Goal: Information Seeking & Learning: Learn about a topic

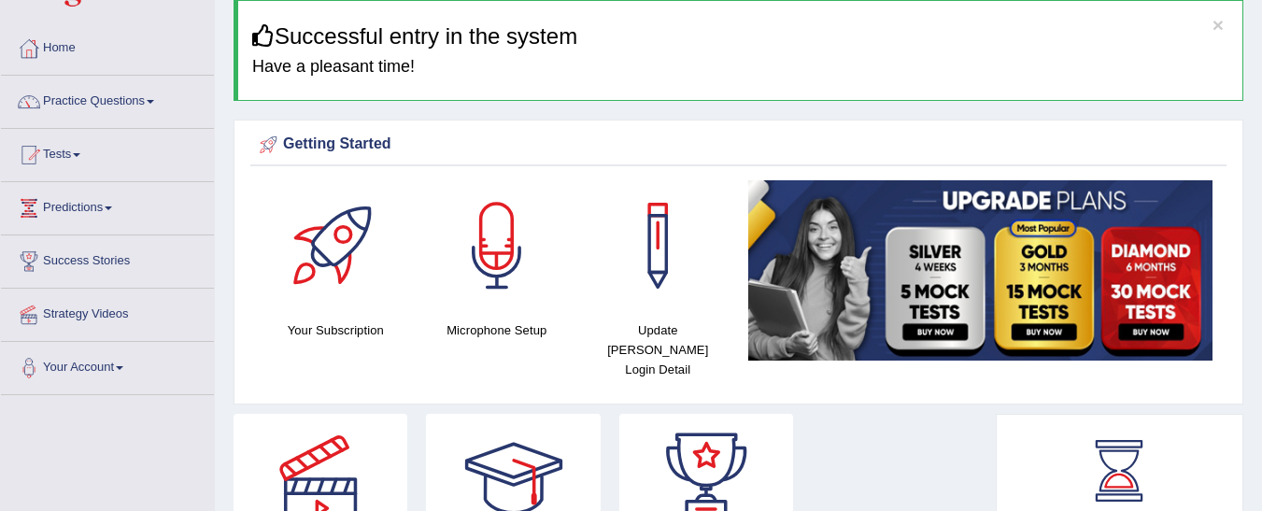
scroll to position [60, 0]
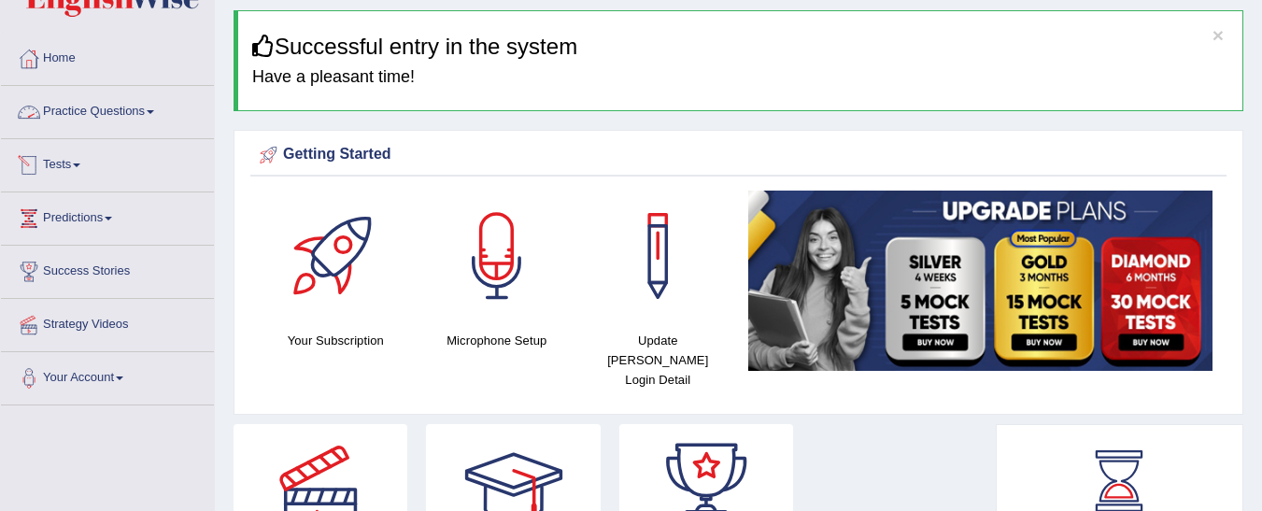
click at [163, 118] on link "Practice Questions" at bounding box center [107, 109] width 213 height 47
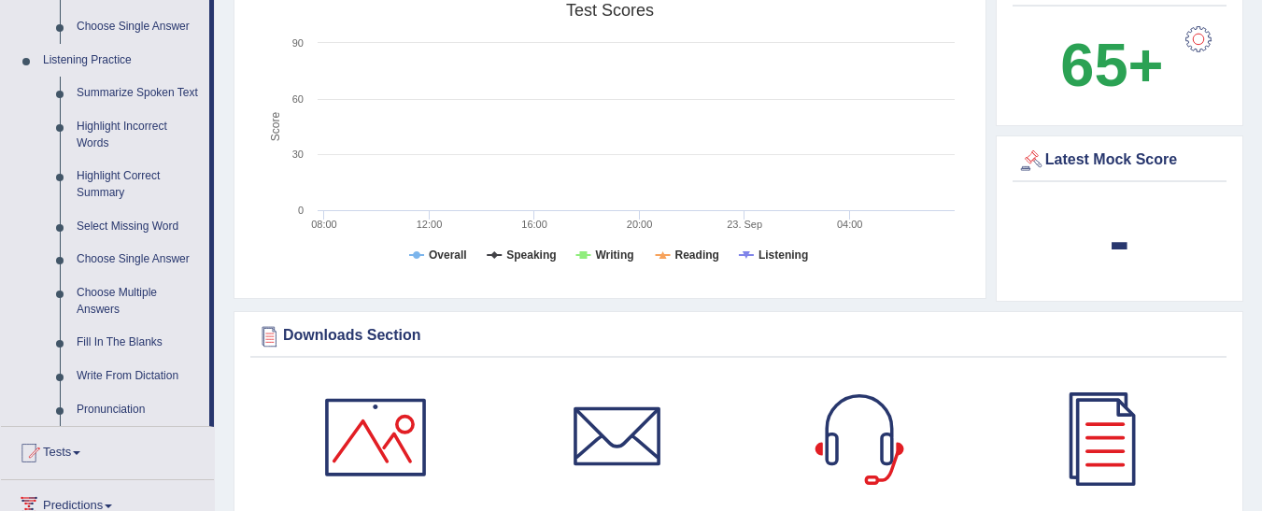
scroll to position [808, 0]
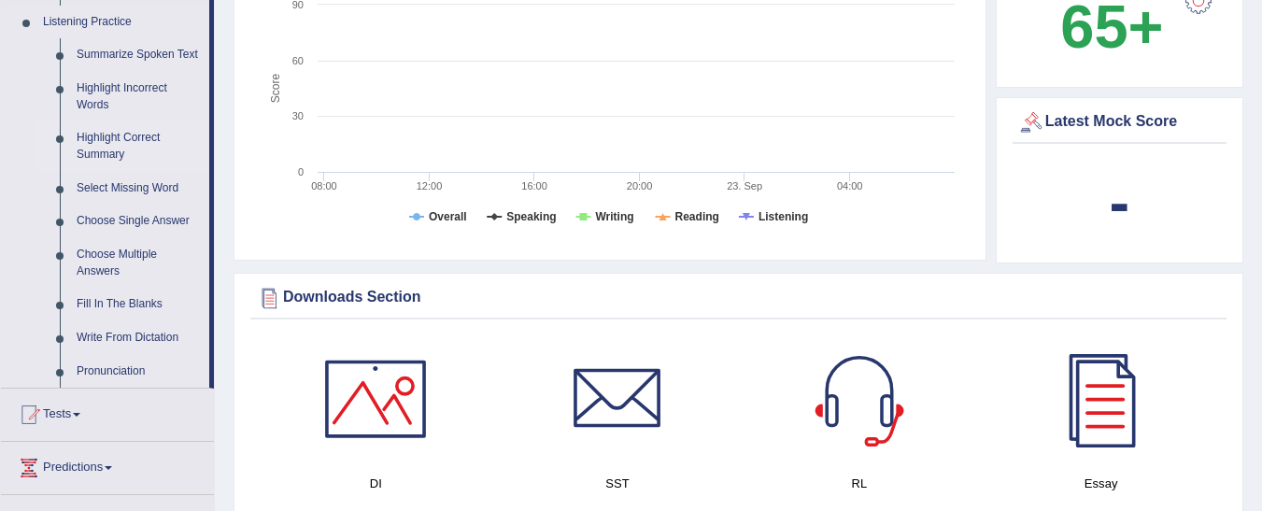
click at [106, 155] on link "Highlight Correct Summary" at bounding box center [138, 146] width 141 height 50
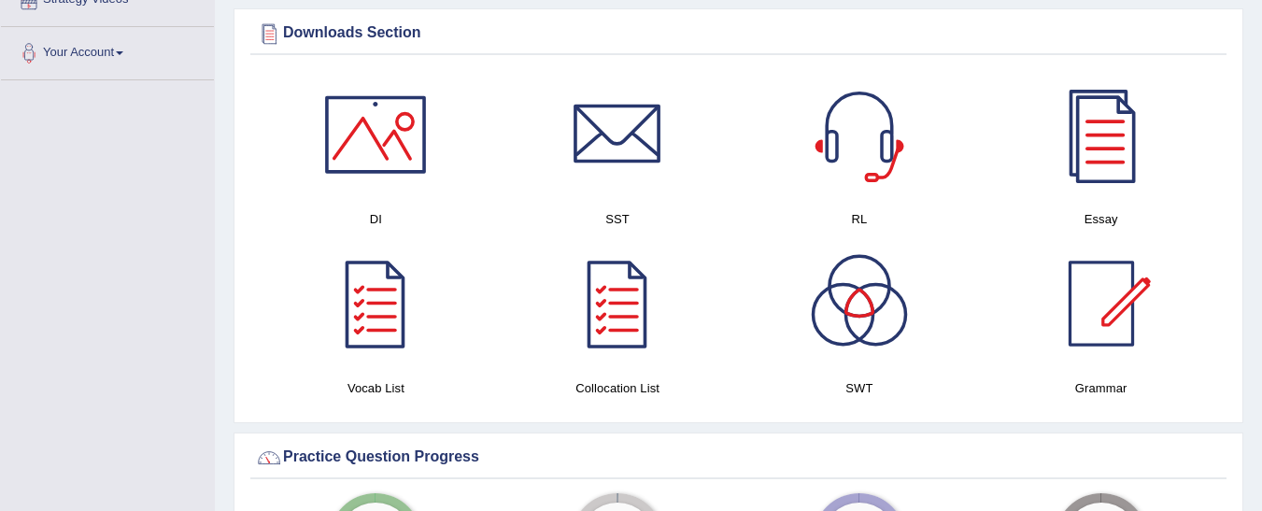
scroll to position [963, 0]
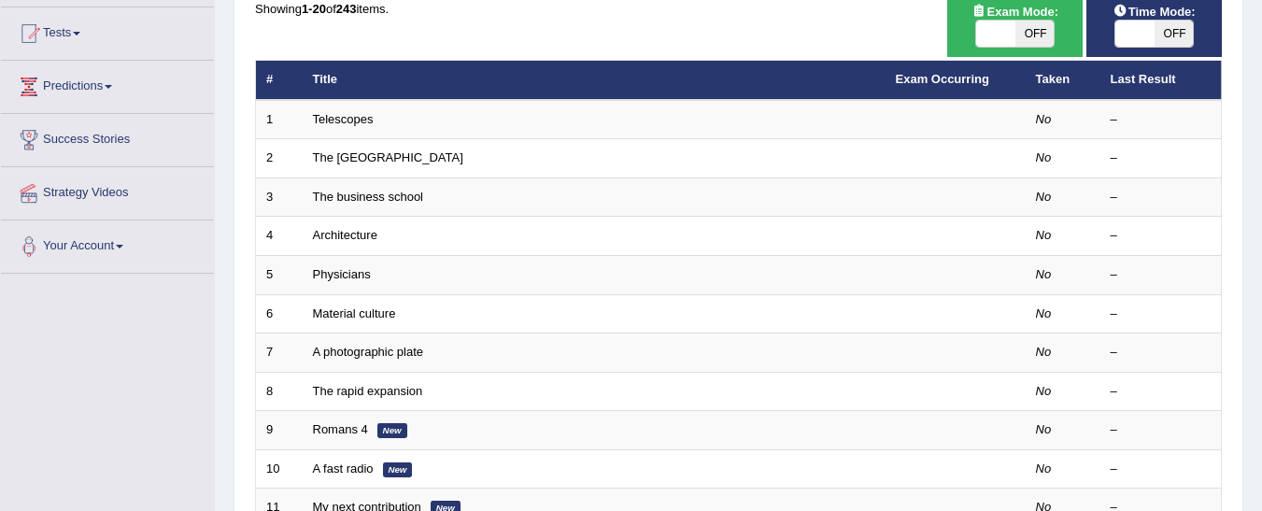
click at [1262, 204] on html "Toggle navigation Home Practice Questions Speaking Practice Read Aloud Repeat S…" at bounding box center [631, 63] width 1262 height 511
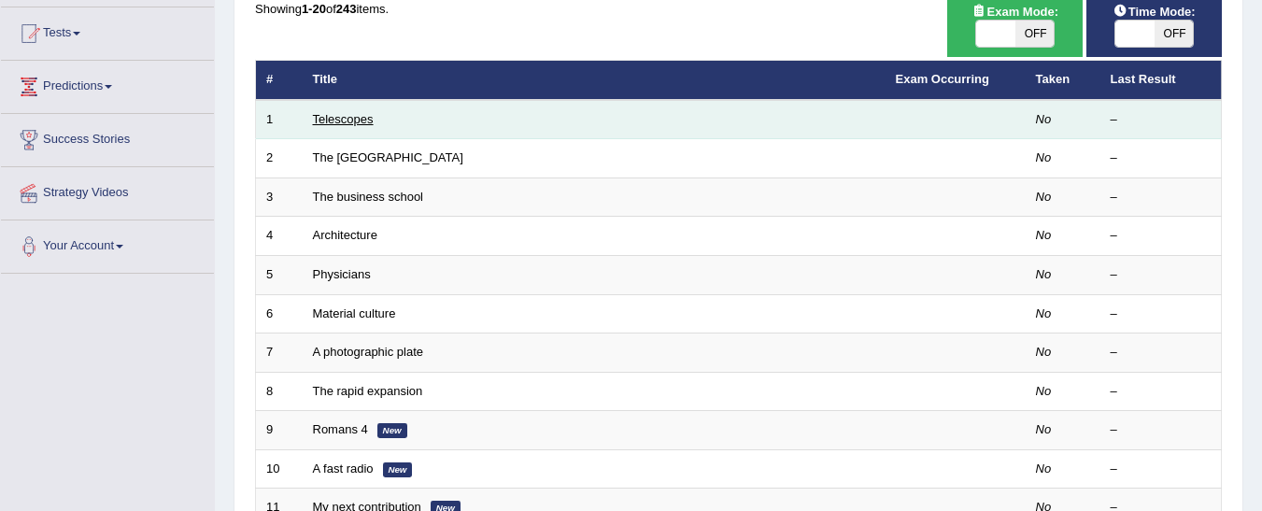
click at [347, 115] on link "Telescopes" at bounding box center [343, 119] width 61 height 14
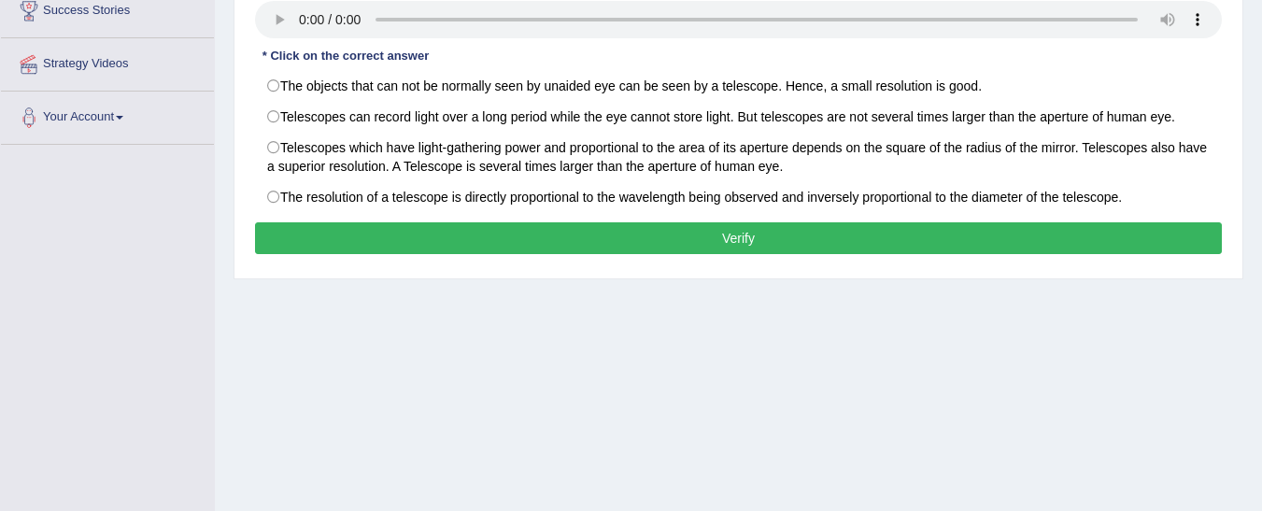
scroll to position [322, 0]
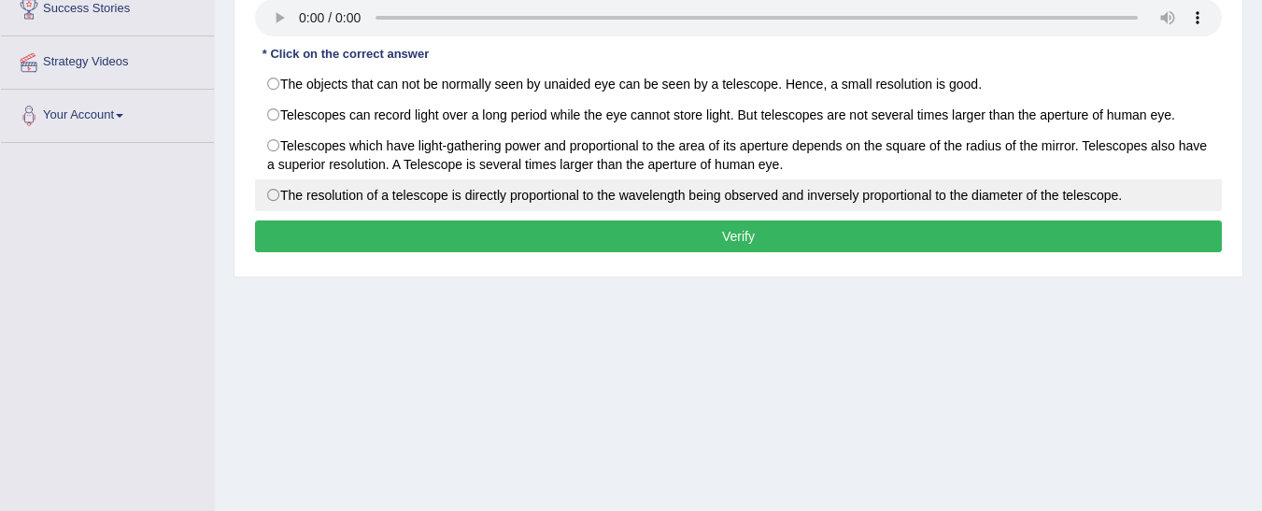
click at [276, 196] on label "The resolution of a telescope is directly proportional to the wavelength being …" at bounding box center [738, 195] width 967 height 32
radio input "true"
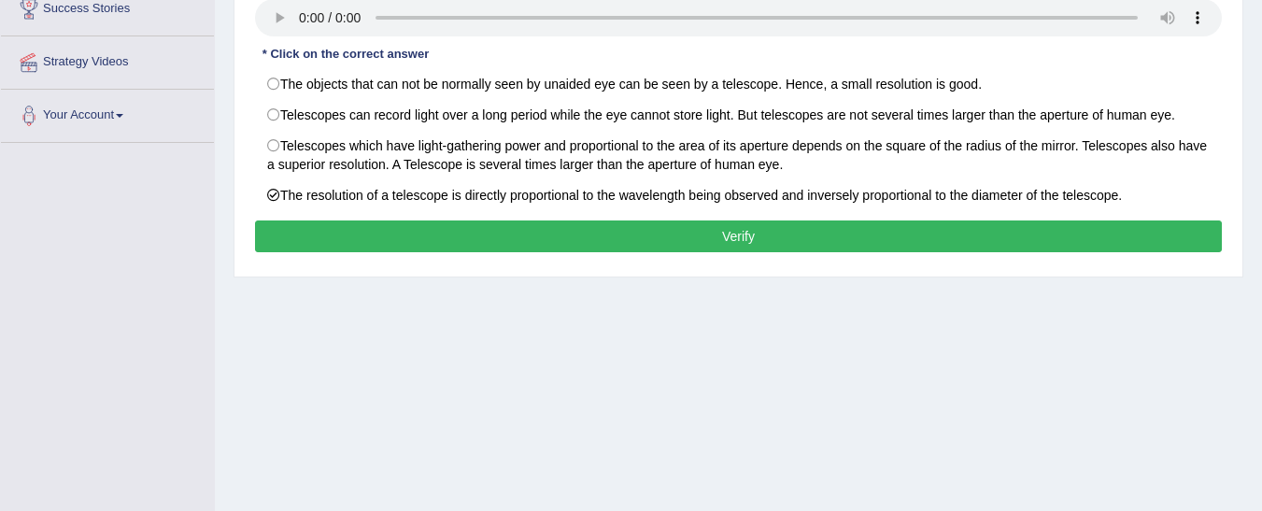
click at [313, 248] on button "Verify" at bounding box center [738, 237] width 967 height 32
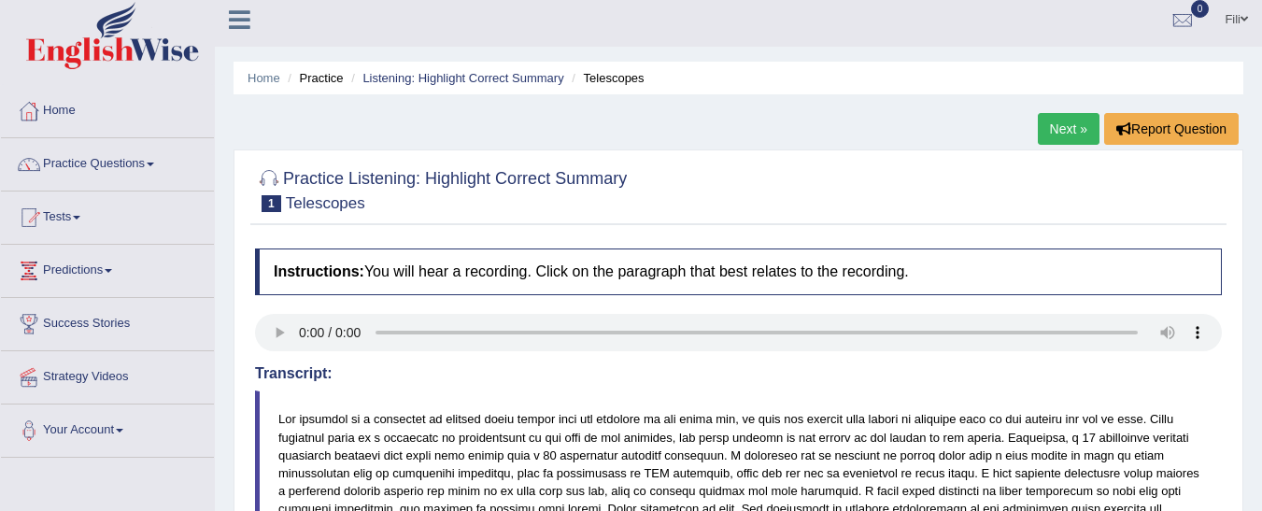
scroll to position [0, 0]
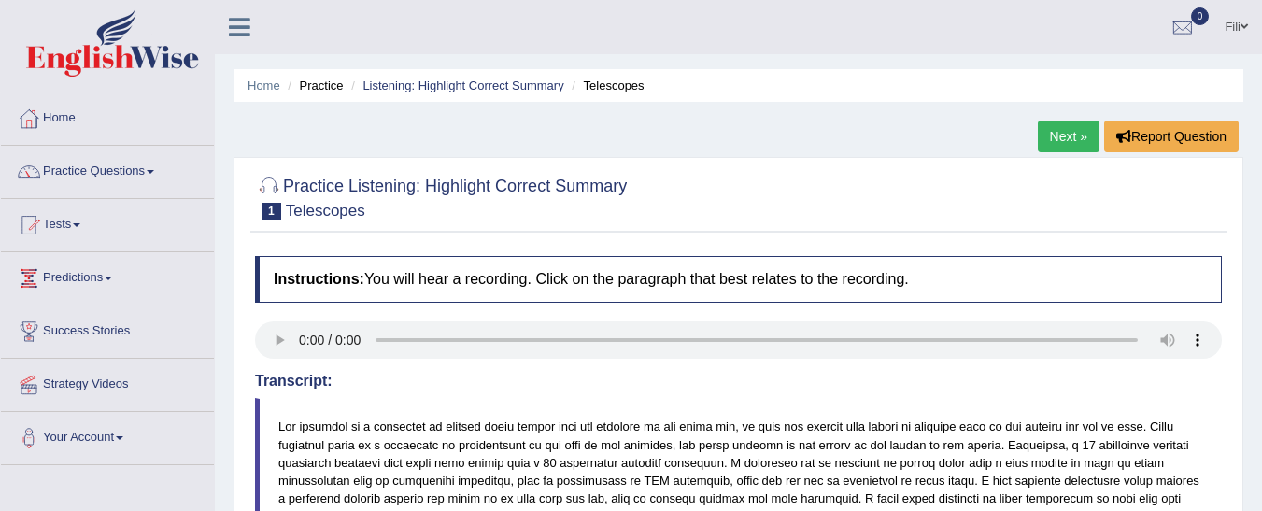
click at [1048, 141] on link "Next »" at bounding box center [1069, 137] width 62 height 32
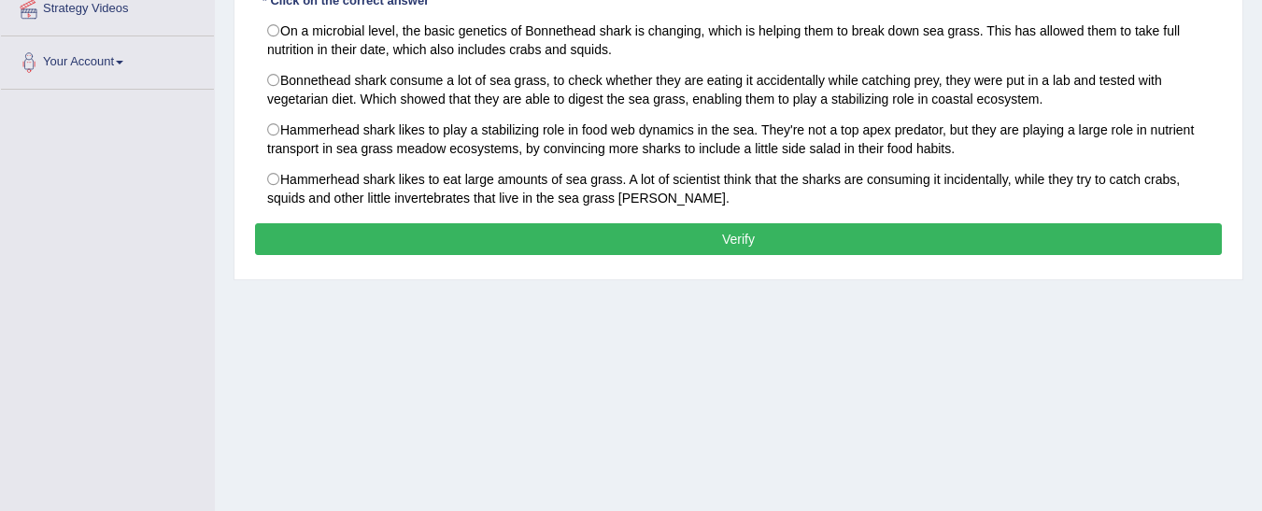
scroll to position [382, 0]
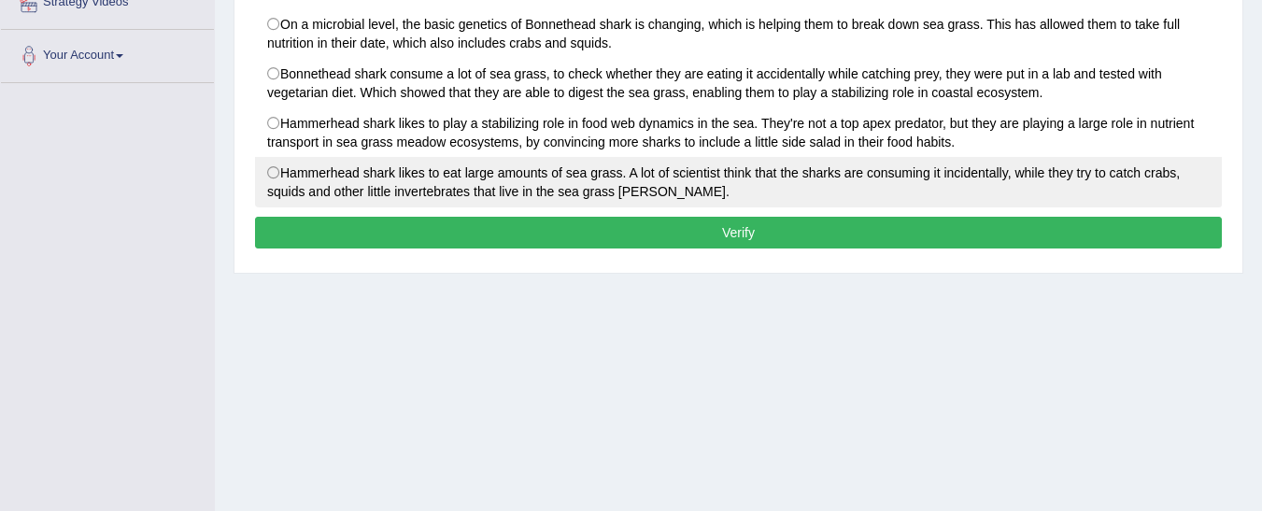
click at [272, 180] on label "Hammerhead shark likes to eat large amounts of sea grass. A lot of scientist th…" at bounding box center [738, 182] width 967 height 50
radio input "true"
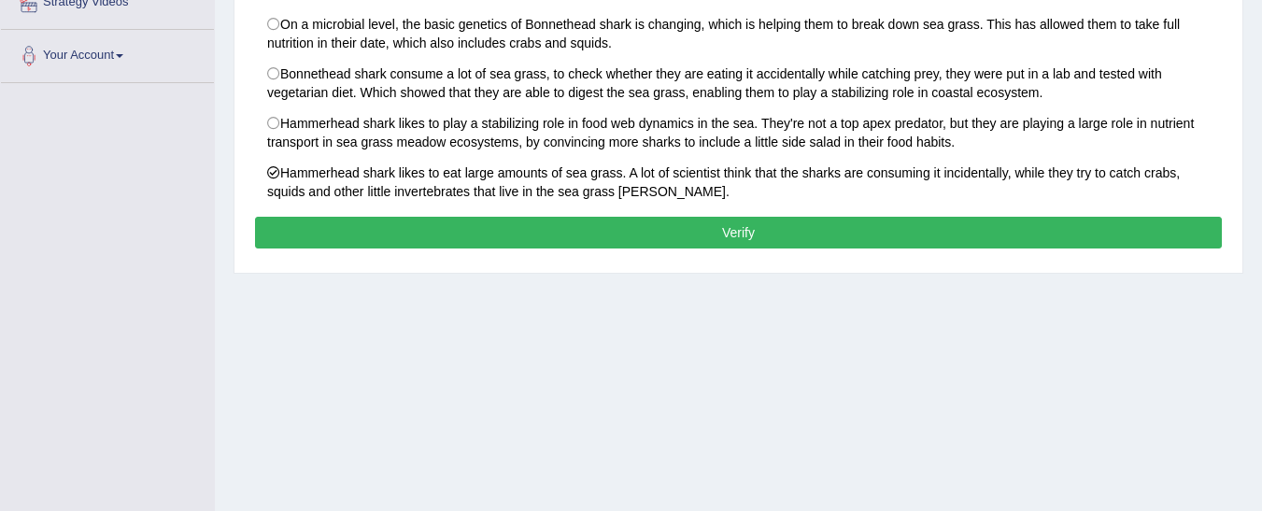
click at [364, 231] on button "Verify" at bounding box center [738, 233] width 967 height 32
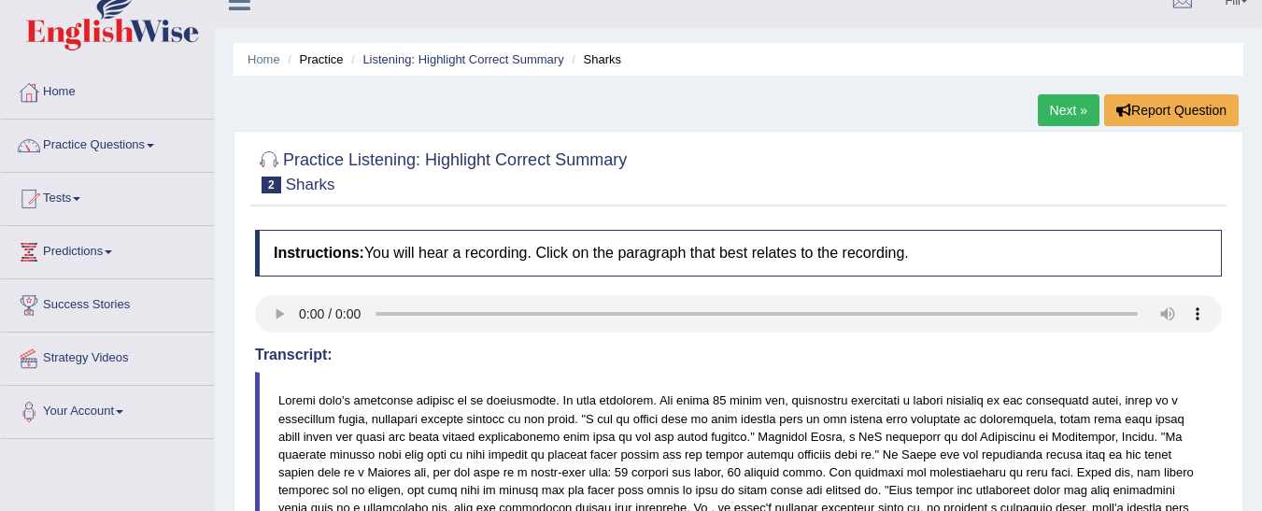
scroll to position [0, 0]
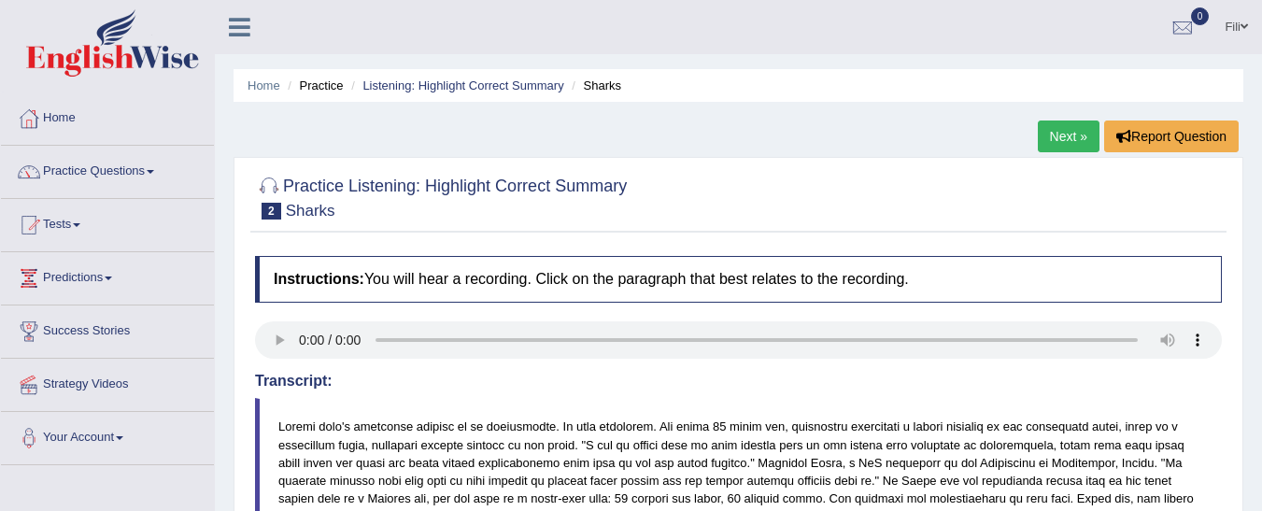
click at [1060, 127] on link "Next »" at bounding box center [1069, 137] width 62 height 32
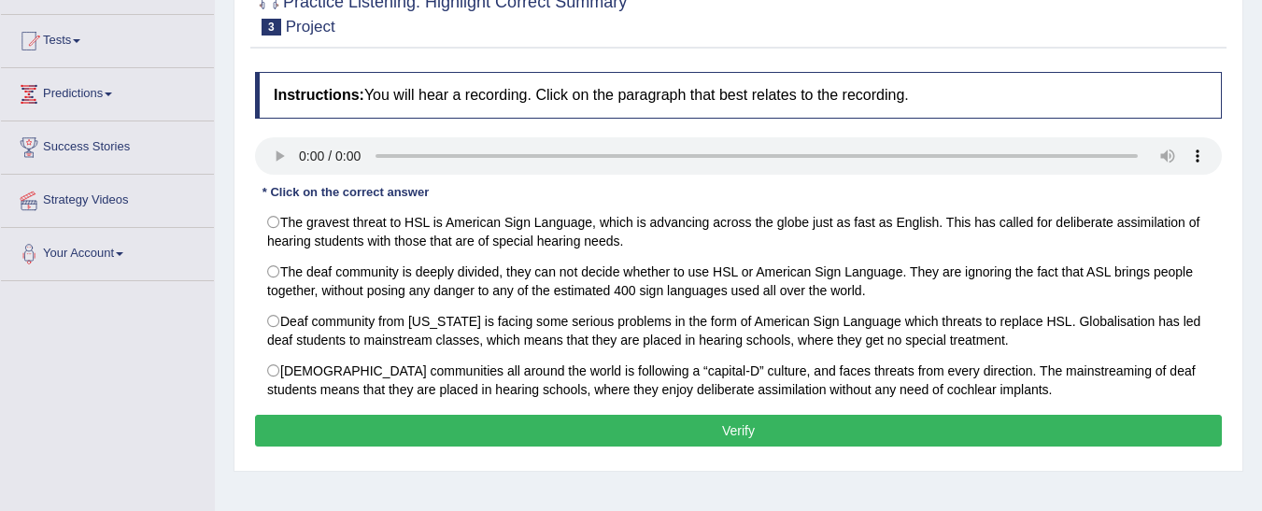
click at [1262, 237] on html "Toggle navigation Home Practice Questions Speaking Practice Read Aloud Repeat S…" at bounding box center [631, 71] width 1262 height 511
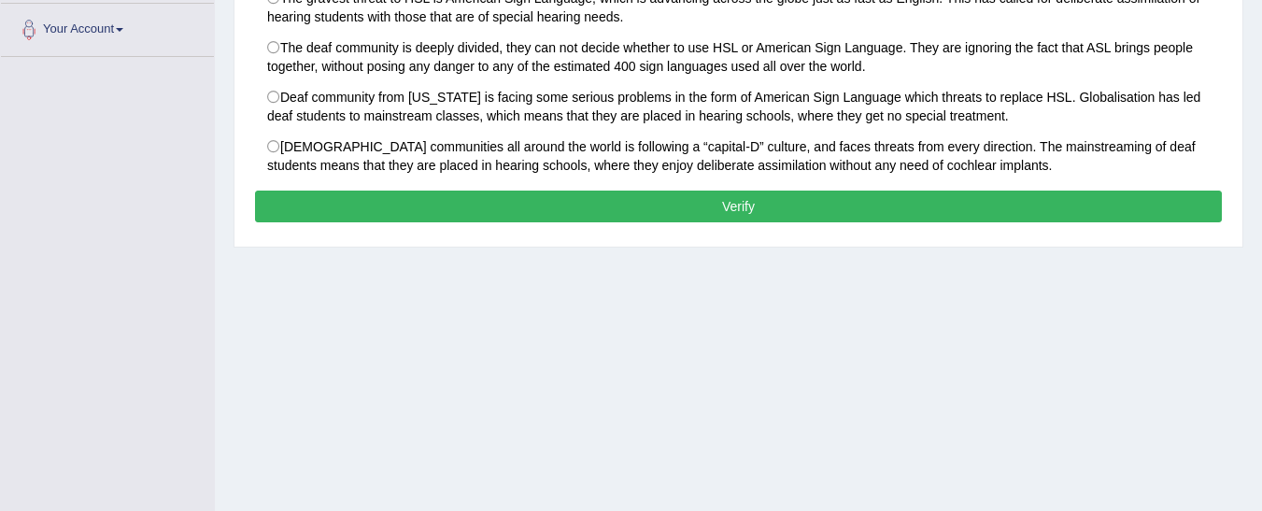
scroll to position [393, 0]
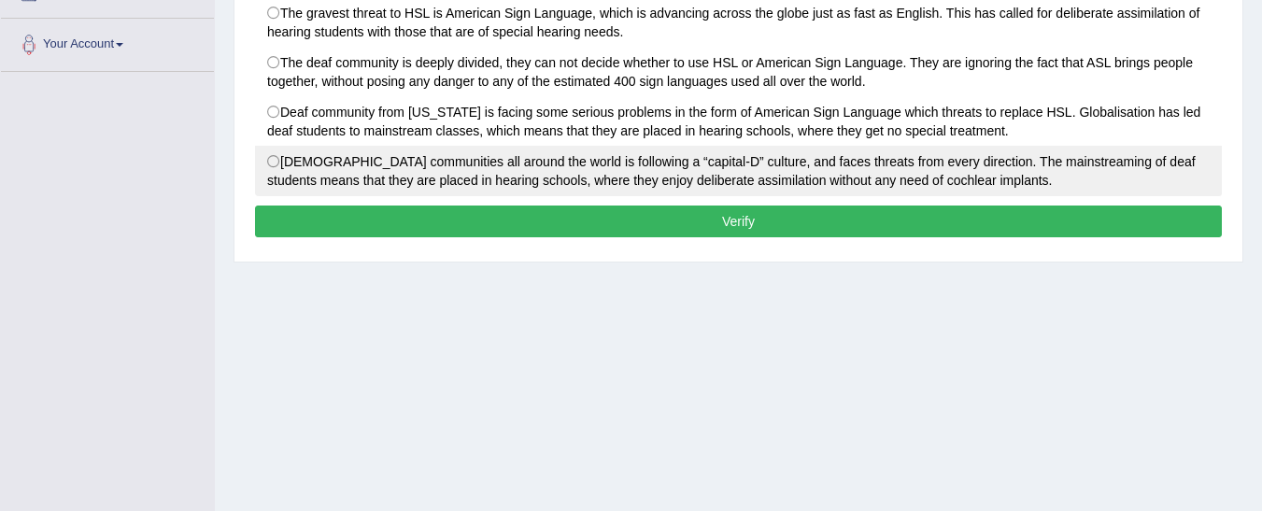
click at [268, 167] on label "Deaf communities all around the world is following a “capital-D” culture, and f…" at bounding box center [738, 171] width 967 height 50
radio input "true"
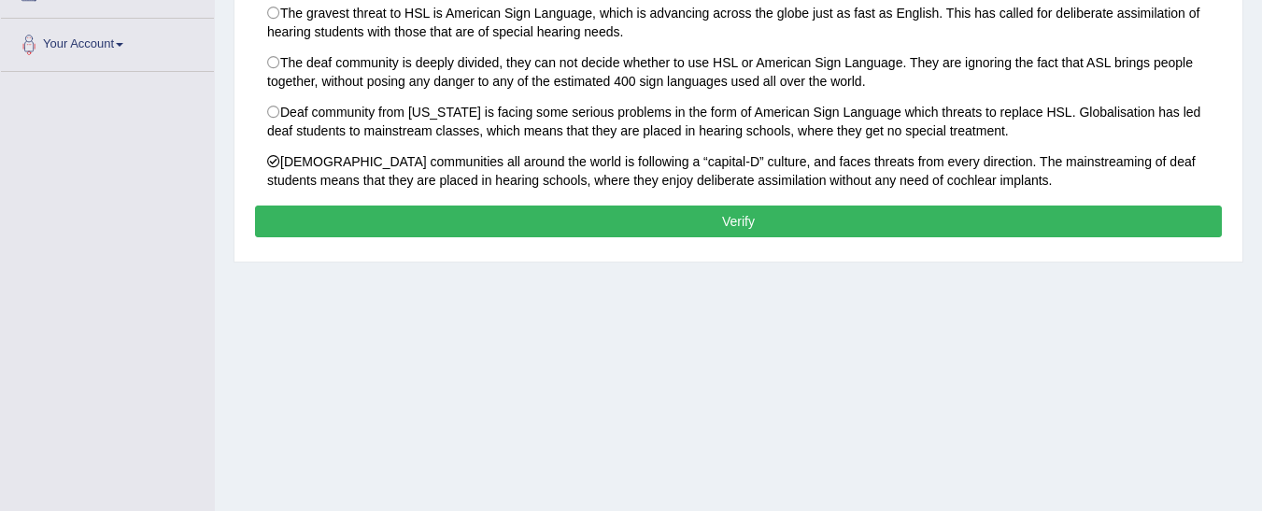
click at [385, 220] on button "Verify" at bounding box center [738, 222] width 967 height 32
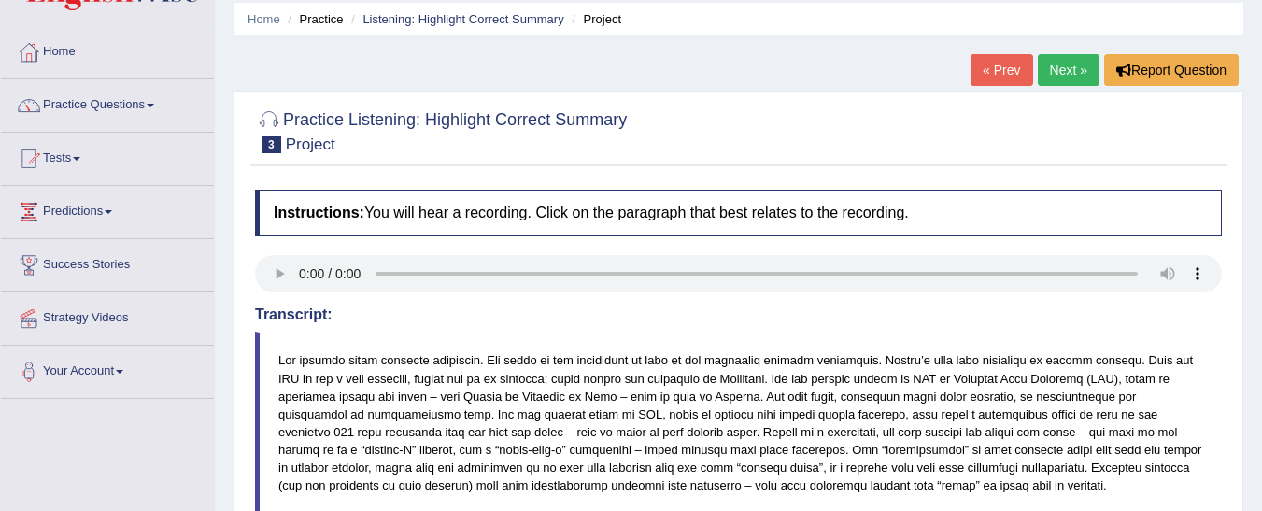
scroll to position [63, 0]
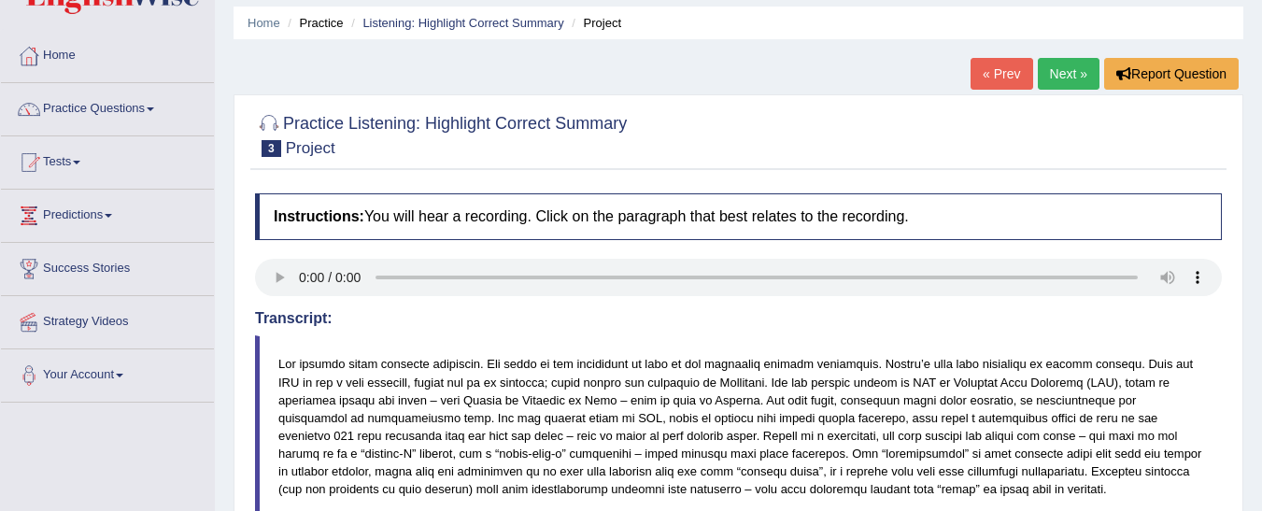
click at [1062, 76] on link "Next »" at bounding box center [1069, 74] width 62 height 32
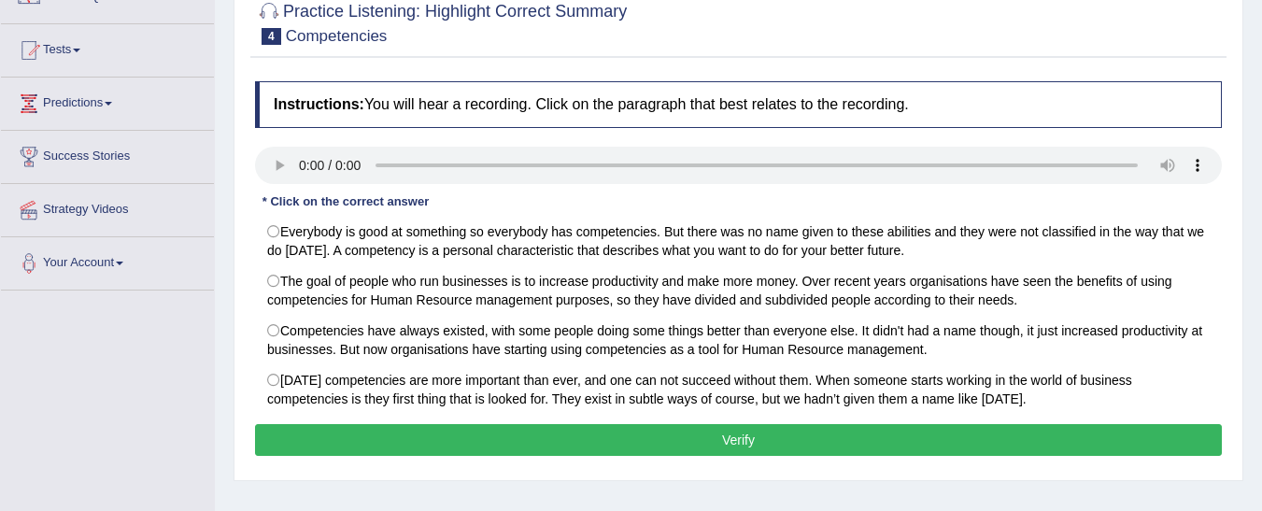
scroll to position [169, 0]
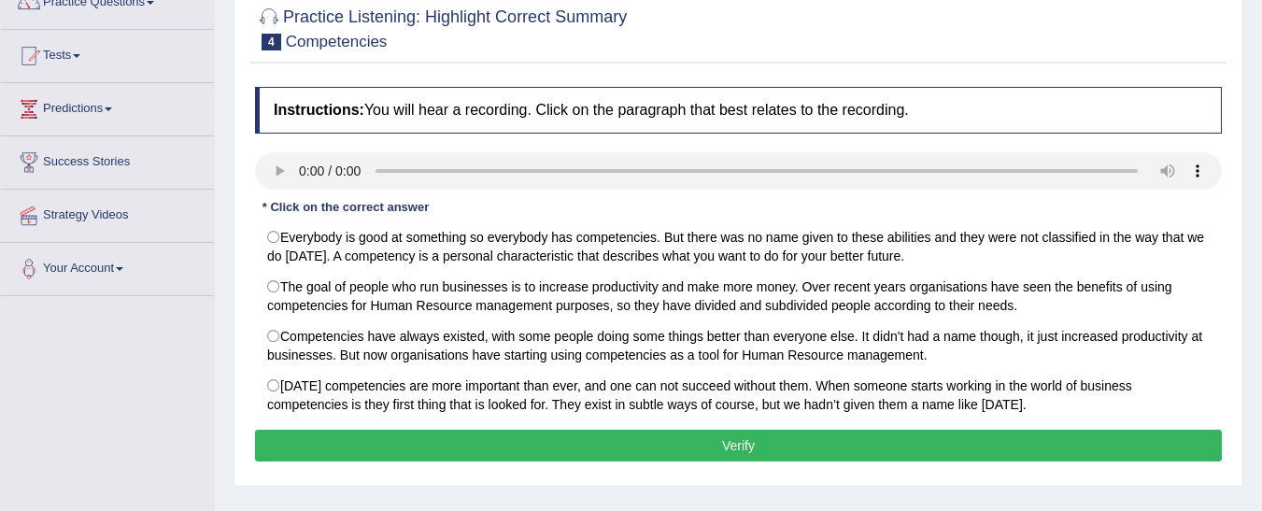
click at [1262, 256] on html "Toggle navigation Home Practice Questions Speaking Practice Read Aloud Repeat S…" at bounding box center [631, 86] width 1262 height 511
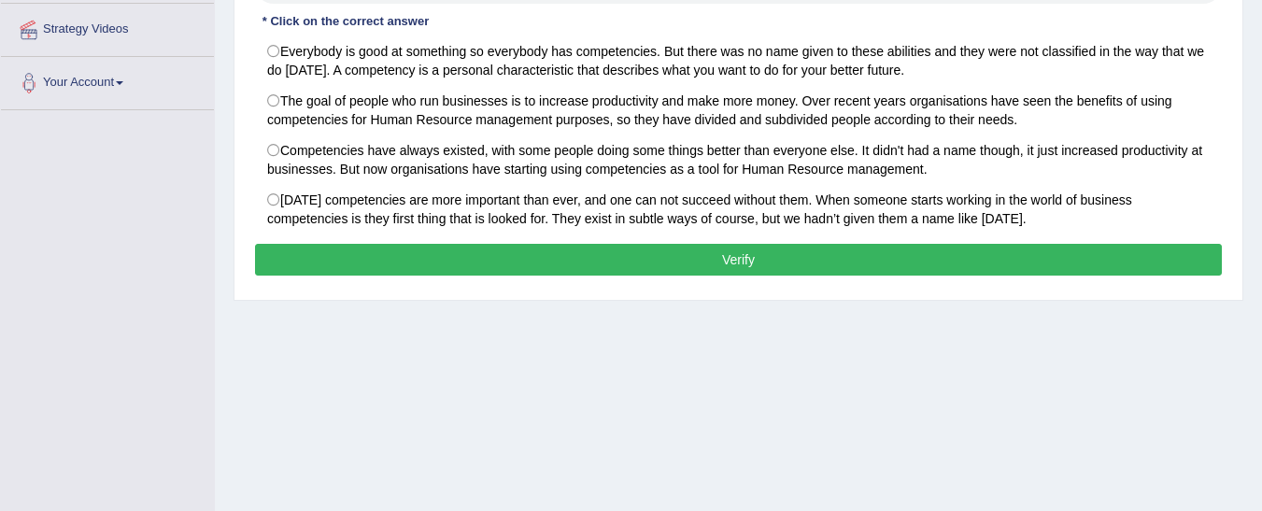
scroll to position [357, 0]
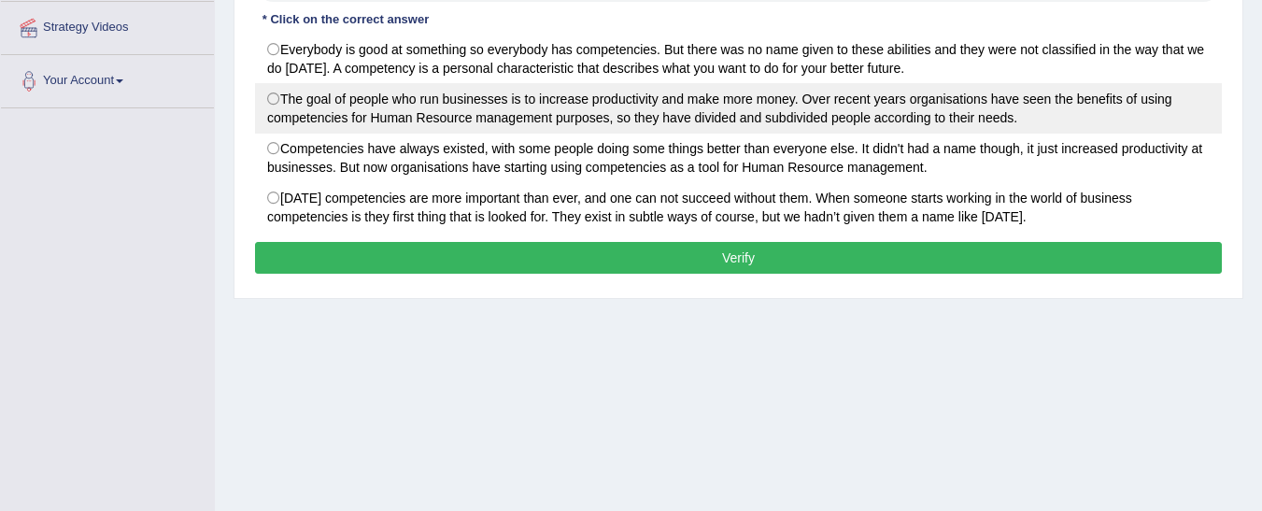
click at [293, 115] on label "The goal of people who run businesses is to increase productivity and make more…" at bounding box center [738, 108] width 967 height 50
radio input "true"
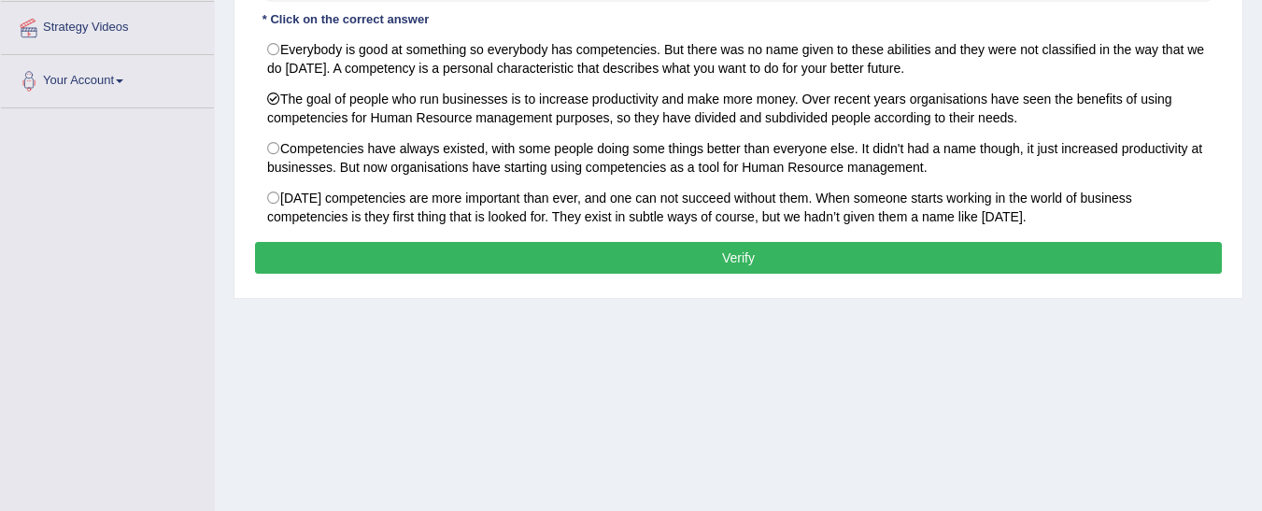
click at [396, 251] on button "Verify" at bounding box center [738, 258] width 967 height 32
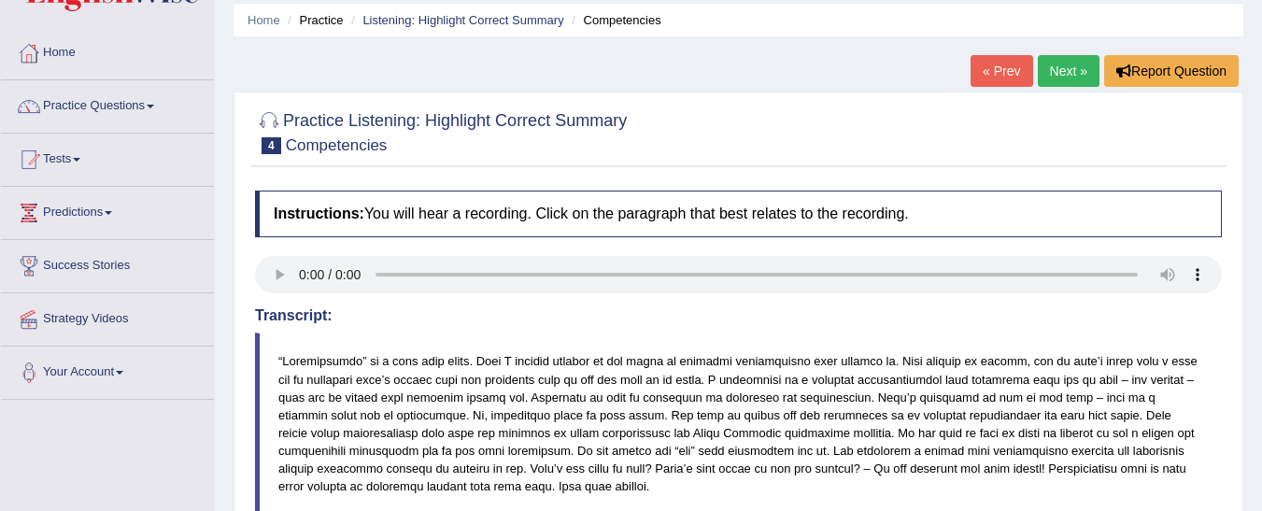
scroll to position [49, 0]
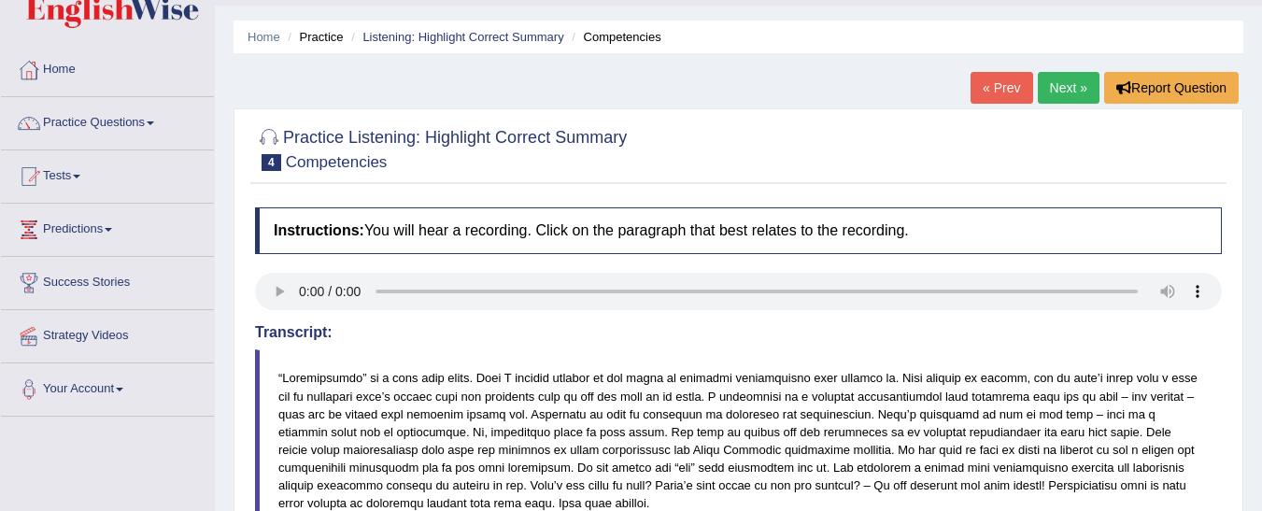
click at [1061, 90] on link "Next »" at bounding box center [1069, 88] width 62 height 32
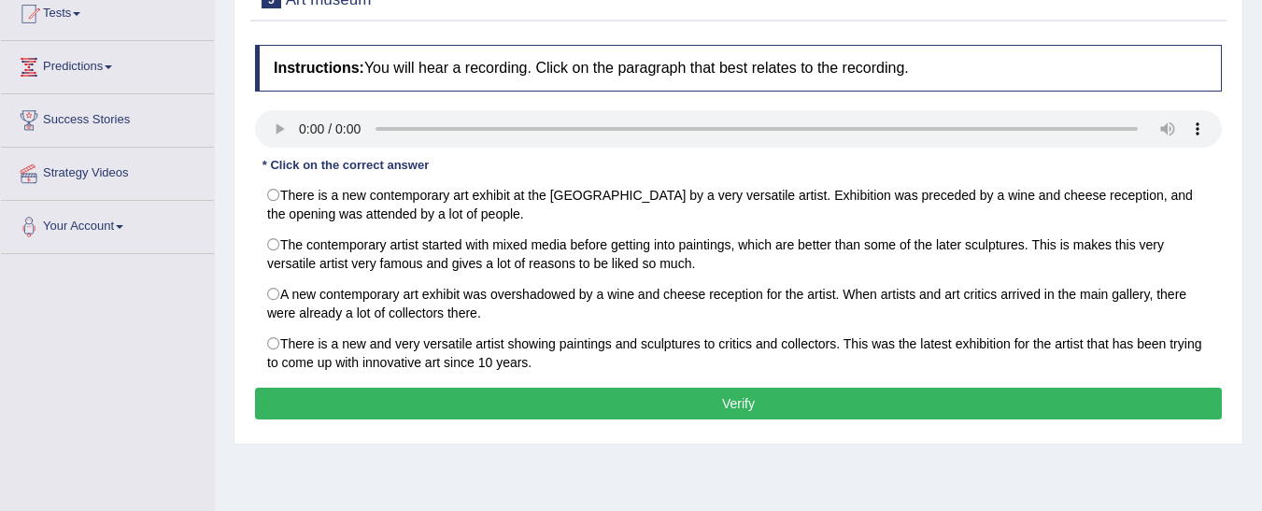
scroll to position [213, 0]
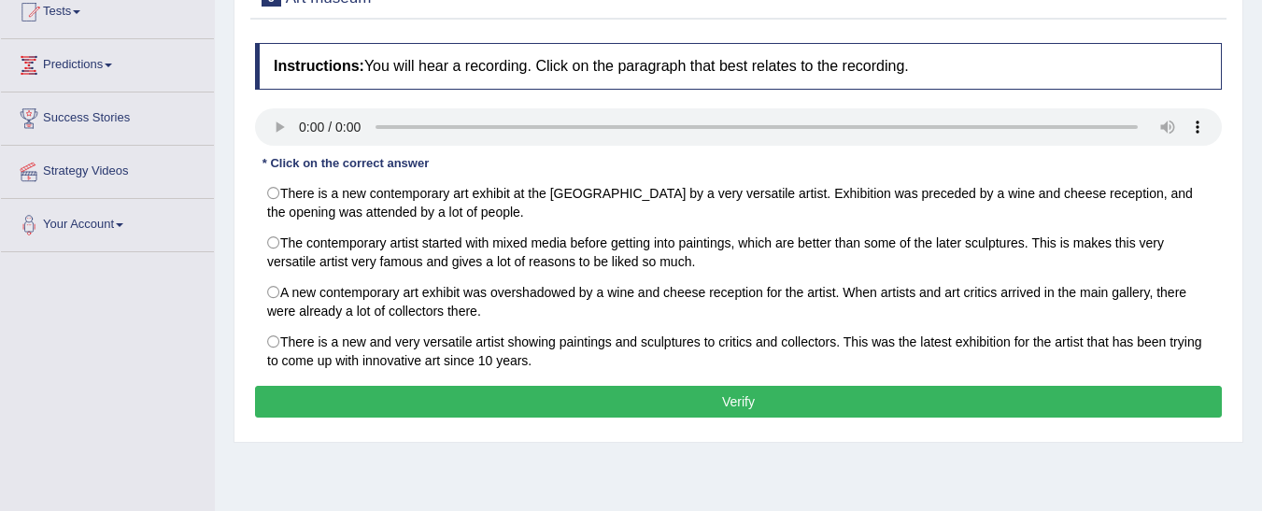
click at [1262, 210] on html "Toggle navigation Home Practice Questions Speaking Practice Read Aloud Repeat S…" at bounding box center [631, 42] width 1262 height 511
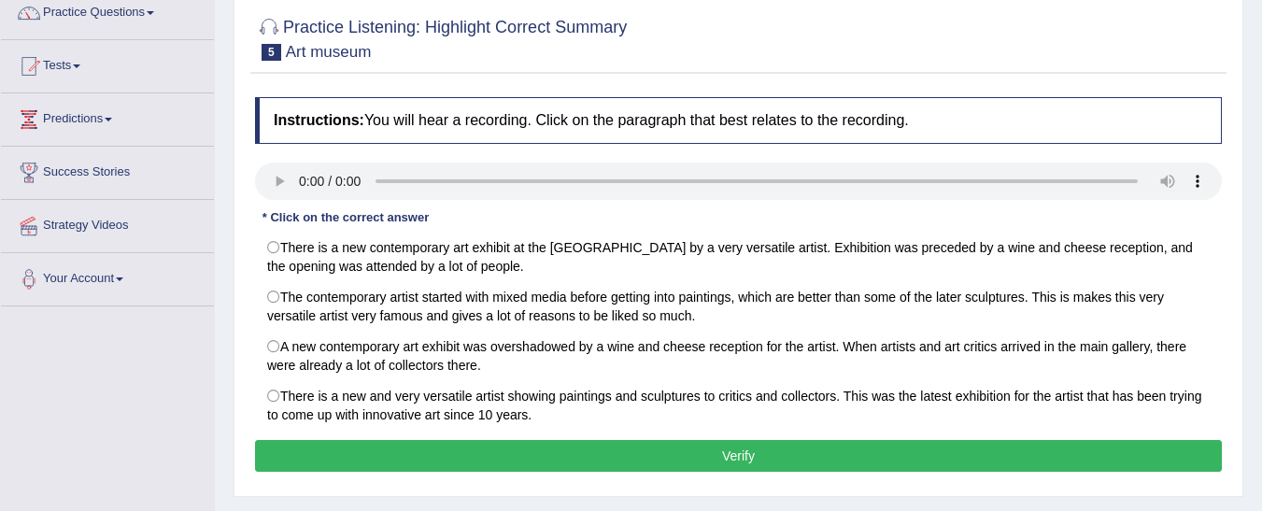
scroll to position [161, 0]
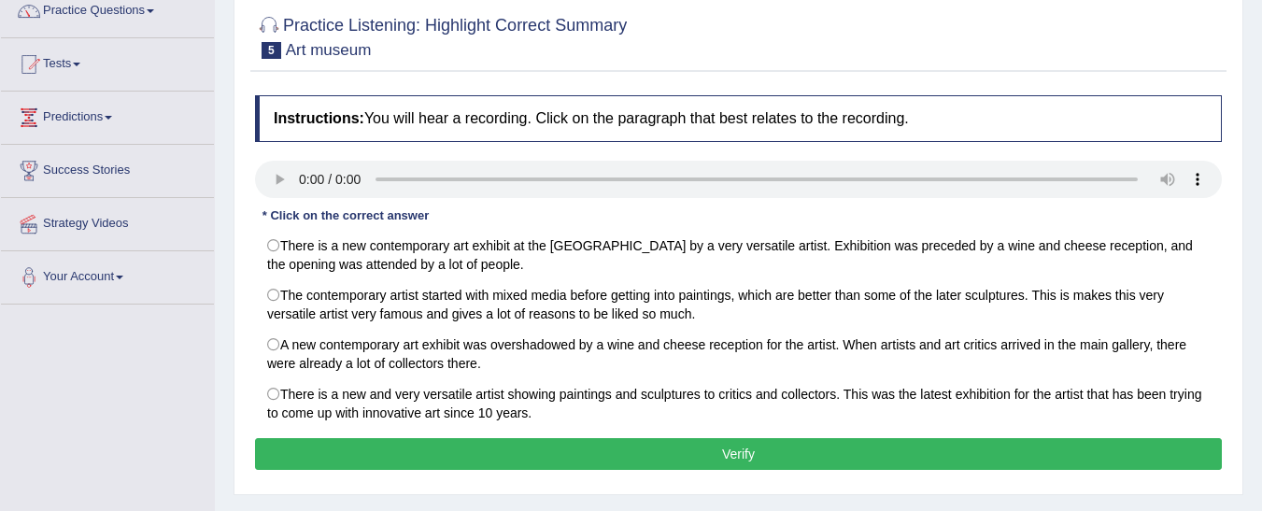
click at [275, 159] on div "Instructions: You will hear a recording. Click on the paragraph that best relat…" at bounding box center [738, 285] width 977 height 399
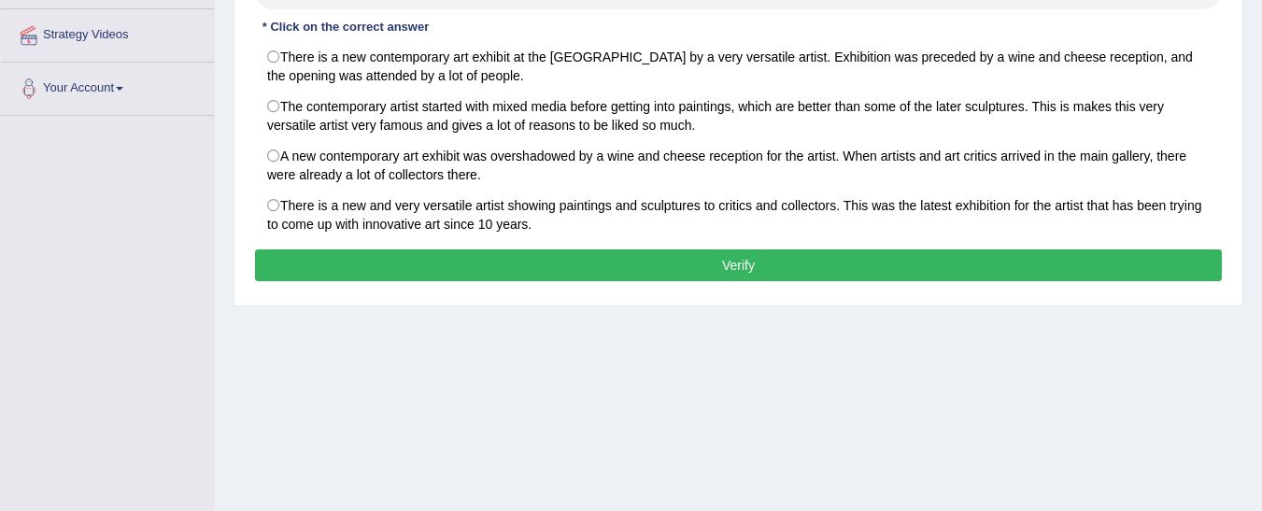
scroll to position [348, 0]
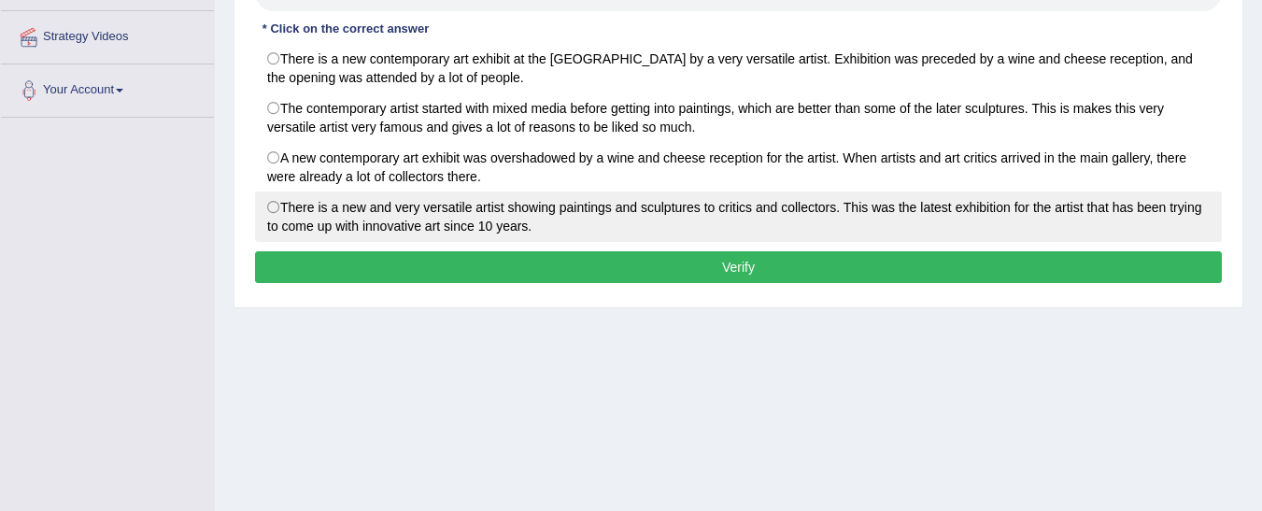
click at [271, 200] on label "There is a new and very versatile artist showing paintings and sculptures to cr…" at bounding box center [738, 217] width 967 height 50
radio input "true"
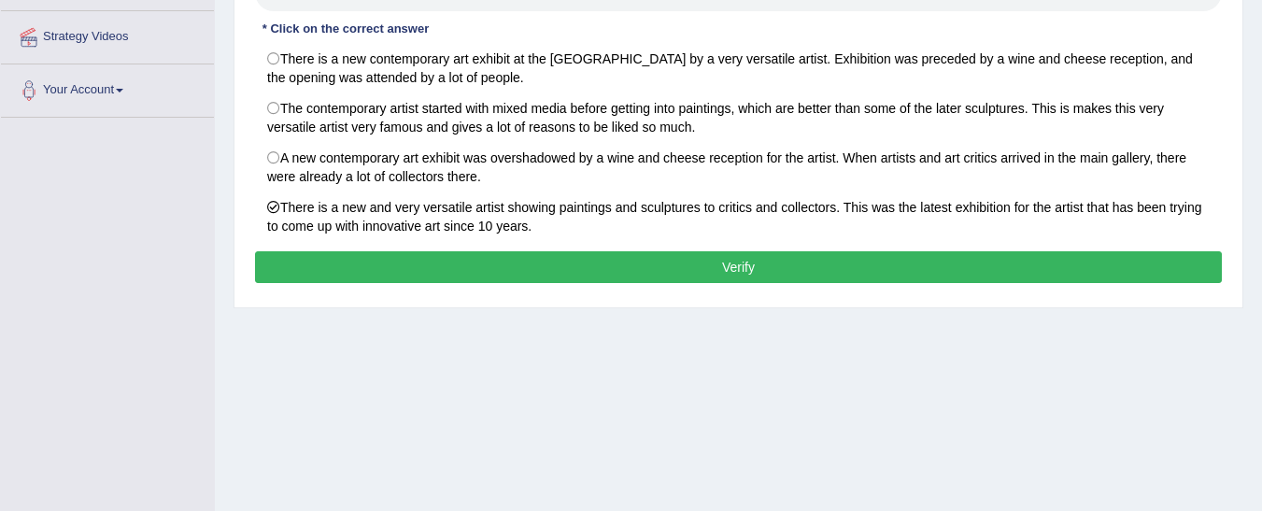
click at [344, 265] on button "Verify" at bounding box center [738, 267] width 967 height 32
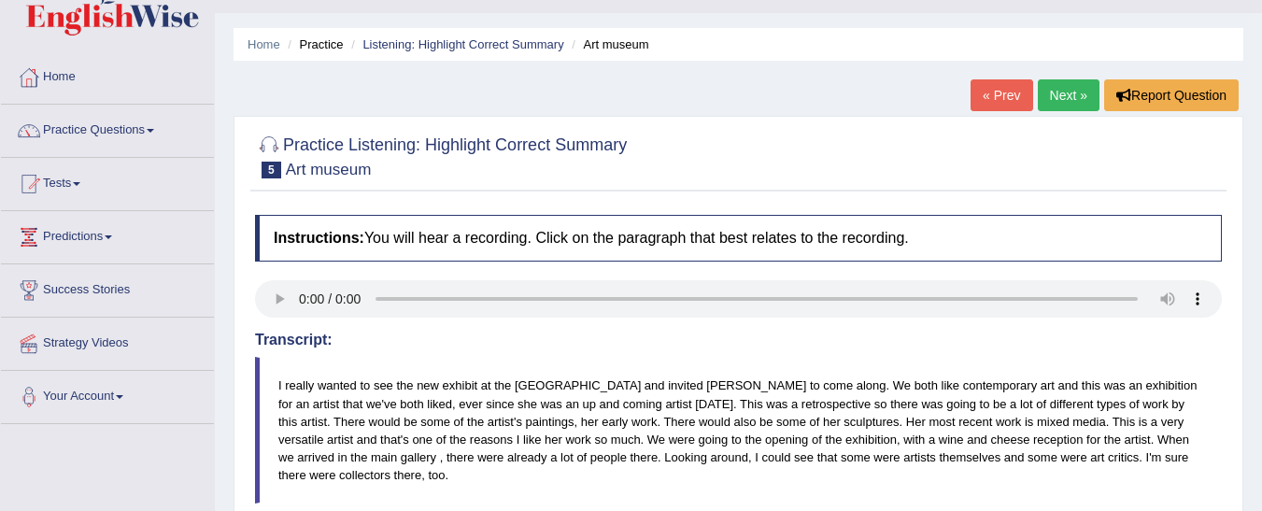
scroll to position [39, 0]
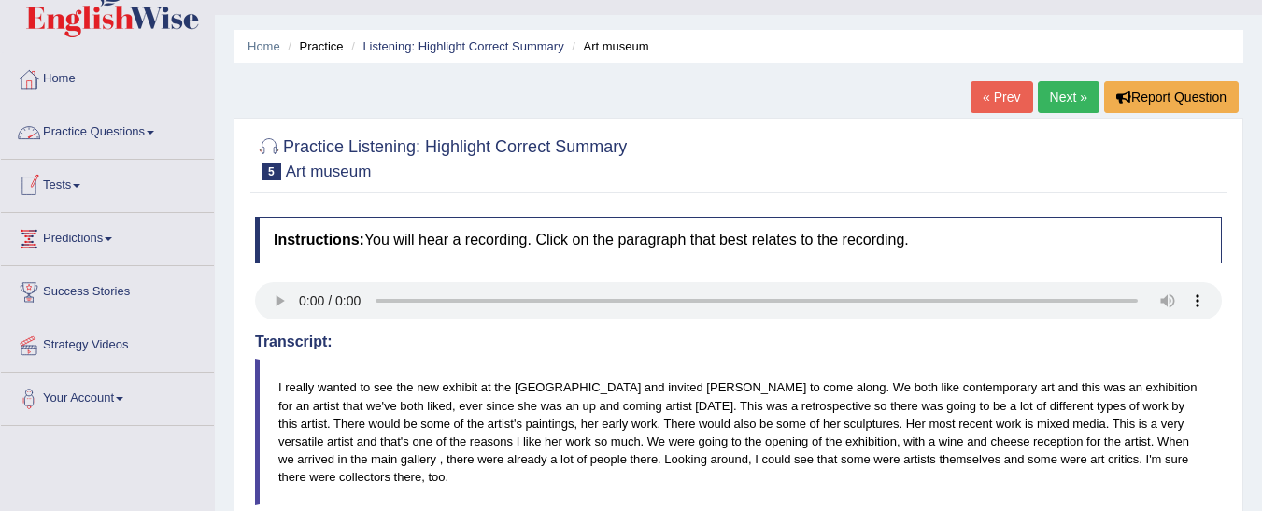
click at [139, 126] on link "Practice Questions" at bounding box center [107, 130] width 213 height 47
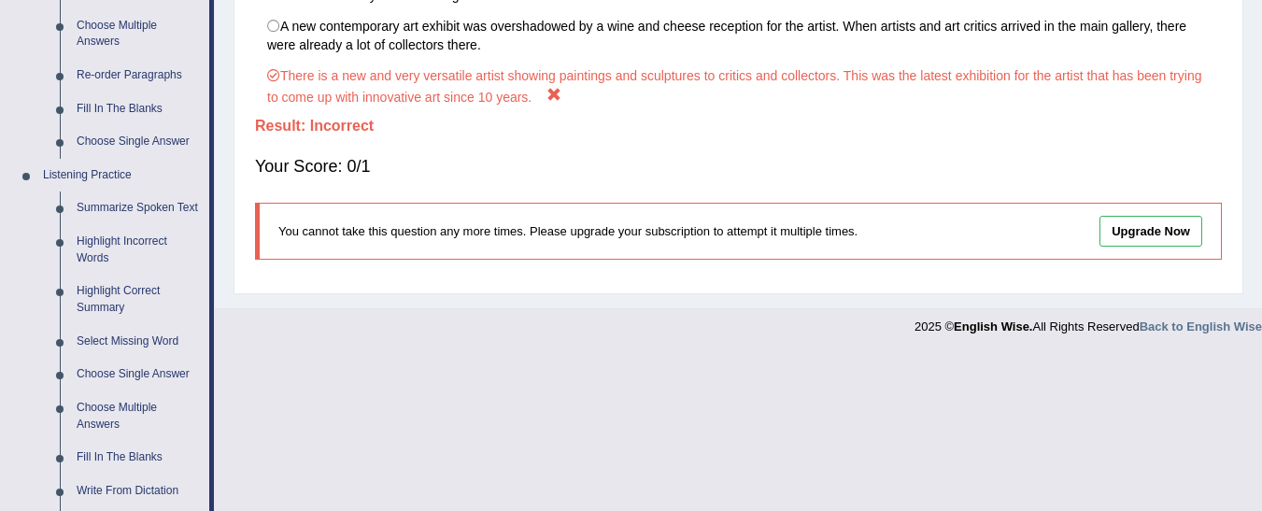
scroll to position [669, 0]
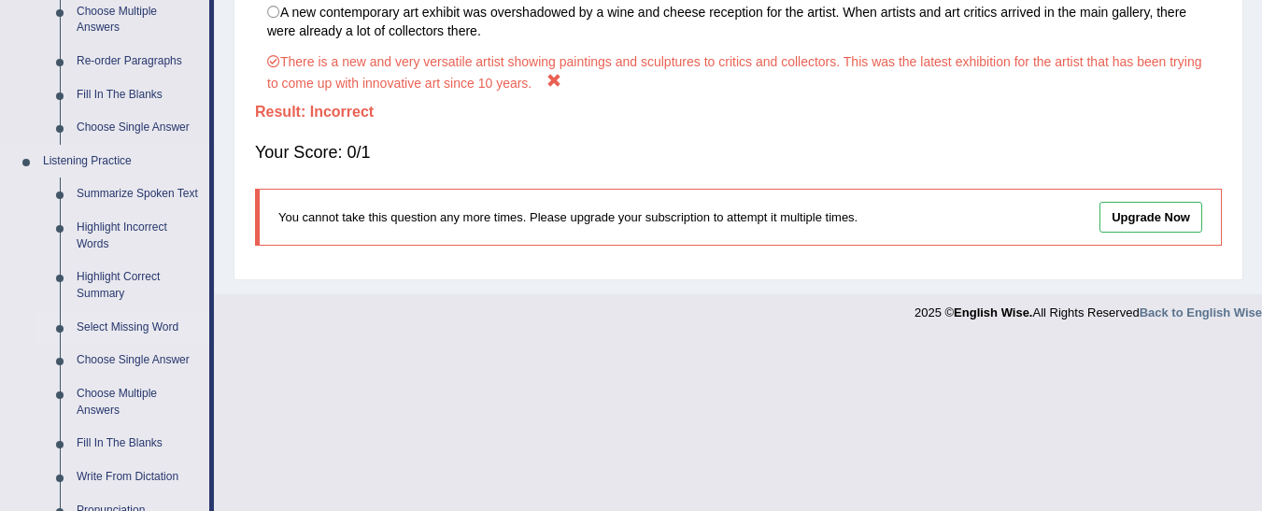
click at [105, 328] on link "Select Missing Word" at bounding box center [138, 328] width 141 height 34
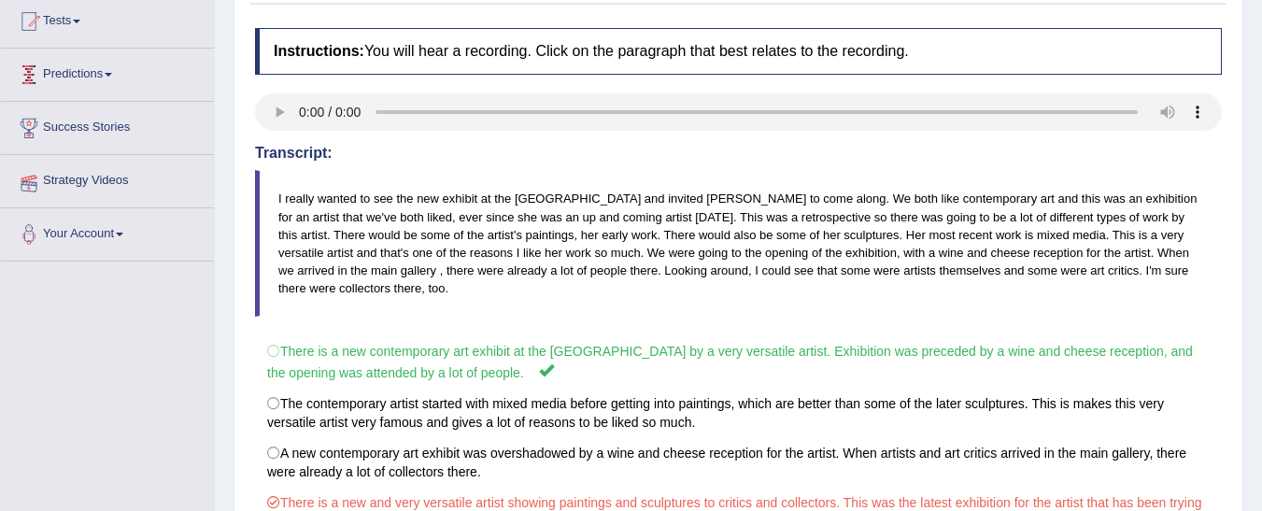
scroll to position [329, 0]
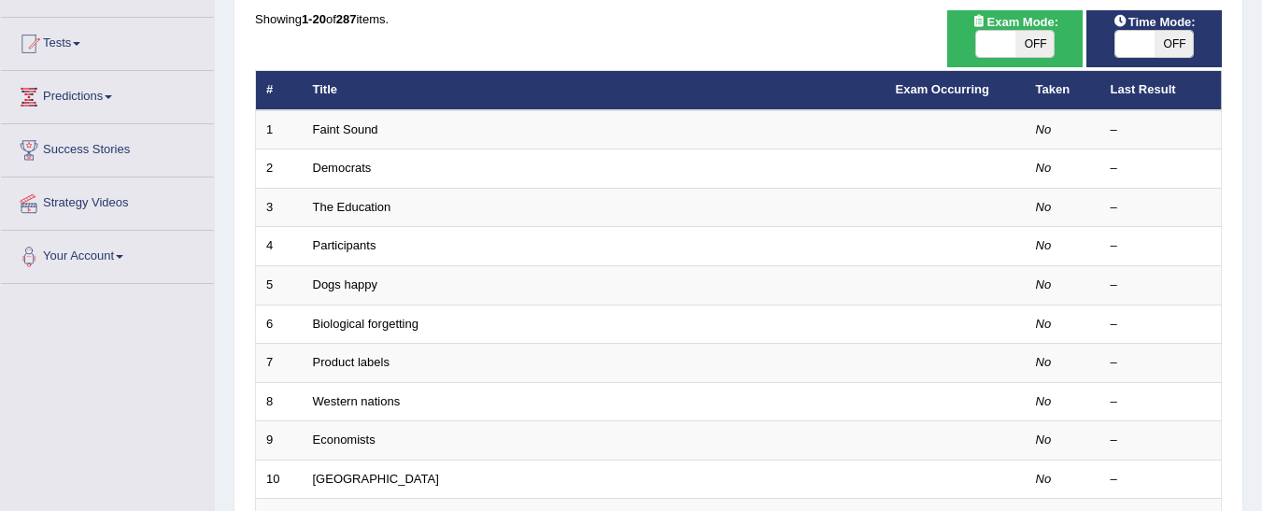
scroll to position [189, 0]
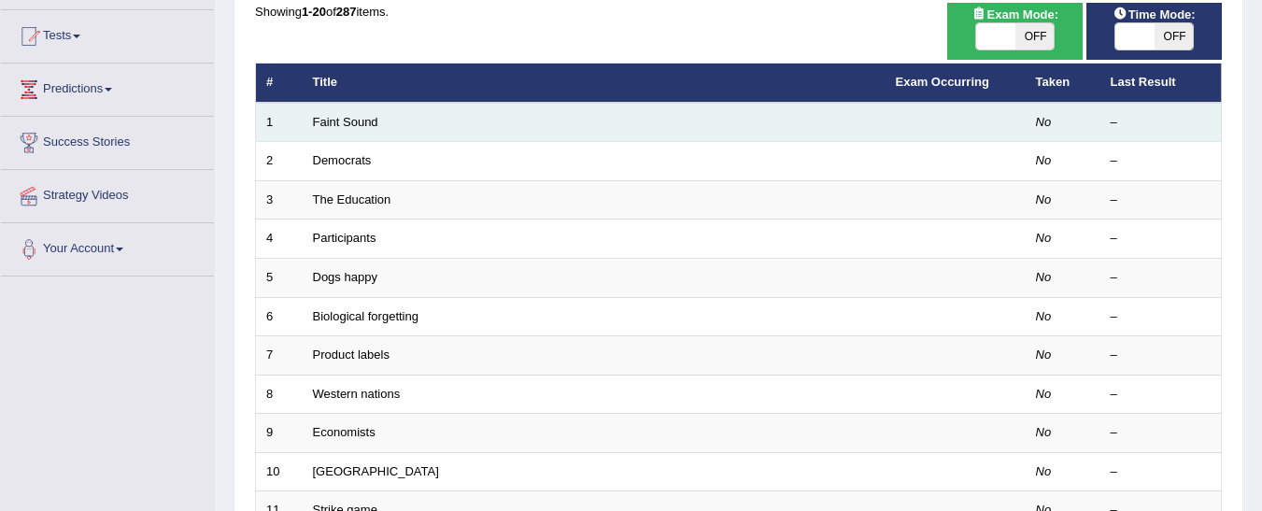
click at [349, 130] on td "Faint Sound" at bounding box center [594, 122] width 583 height 39
click at [343, 130] on td "Faint Sound" at bounding box center [594, 122] width 583 height 39
click at [364, 122] on link "Faint Sound" at bounding box center [345, 122] width 65 height 14
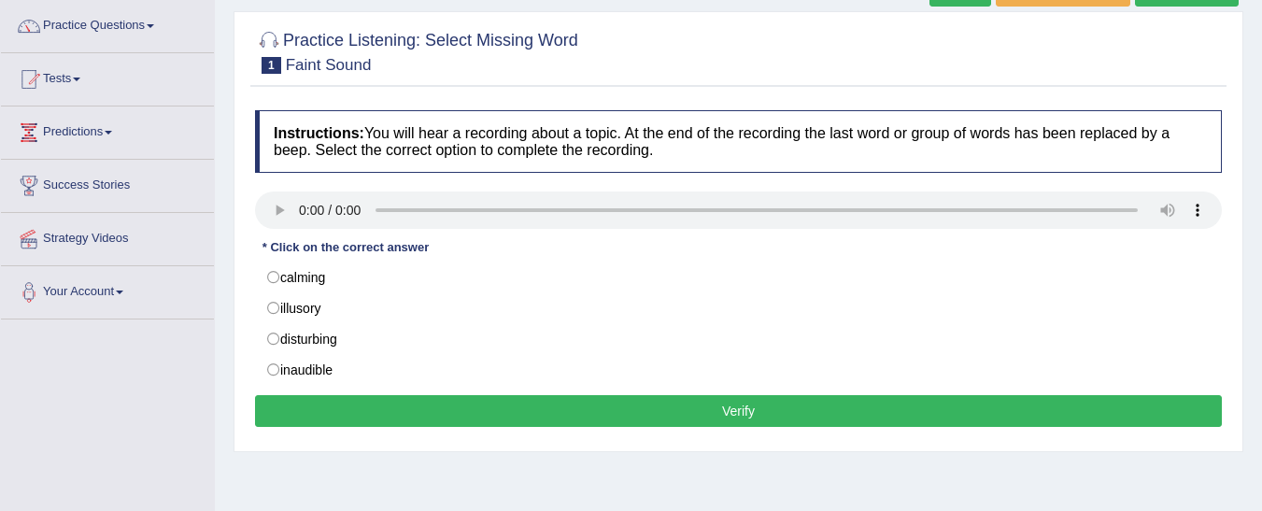
drag, startPoint x: 1276, startPoint y: 174, endPoint x: 1273, endPoint y: 247, distance: 72.9
click at [1262, 247] on html "Toggle navigation Home Practice Questions Speaking Practice Read Aloud Repeat S…" at bounding box center [631, 109] width 1262 height 511
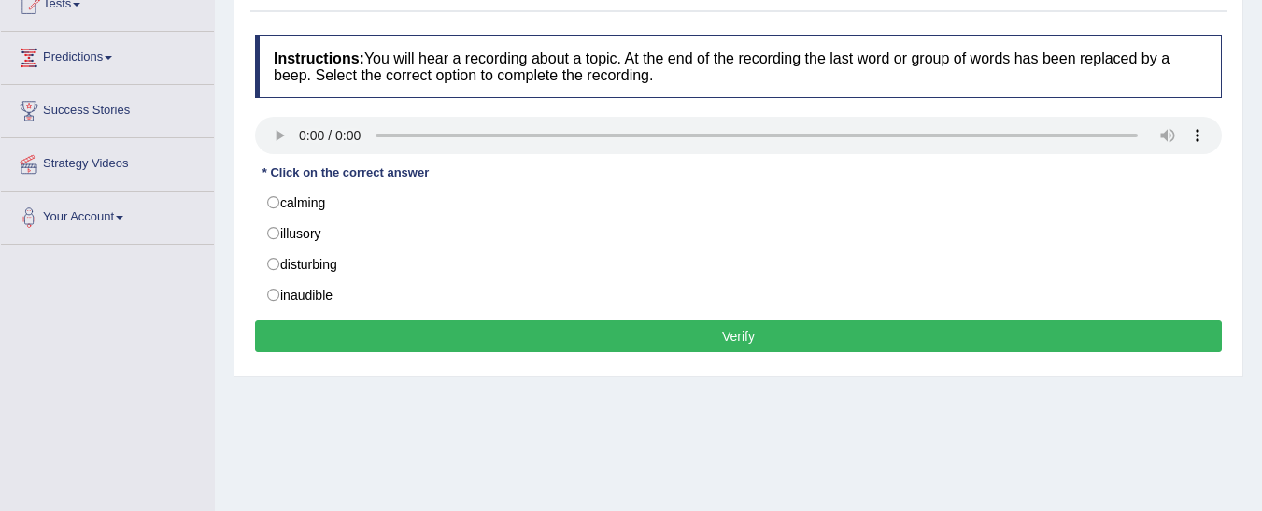
scroll to position [224, 0]
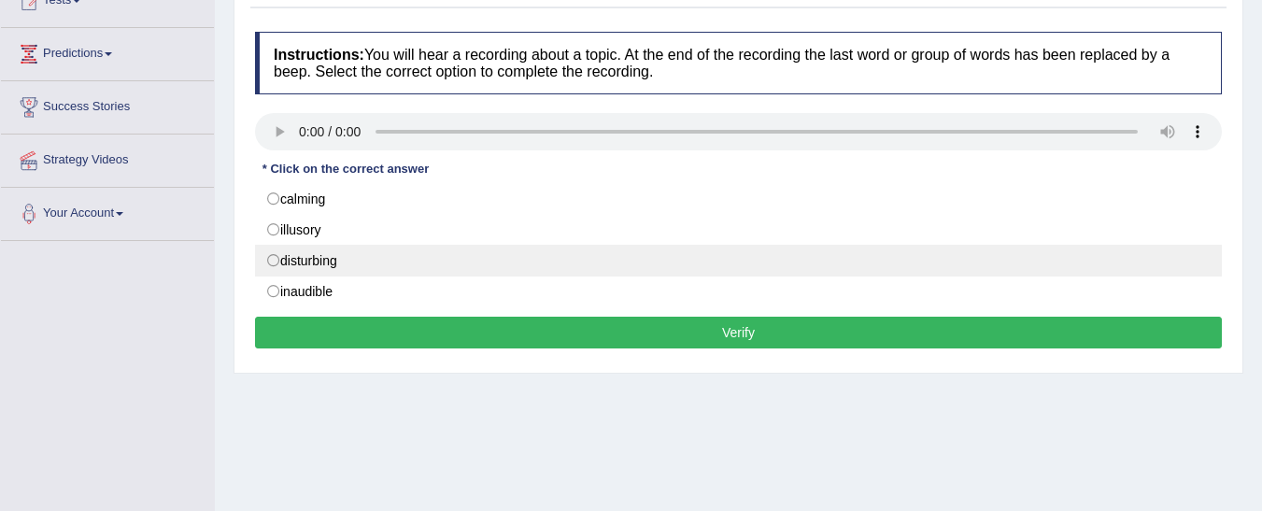
click at [695, 256] on label "disturbing" at bounding box center [738, 261] width 967 height 32
radio input "true"
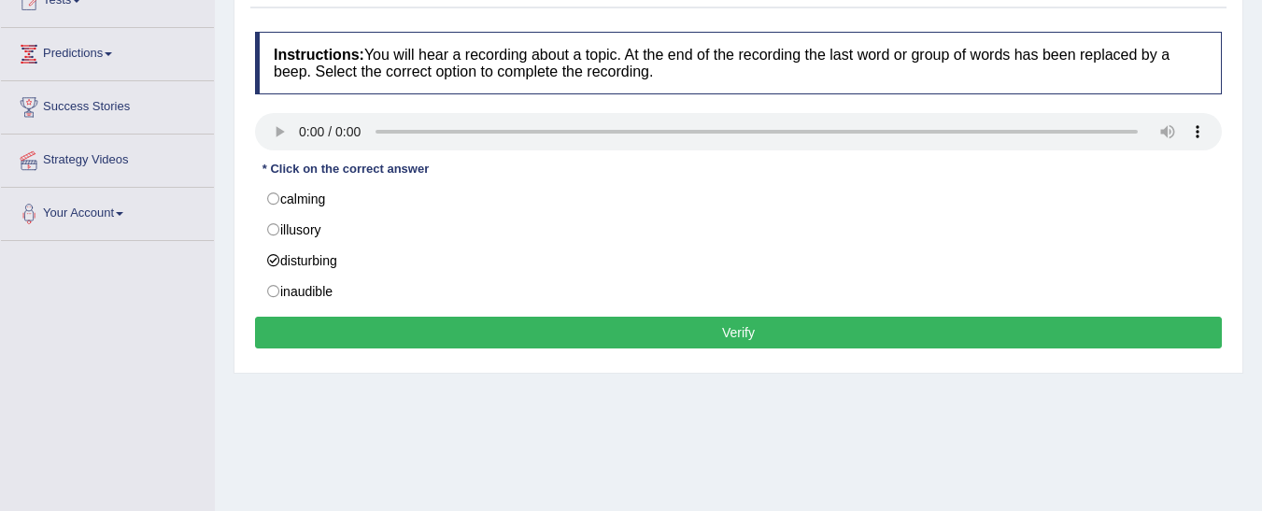
click at [684, 330] on button "Verify" at bounding box center [738, 333] width 967 height 32
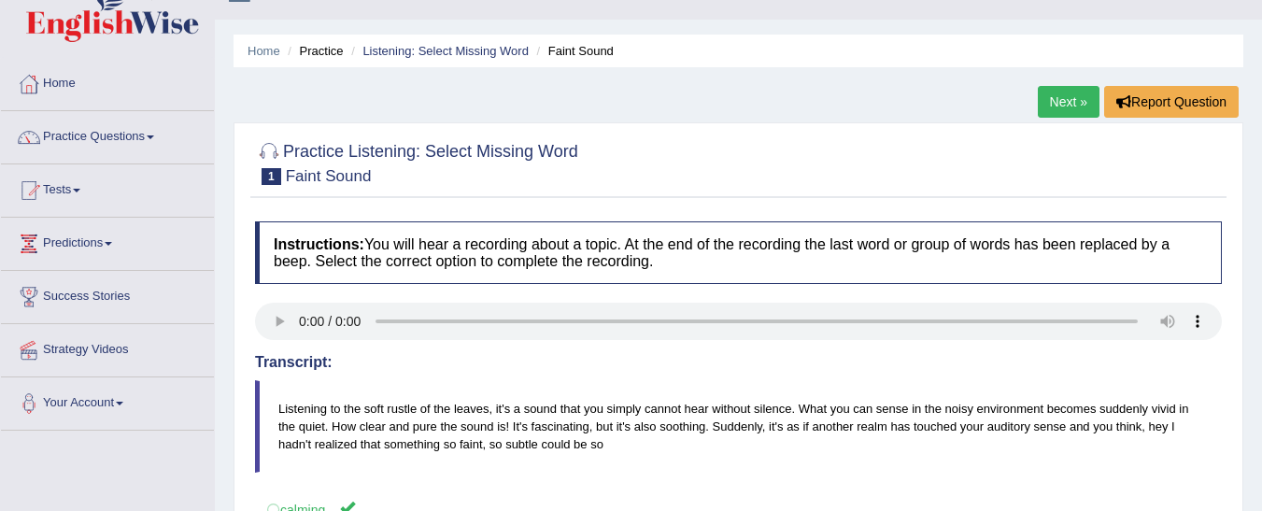
scroll to position [29, 0]
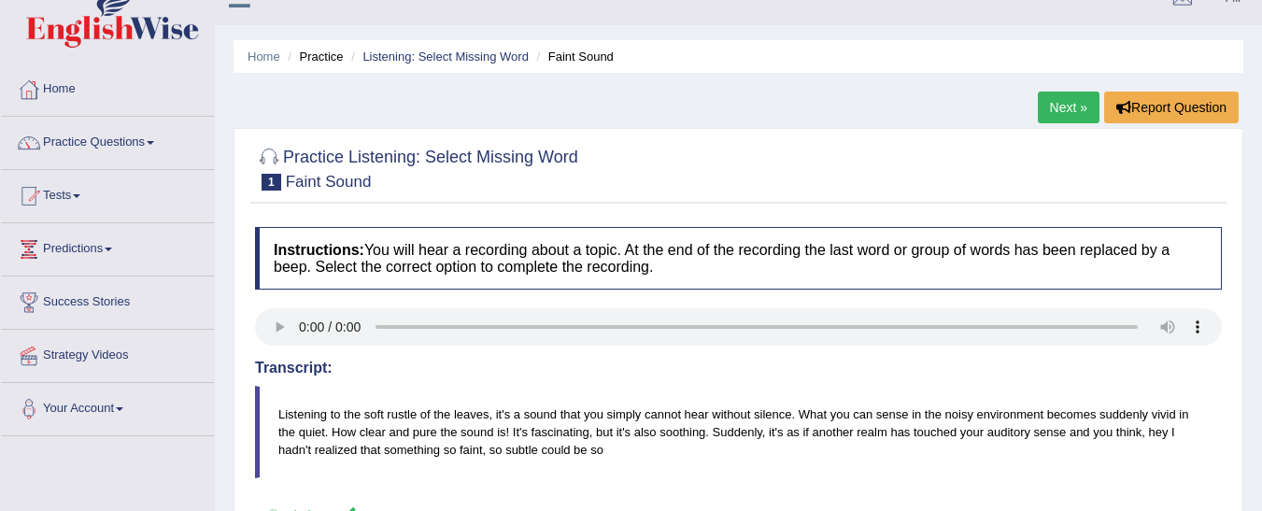
click at [1067, 105] on link "Next »" at bounding box center [1069, 108] width 62 height 32
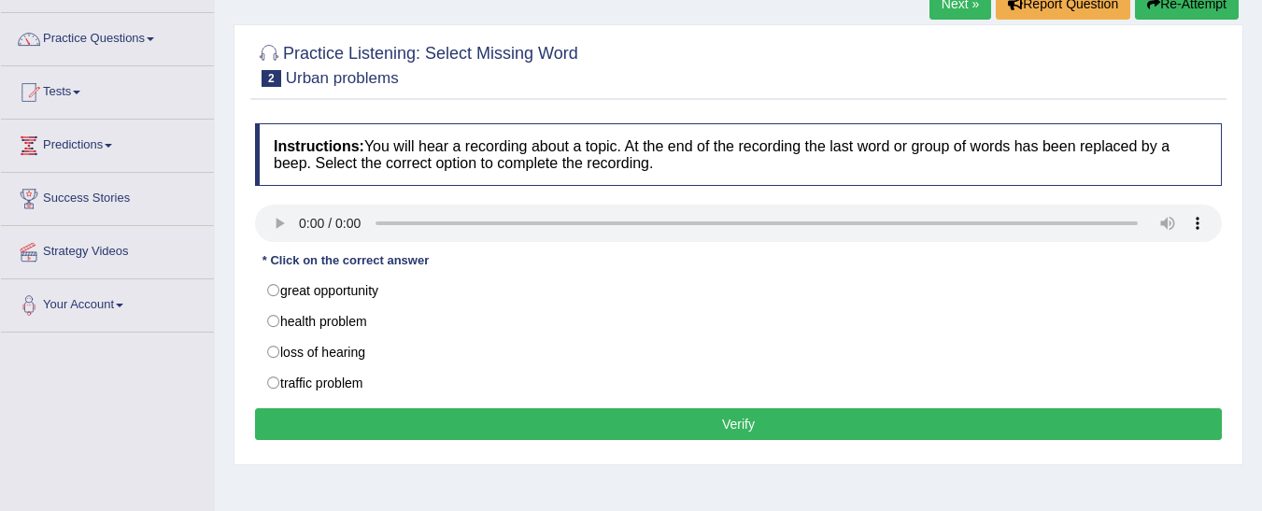
scroll to position [138, 0]
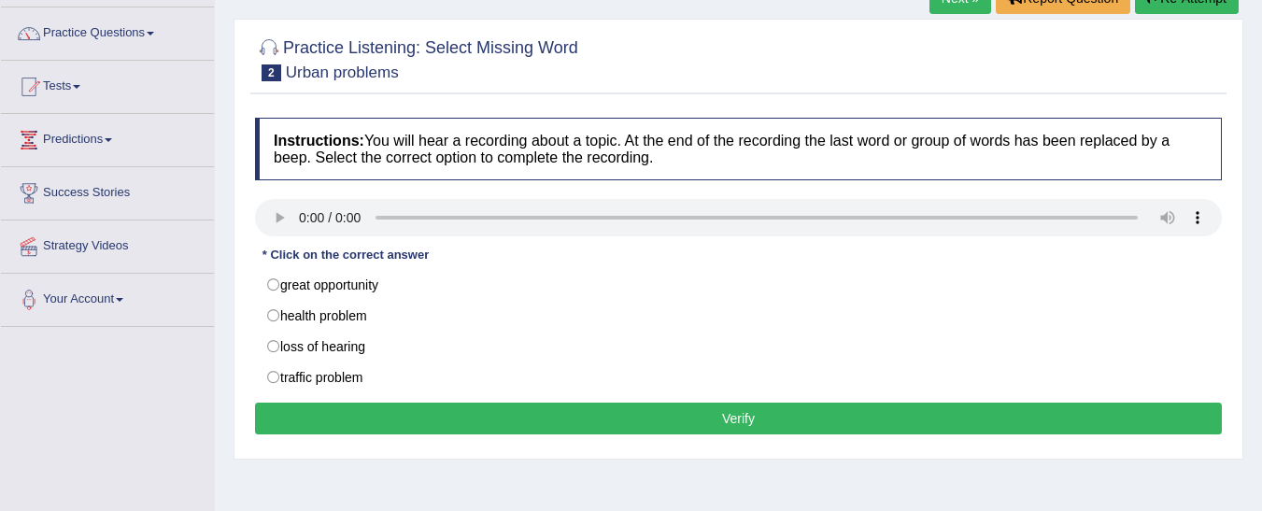
drag, startPoint x: 324, startPoint y: 273, endPoint x: 378, endPoint y: 464, distance: 198.2
click at [378, 464] on div "Home Practice Listening: Select Missing Word Urban problems Next » Report Quest…" at bounding box center [739, 329] width 1048 height 934
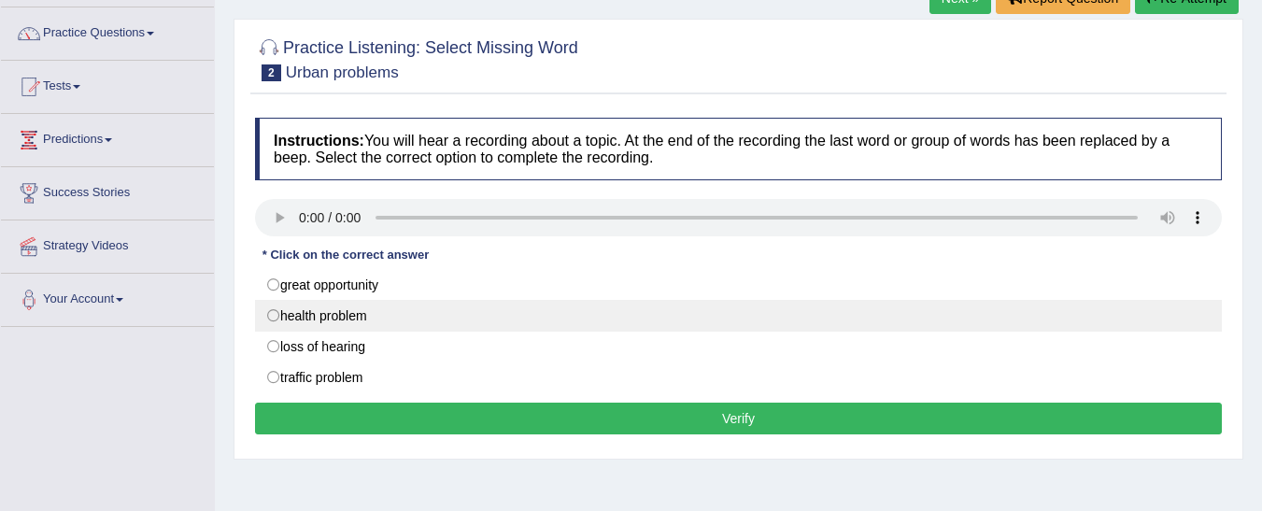
click at [321, 327] on label "health problem" at bounding box center [738, 316] width 967 height 32
radio input "true"
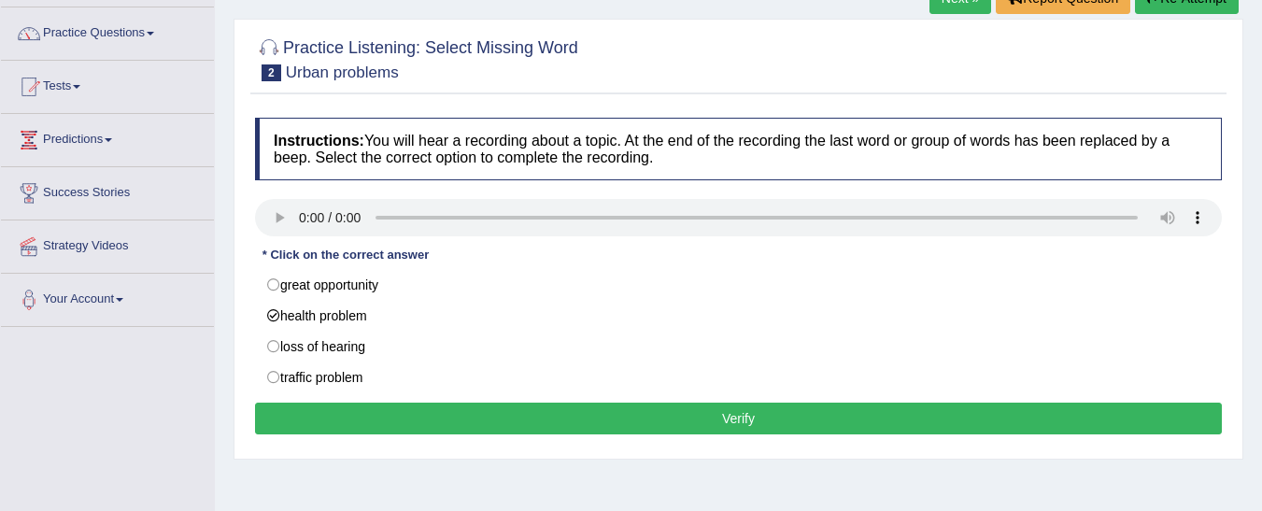
click at [393, 427] on button "Verify" at bounding box center [738, 419] width 967 height 32
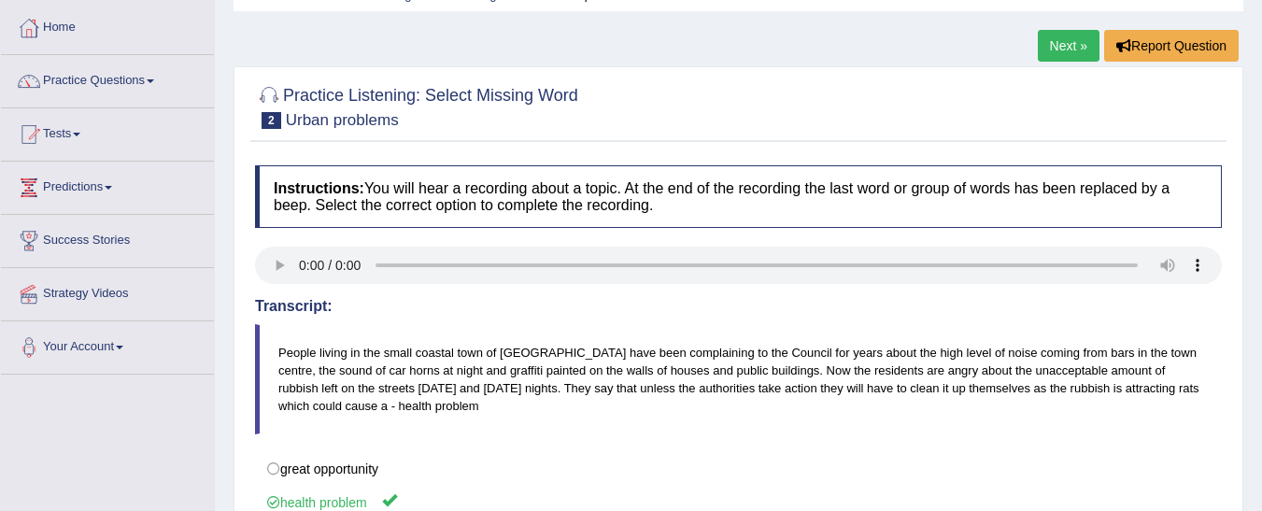
scroll to position [73, 0]
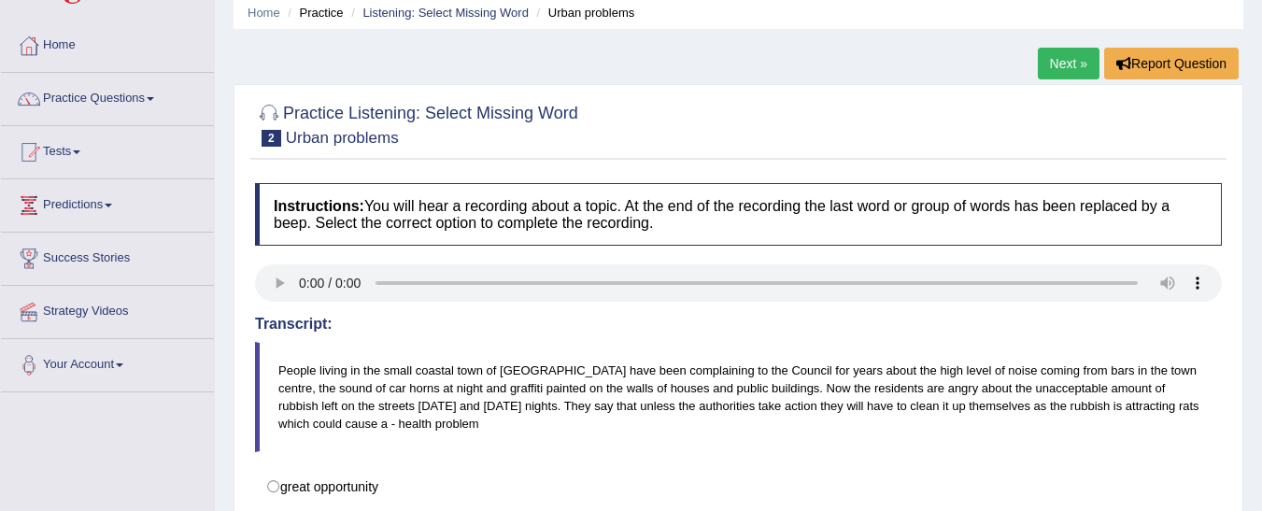
click at [1071, 60] on link "Next »" at bounding box center [1069, 64] width 62 height 32
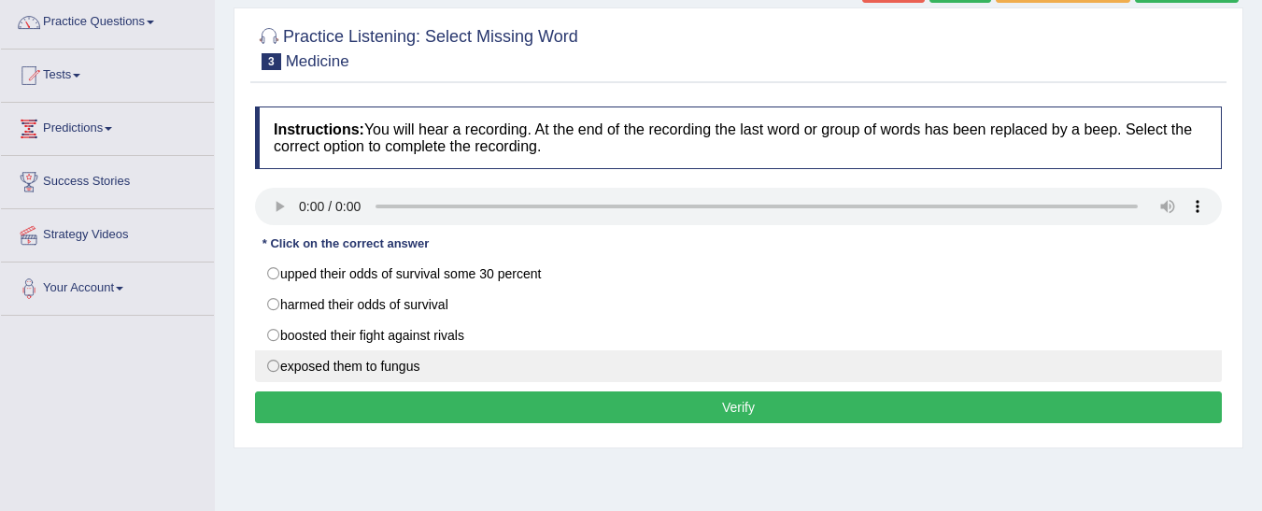
click at [382, 371] on label "exposed them to fungus" at bounding box center [738, 366] width 967 height 32
radio input "true"
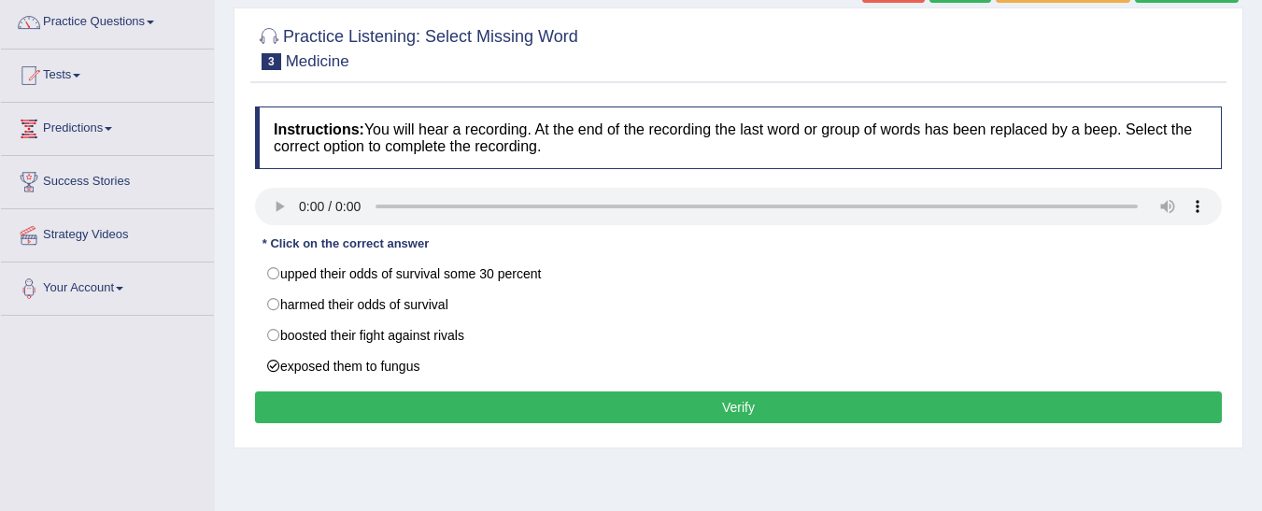
click at [411, 410] on button "Verify" at bounding box center [738, 408] width 967 height 32
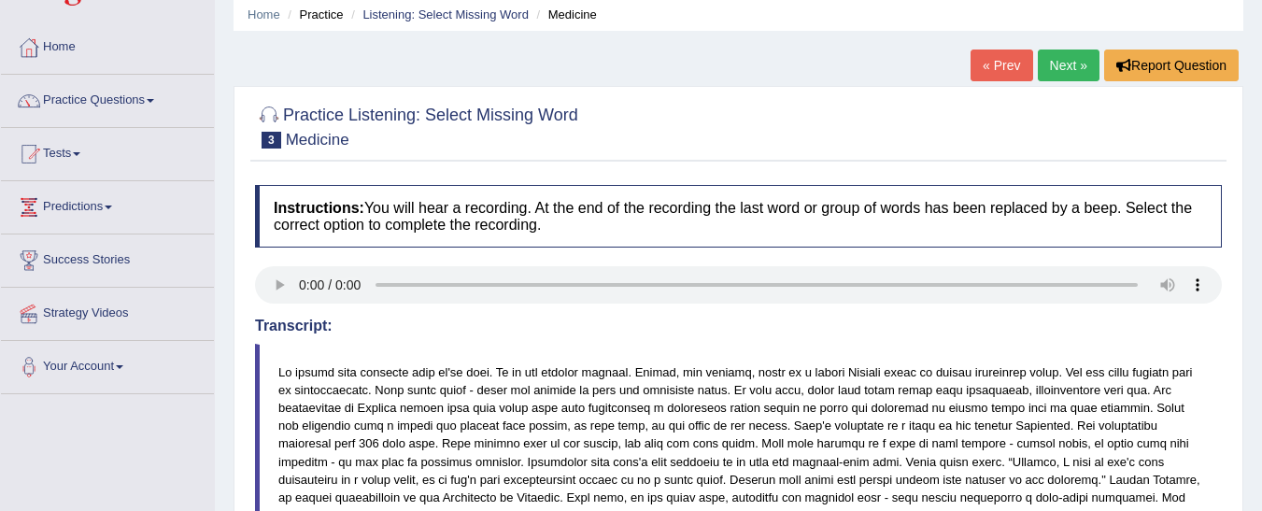
scroll to position [75, 0]
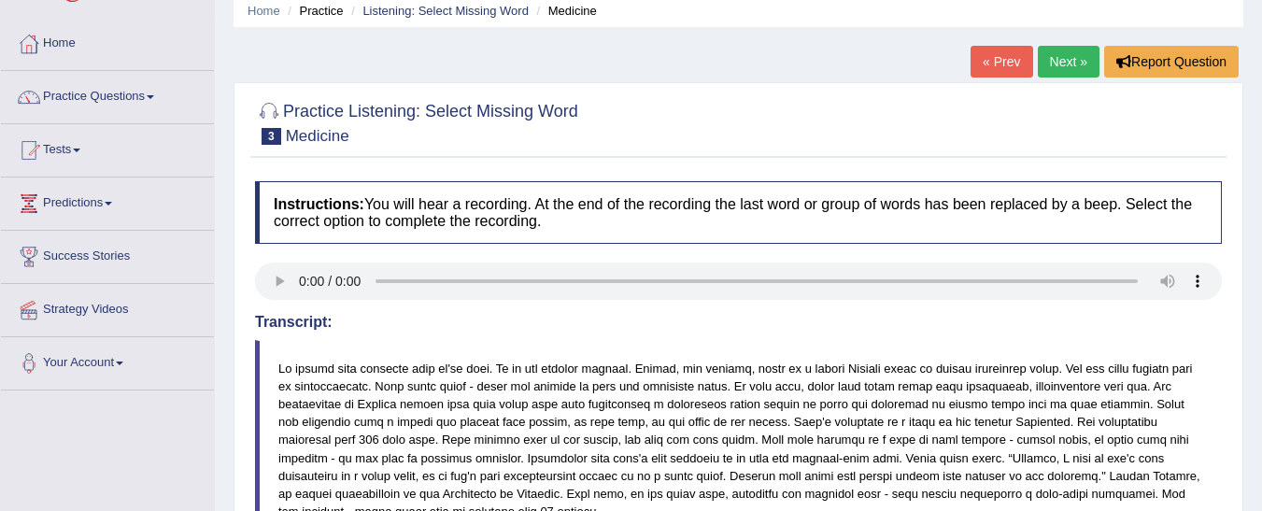
click at [1054, 55] on link "Next »" at bounding box center [1069, 62] width 62 height 32
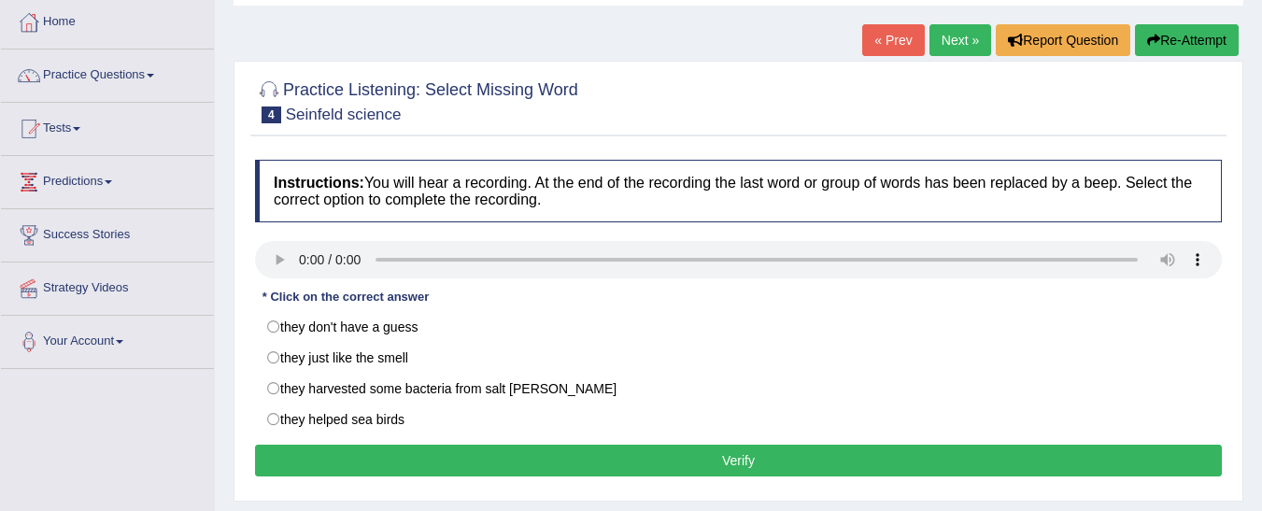
scroll to position [107, 0]
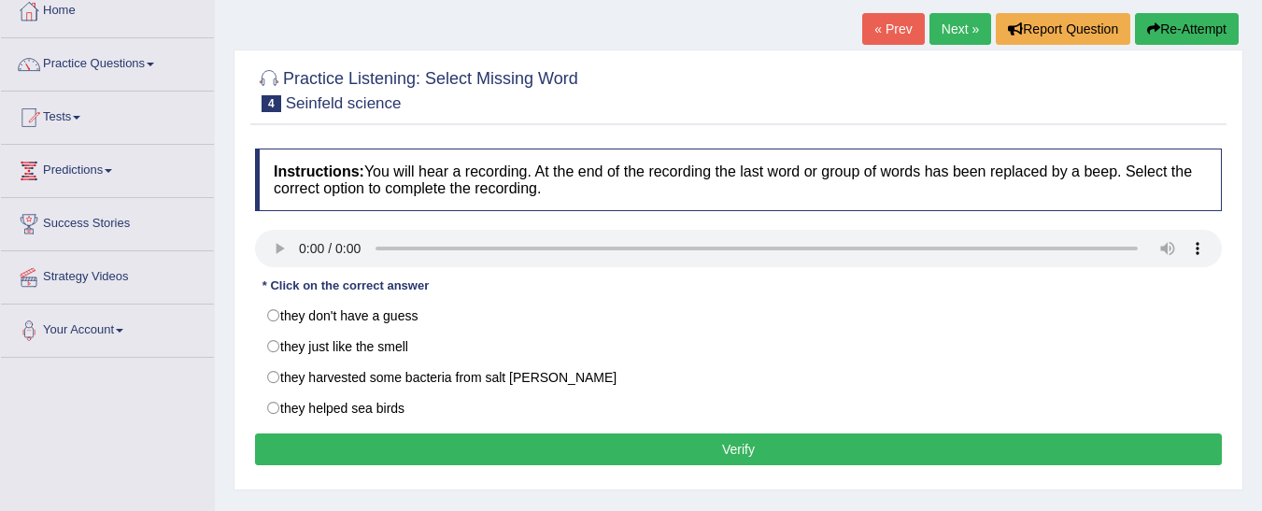
drag, startPoint x: 0, startPoint y: 0, endPoint x: 1272, endPoint y: 297, distance: 1306.1
click at [1262, 297] on html "Toggle navigation Home Practice Questions Speaking Practice Read Aloud Repeat S…" at bounding box center [631, 148] width 1262 height 511
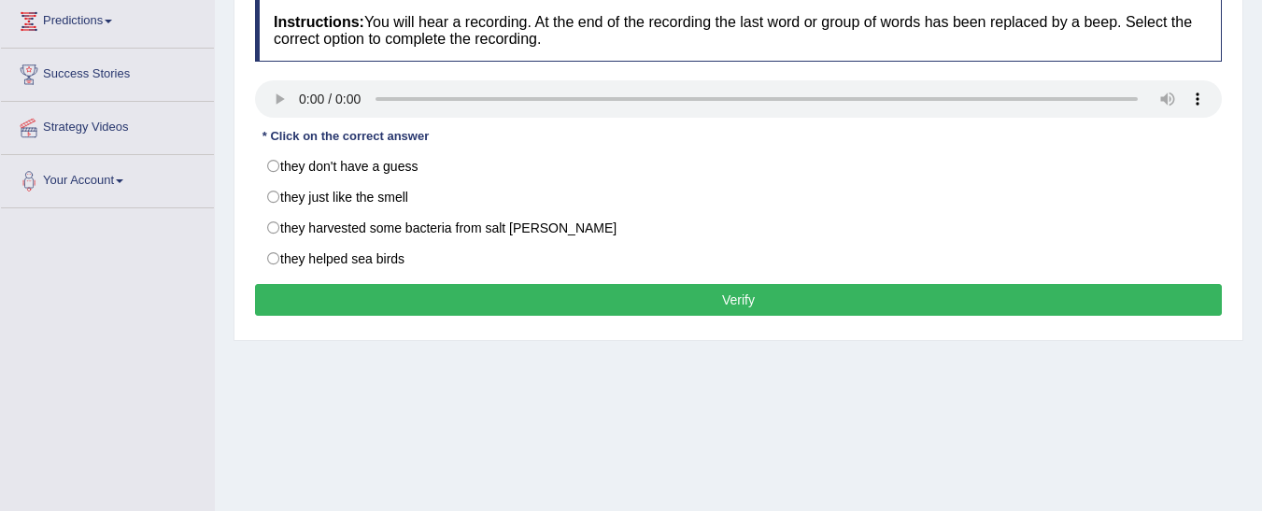
scroll to position [263, 0]
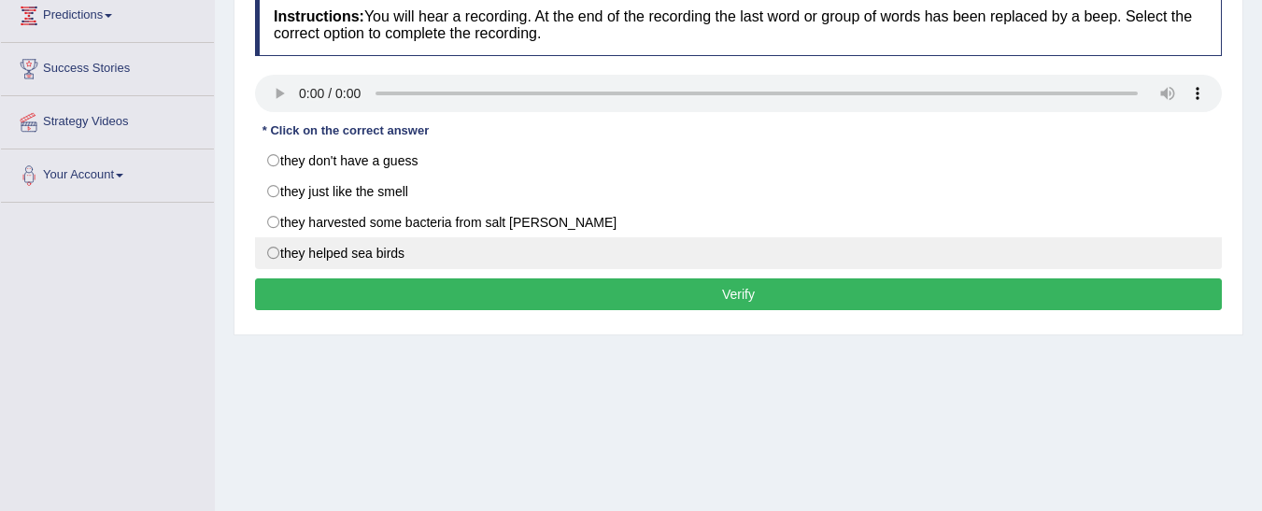
click at [368, 254] on label "they helped sea birds" at bounding box center [738, 253] width 967 height 32
radio input "true"
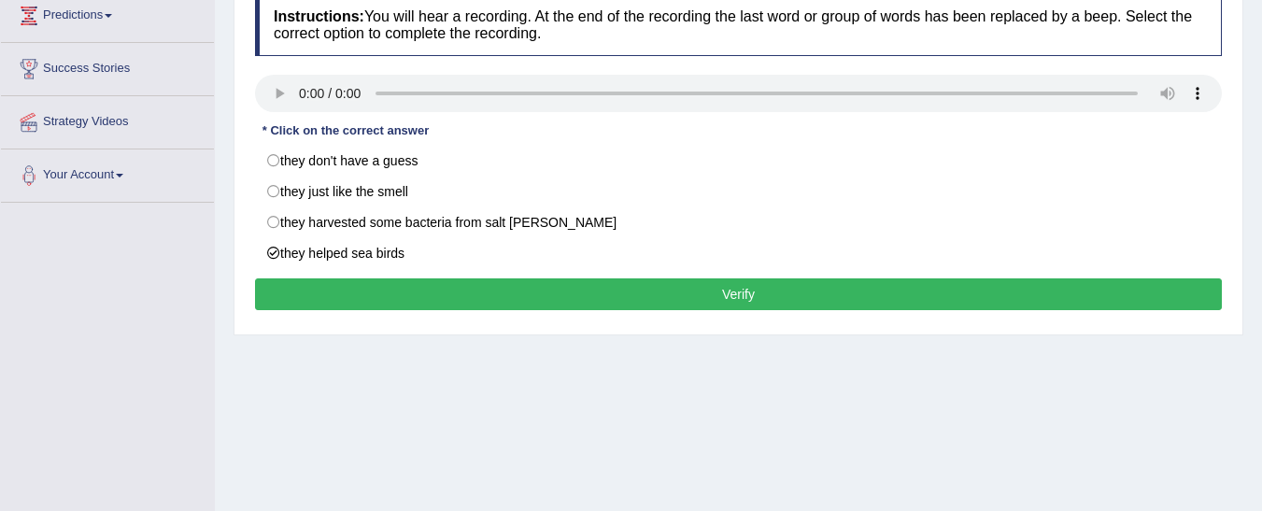
click at [401, 286] on button "Verify" at bounding box center [738, 294] width 967 height 32
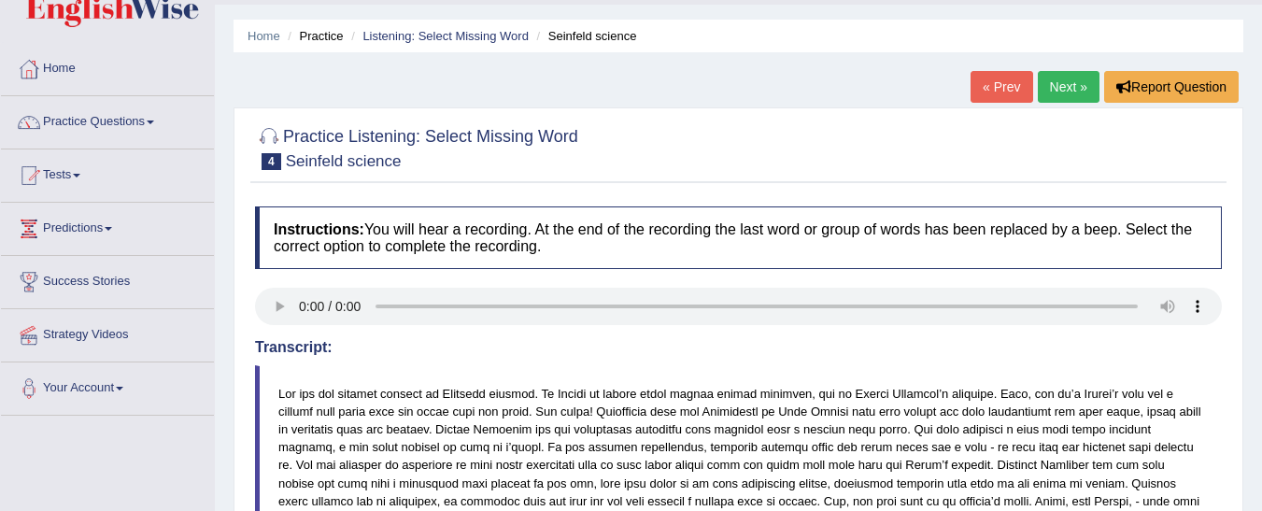
scroll to position [48, 0]
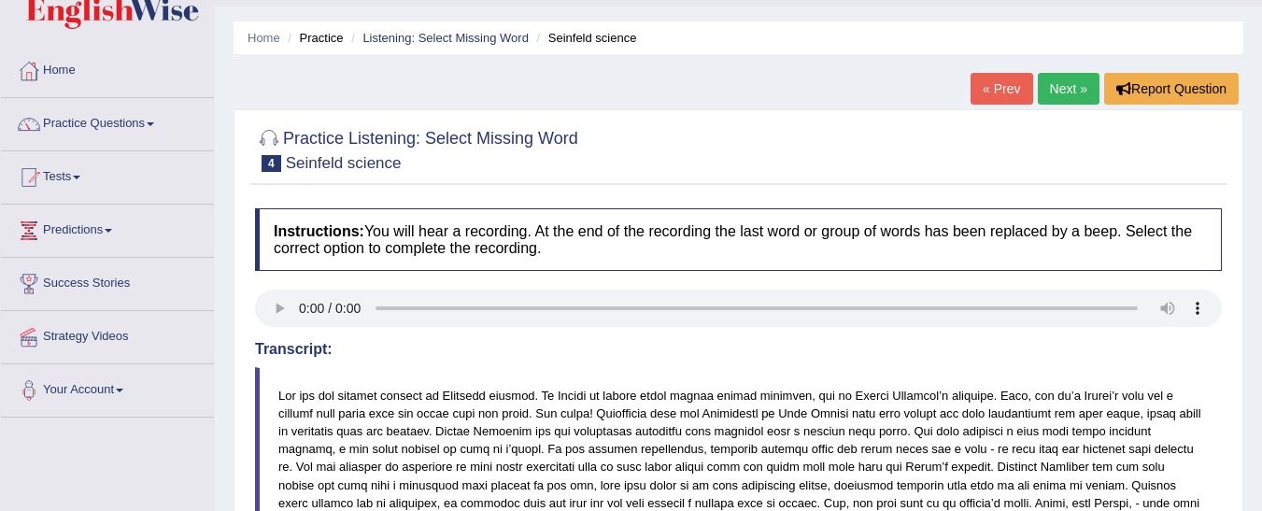
click at [1070, 91] on link "Next »" at bounding box center [1069, 89] width 62 height 32
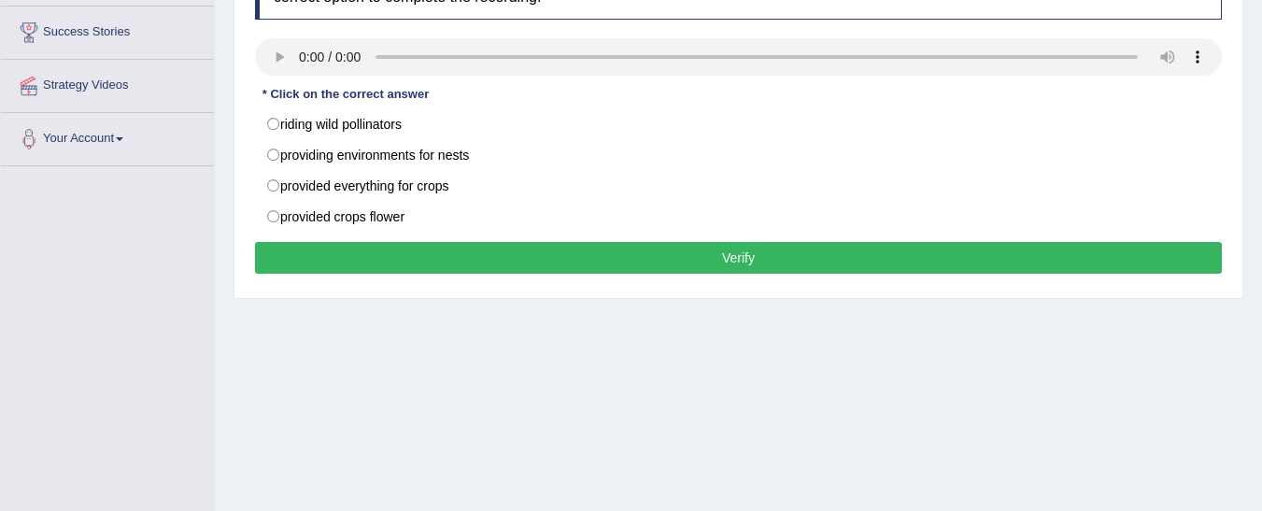
scroll to position [297, 0]
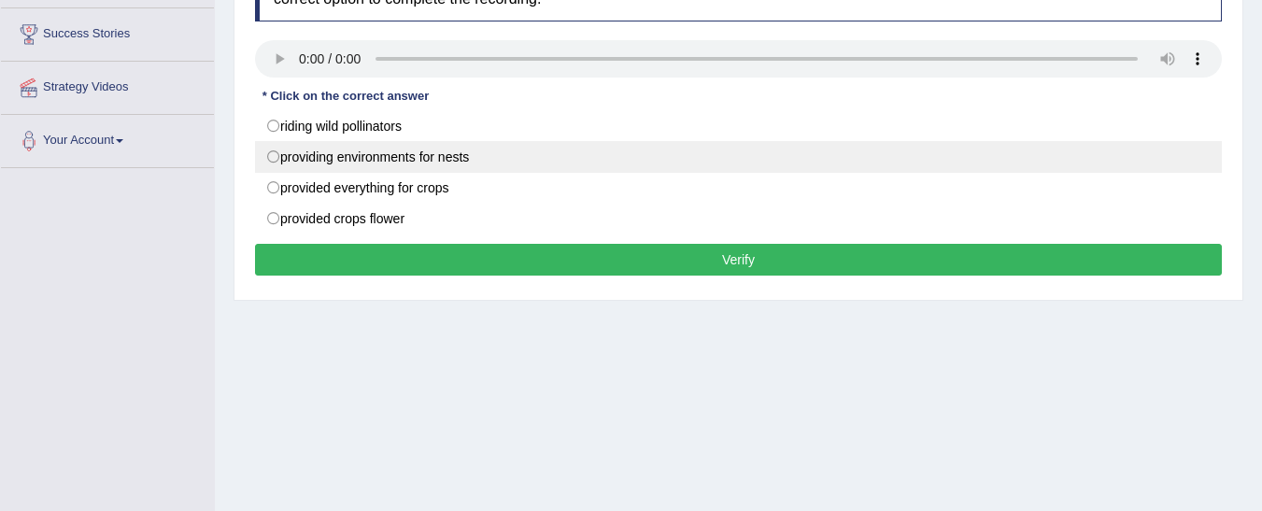
click at [343, 161] on label "providing environments for nests" at bounding box center [738, 157] width 967 height 32
radio input "true"
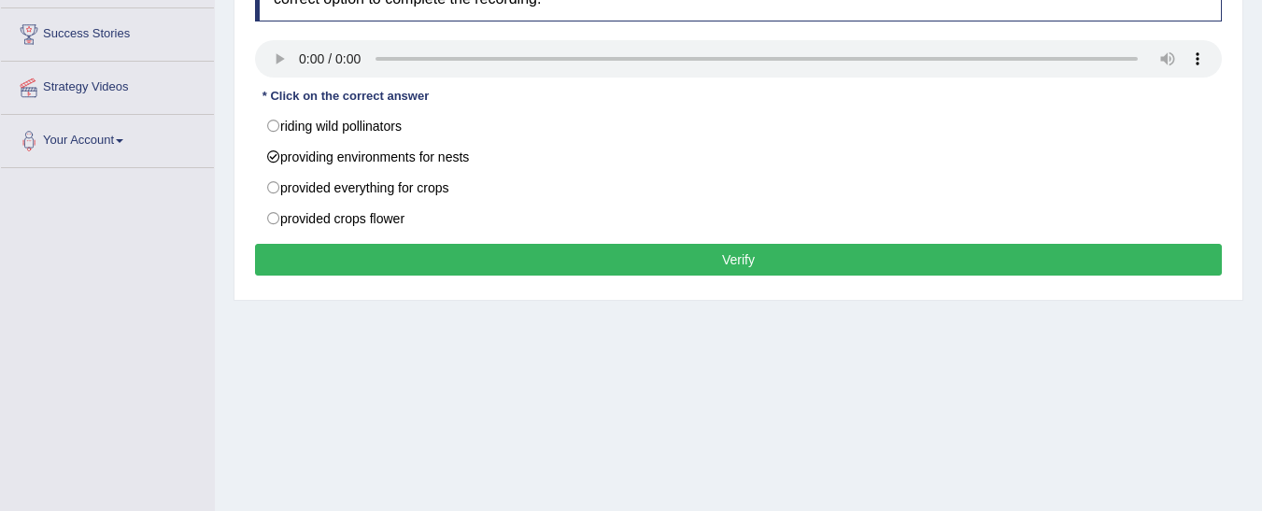
click at [427, 268] on button "Verify" at bounding box center [738, 260] width 967 height 32
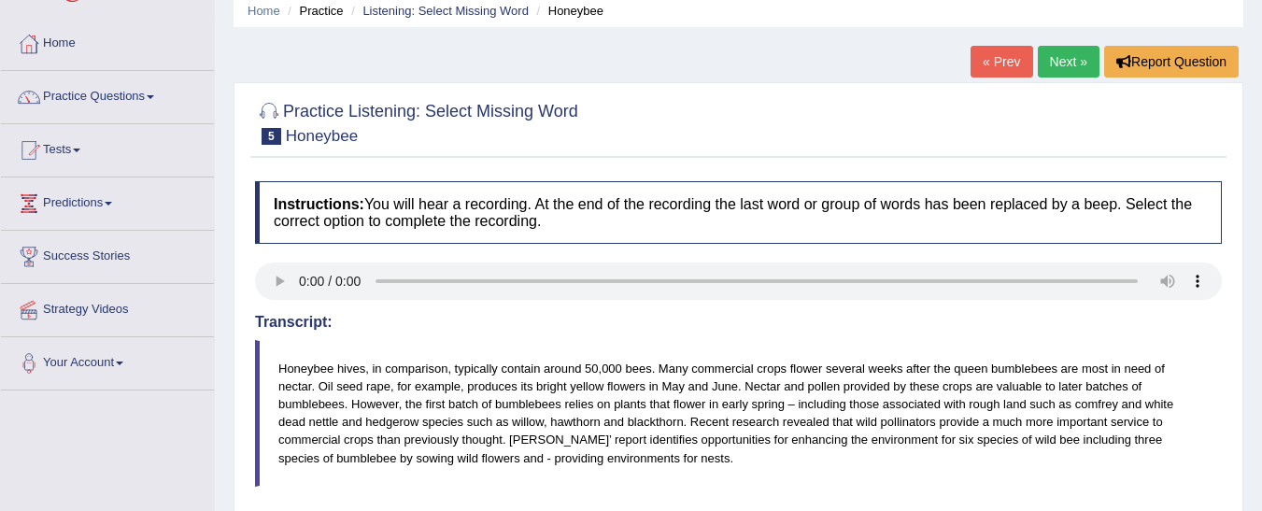
scroll to position [77, 0]
click at [1058, 66] on link "Next »" at bounding box center [1069, 60] width 62 height 32
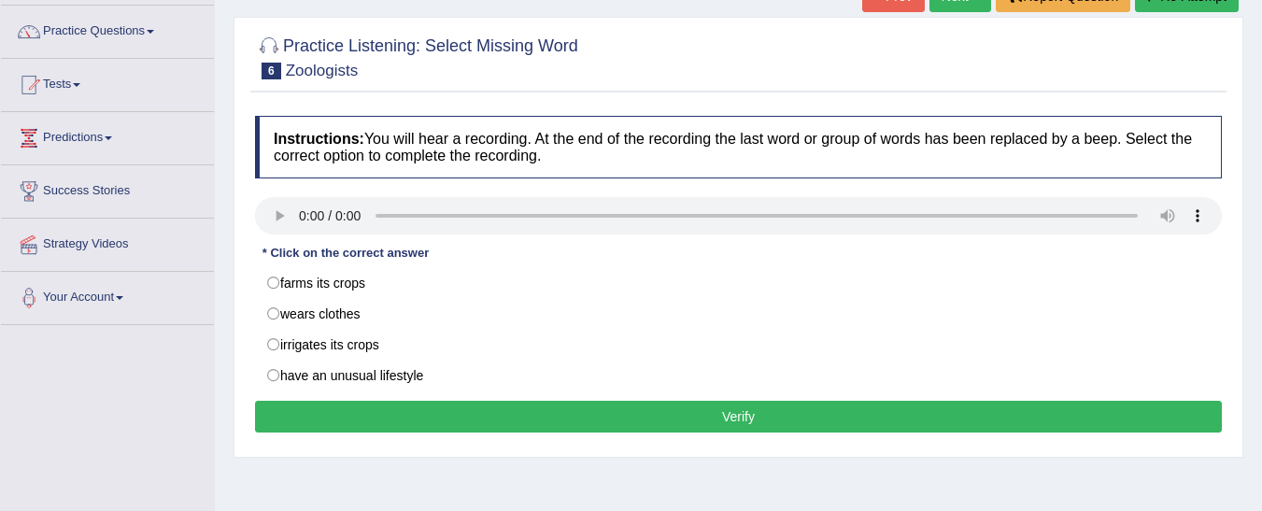
scroll to position [148, 0]
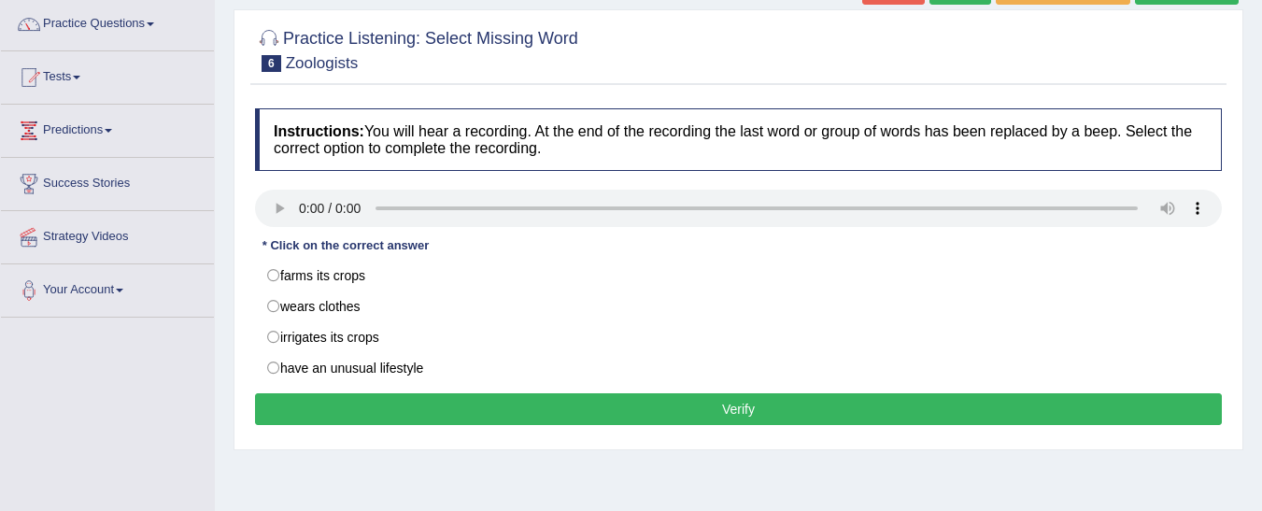
click at [1262, 295] on html "Toggle navigation Home Practice Questions Speaking Practice Read Aloud Repeat S…" at bounding box center [631, 107] width 1262 height 511
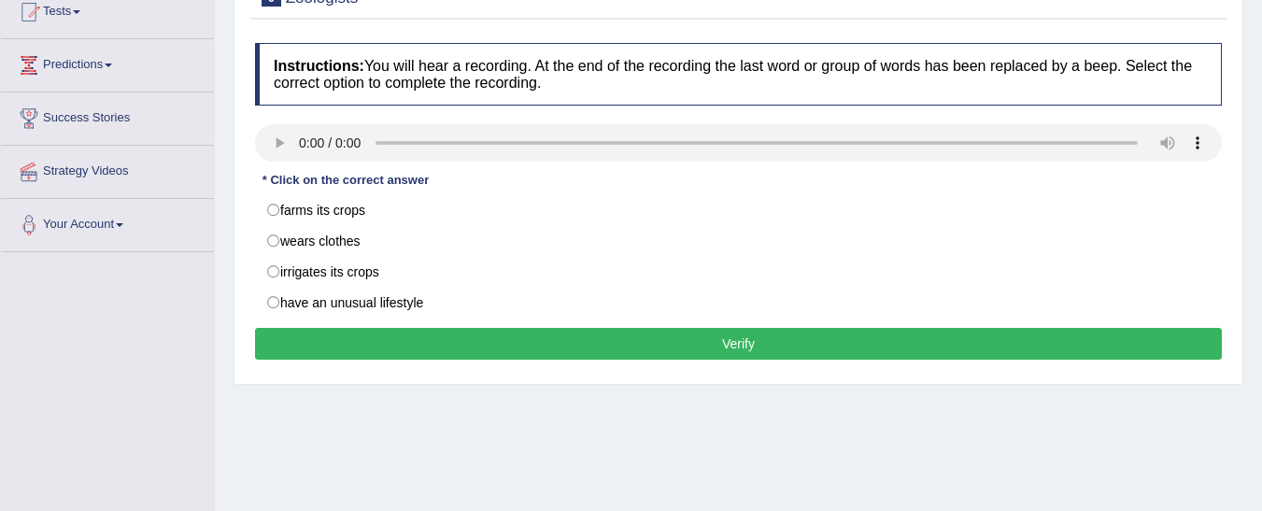
scroll to position [226, 0]
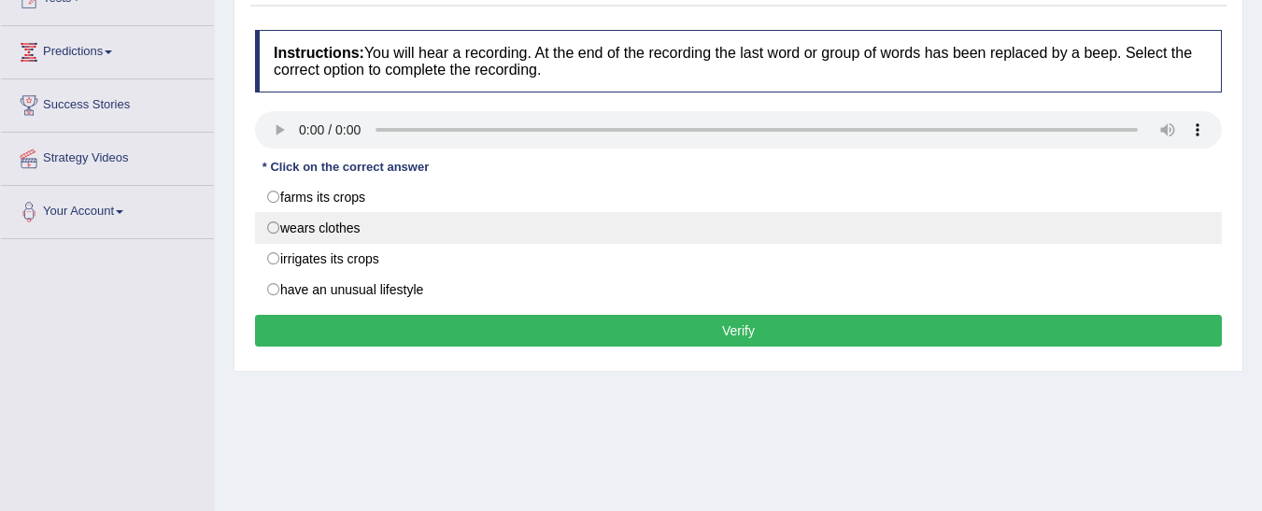
click at [325, 235] on label "wears clothes" at bounding box center [738, 228] width 967 height 32
radio input "true"
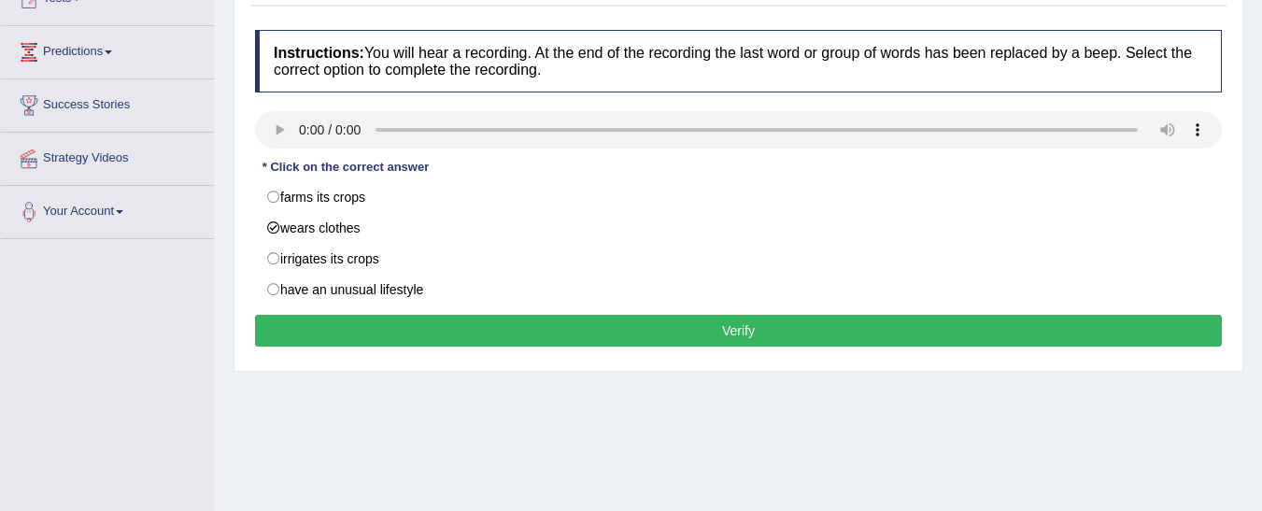
click at [427, 326] on button "Verify" at bounding box center [738, 331] width 967 height 32
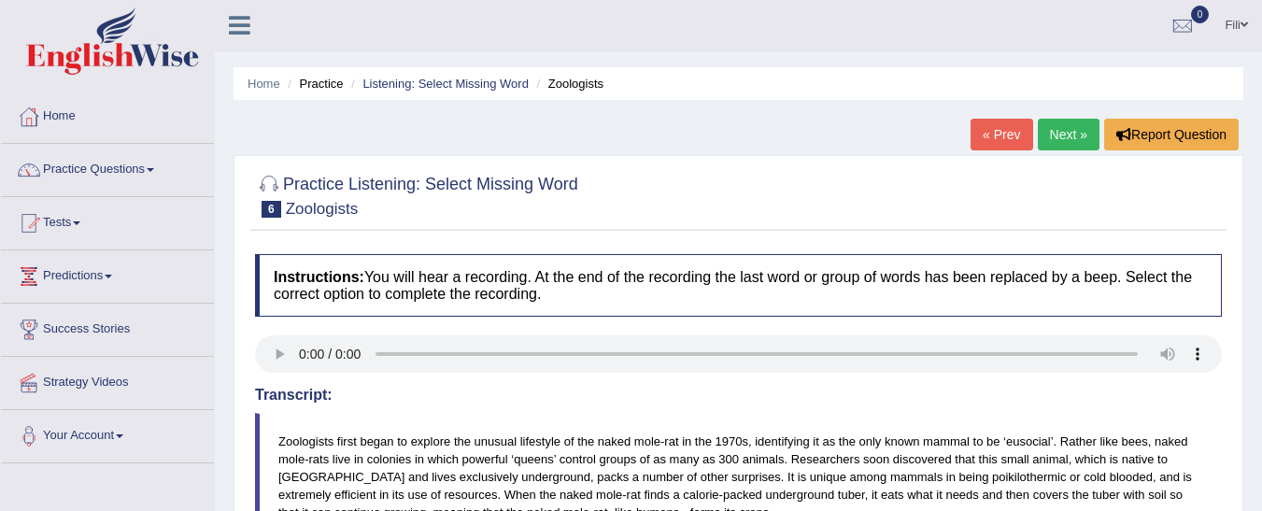
scroll to position [0, 0]
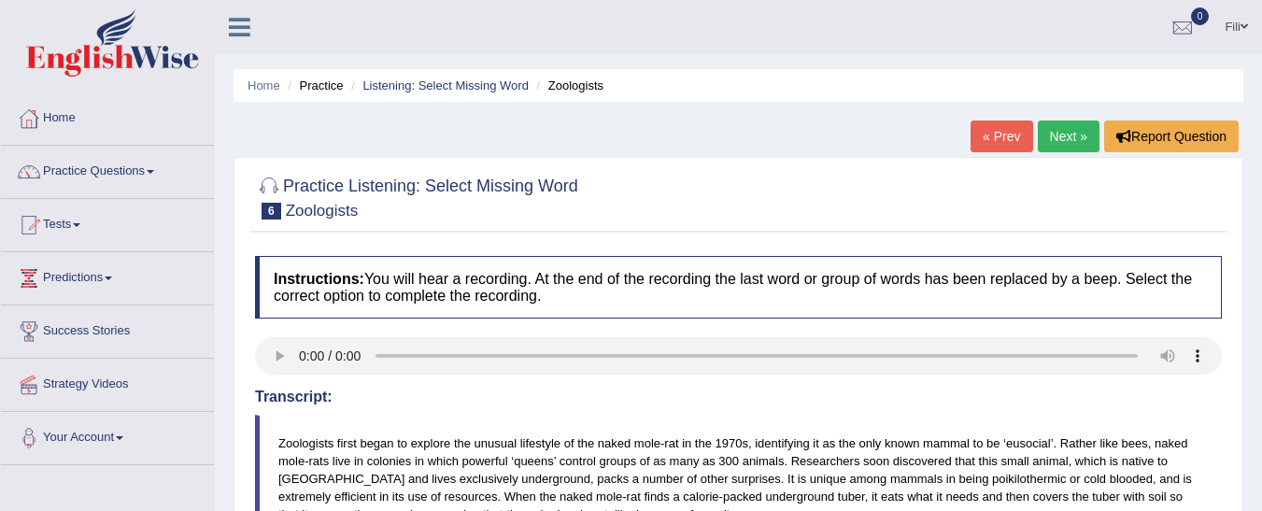
click at [1074, 134] on link "Next »" at bounding box center [1069, 137] width 62 height 32
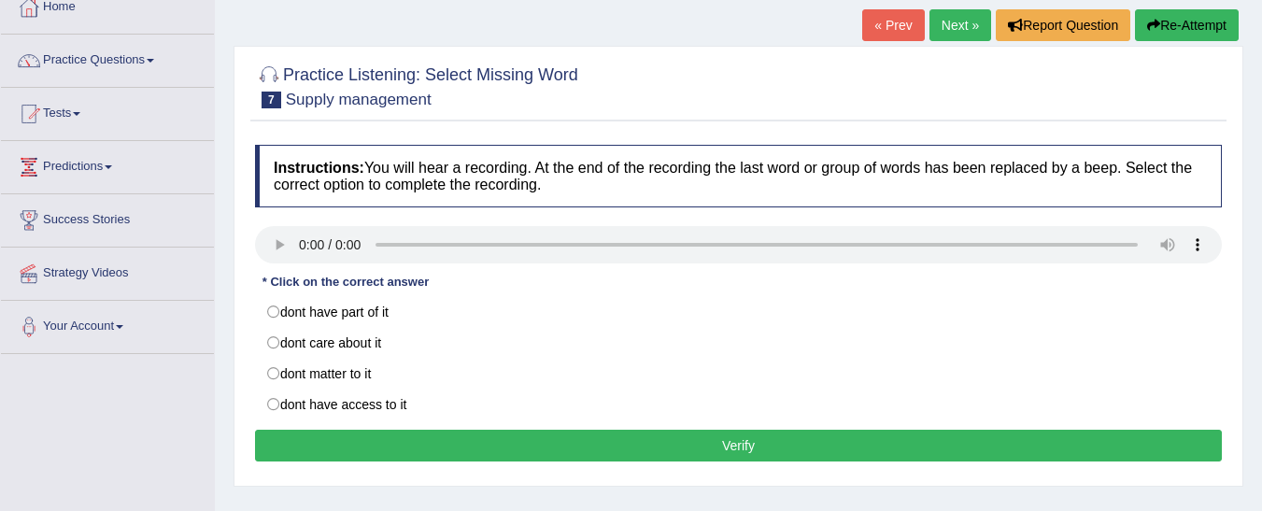
scroll to position [117, 0]
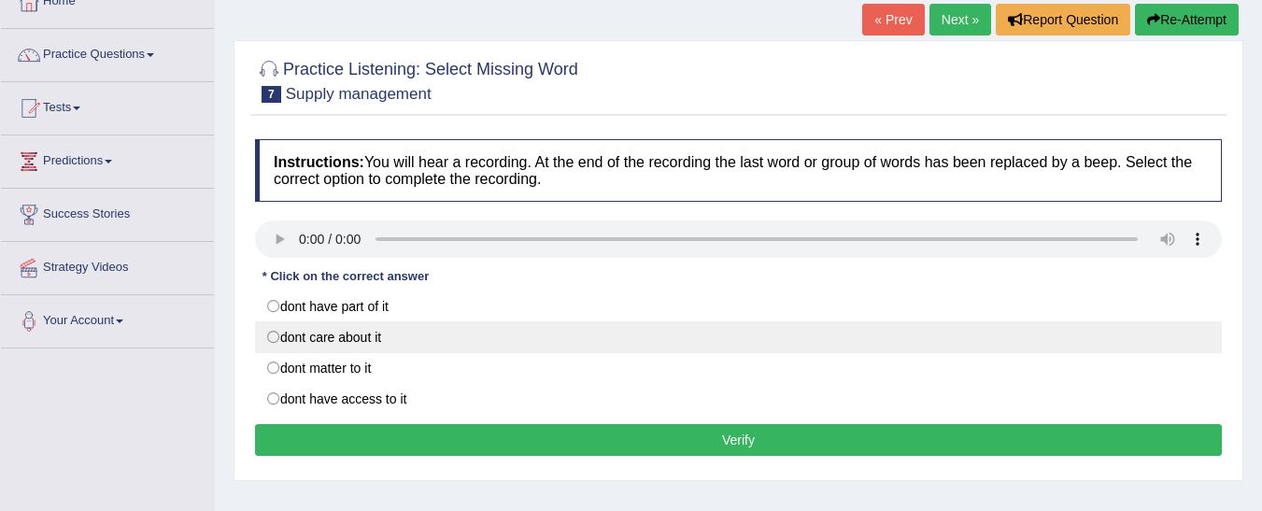
click at [407, 333] on label "dont care about it" at bounding box center [738, 337] width 967 height 32
radio input "true"
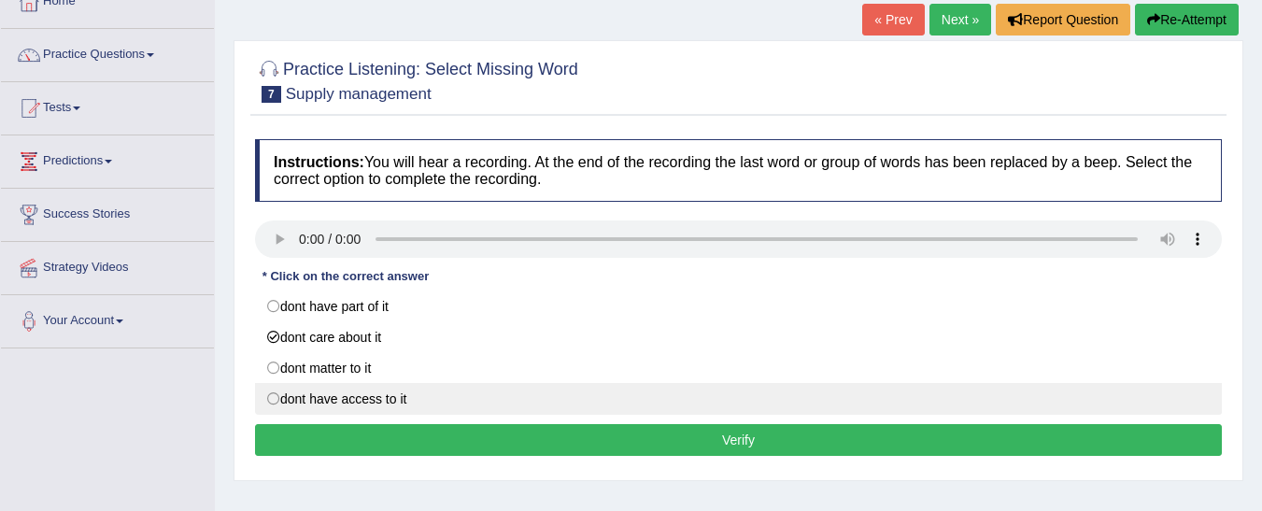
click at [378, 400] on label "dont have access to it" at bounding box center [738, 399] width 967 height 32
radio input "true"
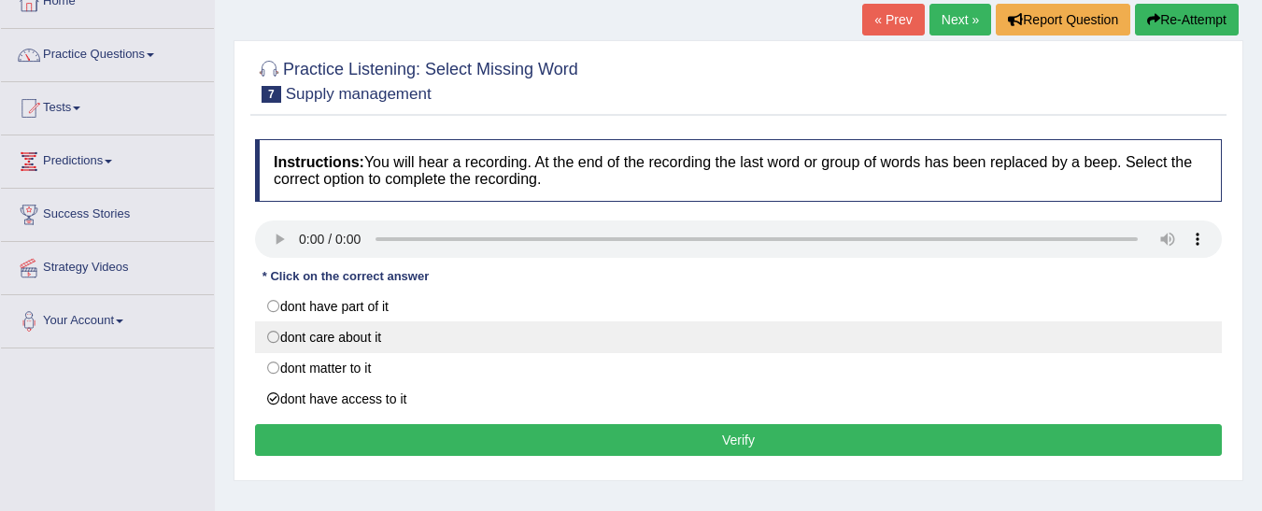
click at [335, 348] on label "dont care about it" at bounding box center [738, 337] width 967 height 32
radio input "true"
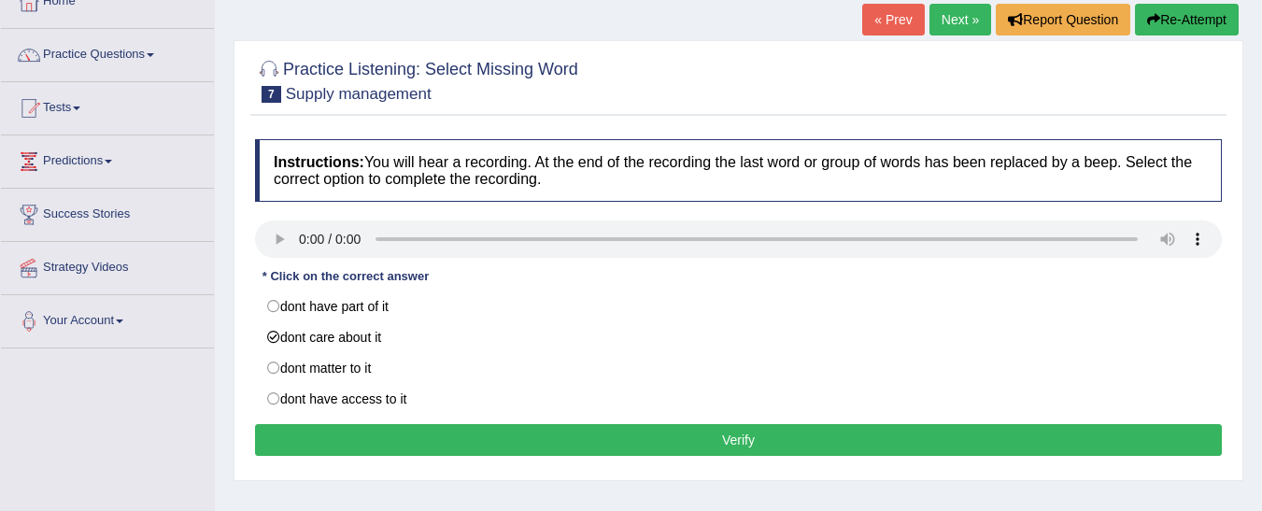
click at [398, 439] on button "Verify" at bounding box center [738, 440] width 967 height 32
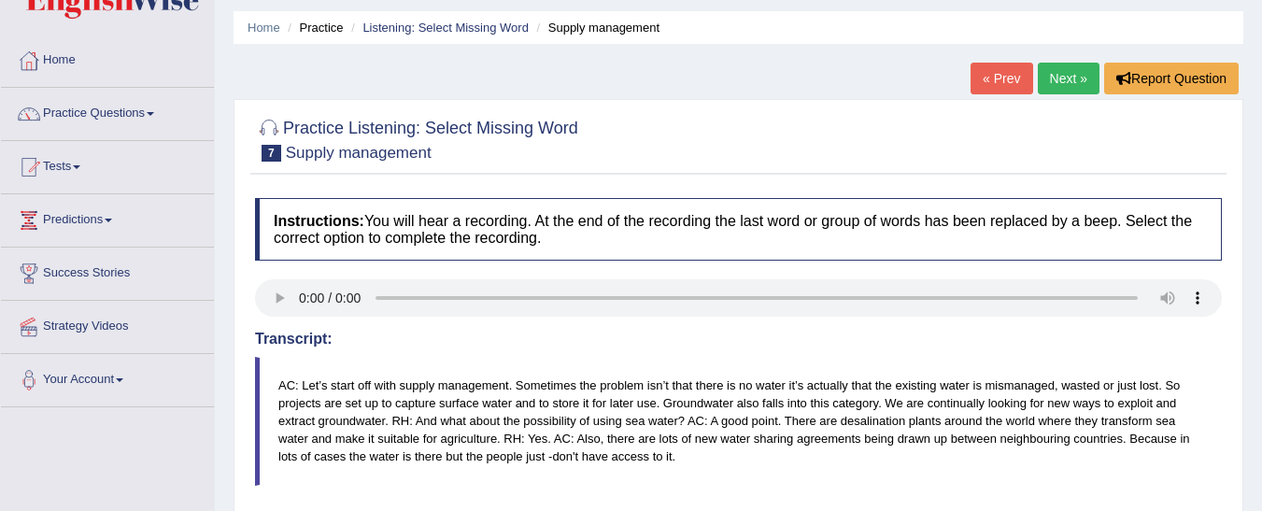
scroll to position [60, 0]
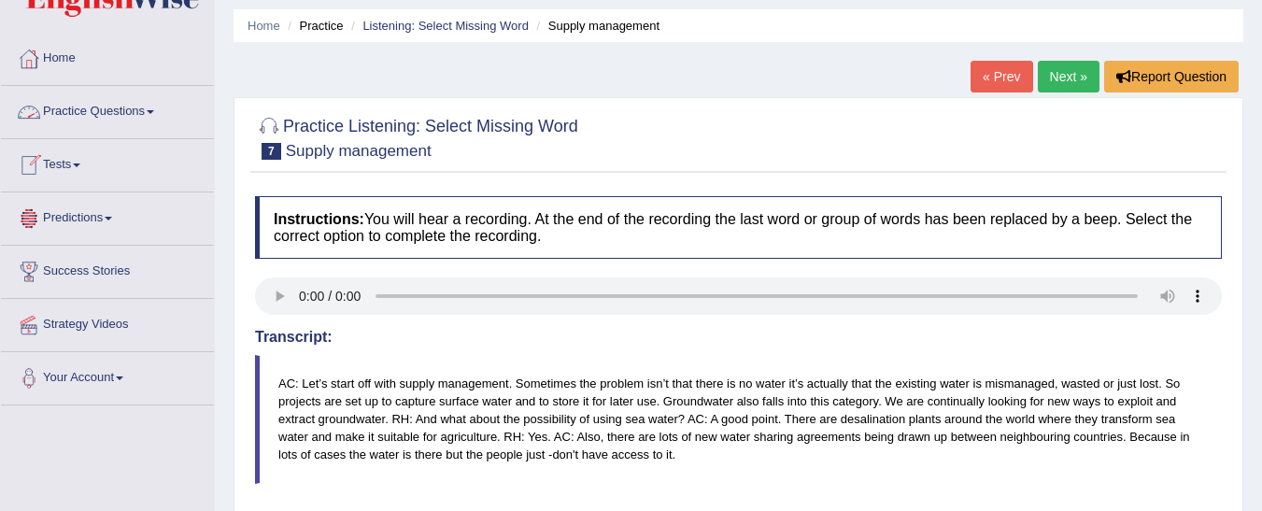
click at [148, 121] on link "Practice Questions" at bounding box center [107, 109] width 213 height 47
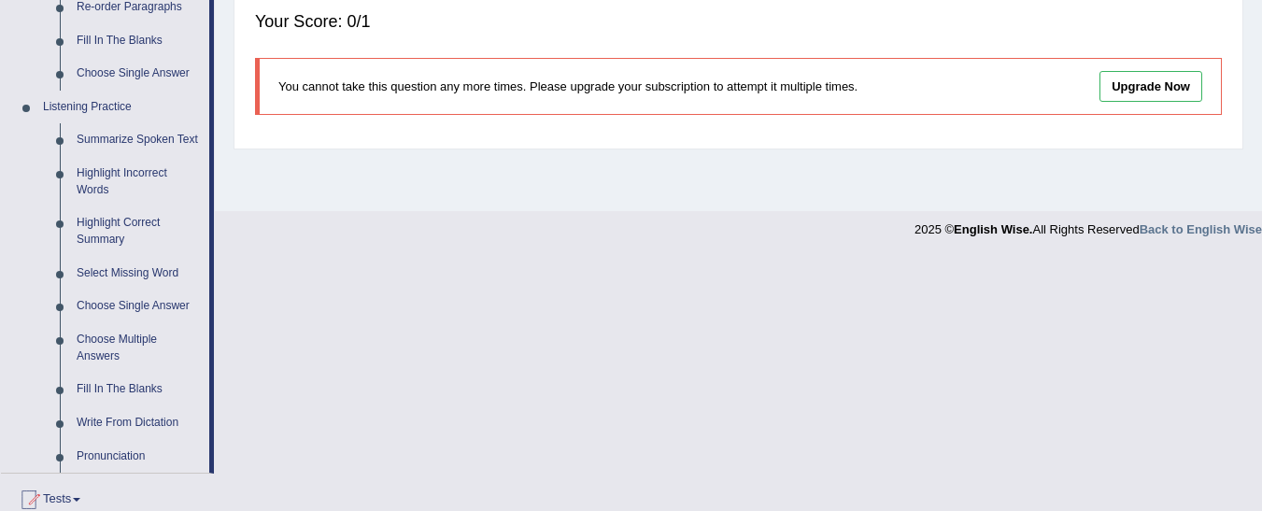
scroll to position [726, 0]
click at [113, 306] on link "Choose Single Answer" at bounding box center [138, 304] width 141 height 34
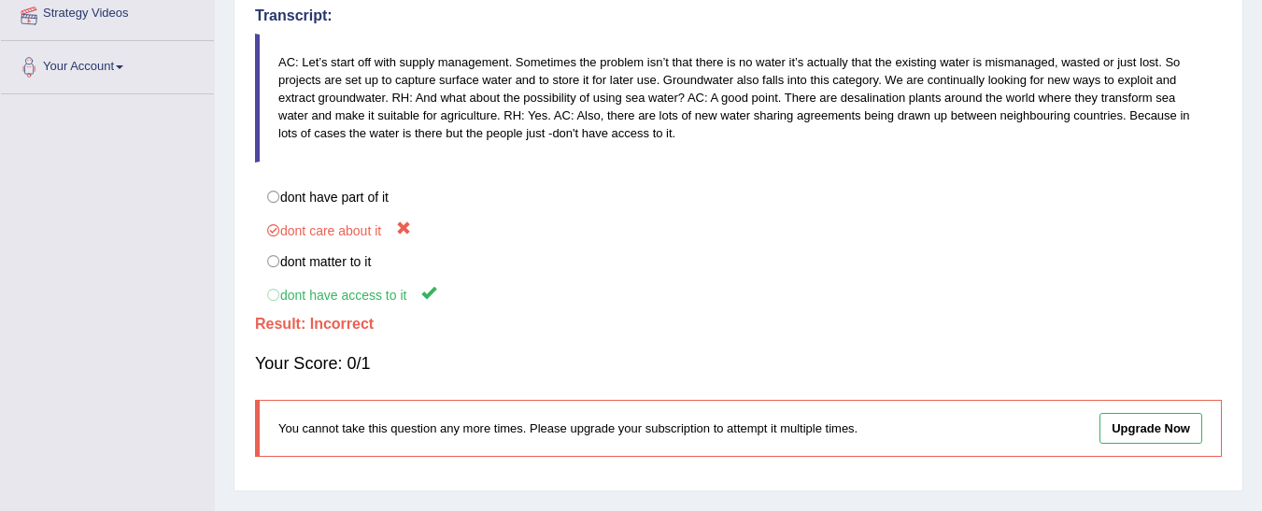
scroll to position [470, 0]
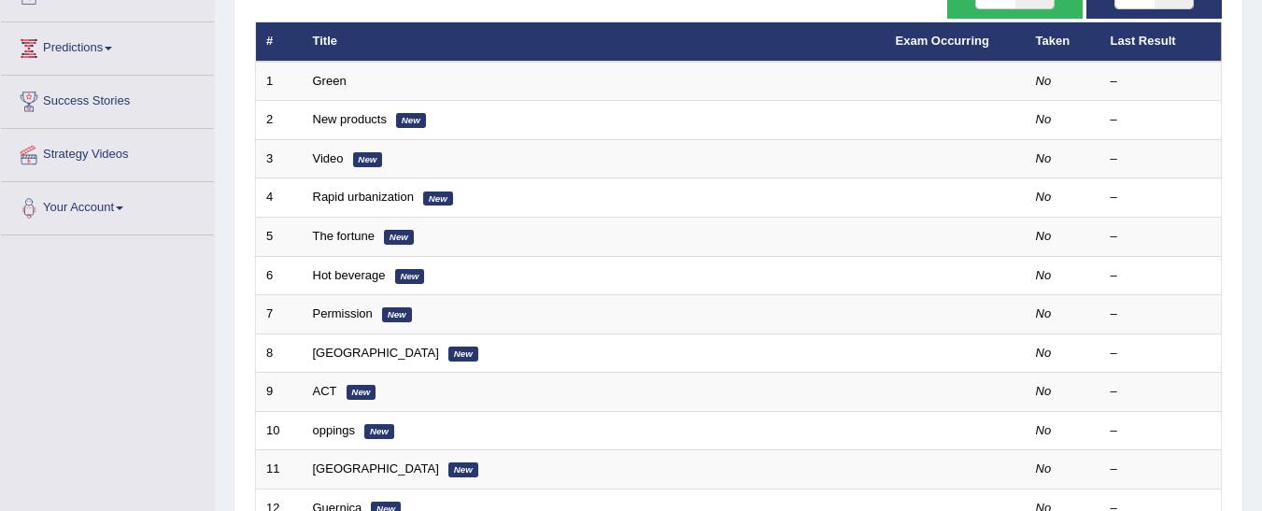
scroll to position [237, 0]
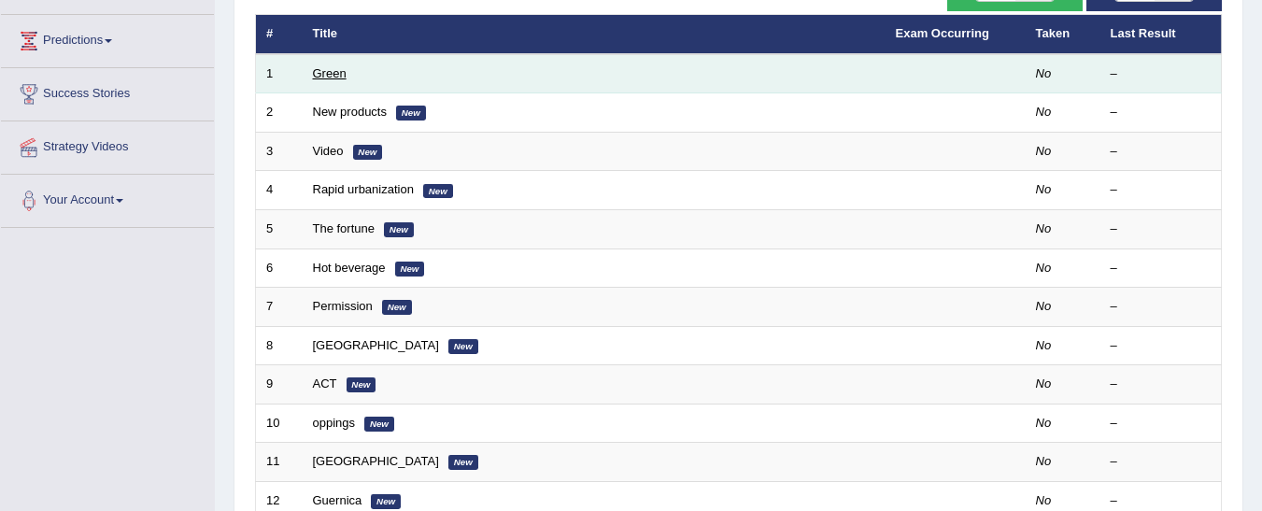
click at [327, 72] on link "Green" at bounding box center [330, 73] width 34 height 14
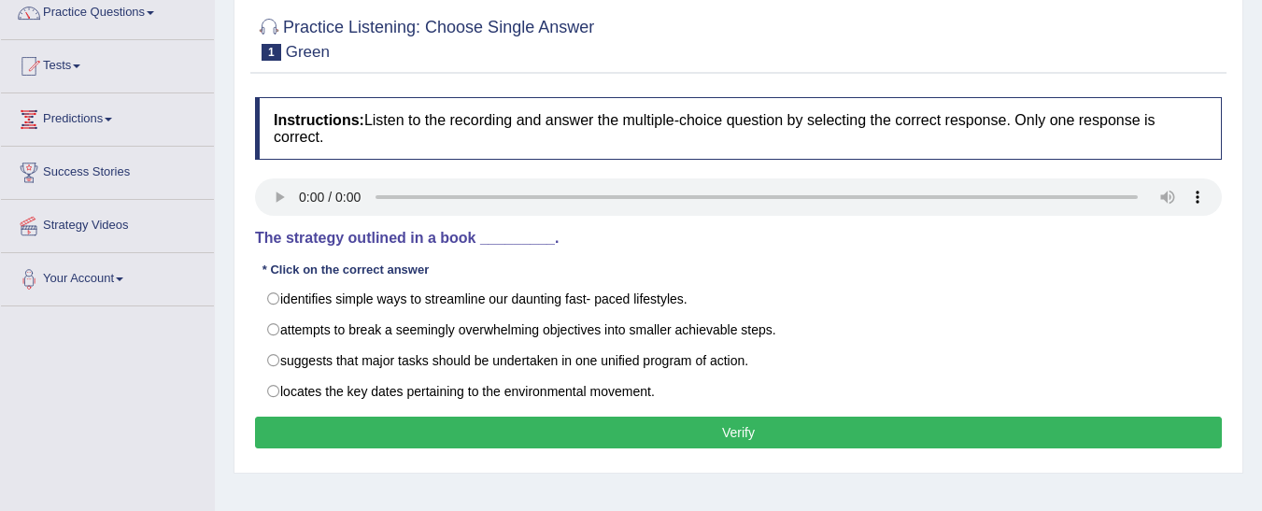
scroll to position [167, 0]
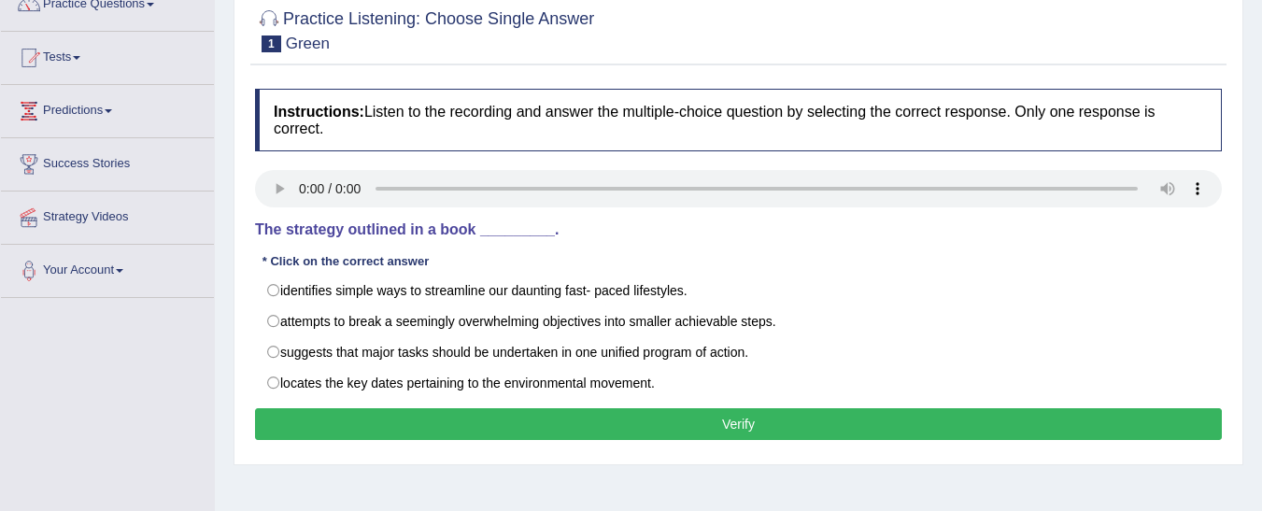
drag, startPoint x: 1274, startPoint y: 110, endPoint x: 1276, endPoint y: 192, distance: 81.3
click at [1262, 192] on html "Toggle navigation Home Practice Questions Speaking Practice Read Aloud Repeat S…" at bounding box center [631, 88] width 1262 height 511
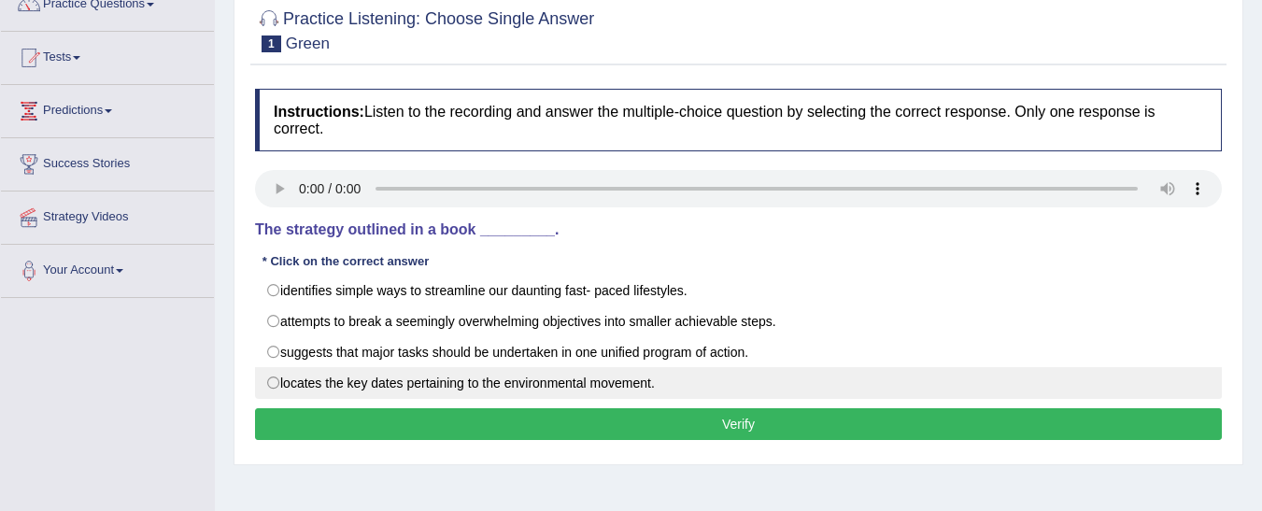
click at [278, 379] on label "locates the key dates pertaining to the environmental movement." at bounding box center [738, 383] width 967 height 32
radio input "true"
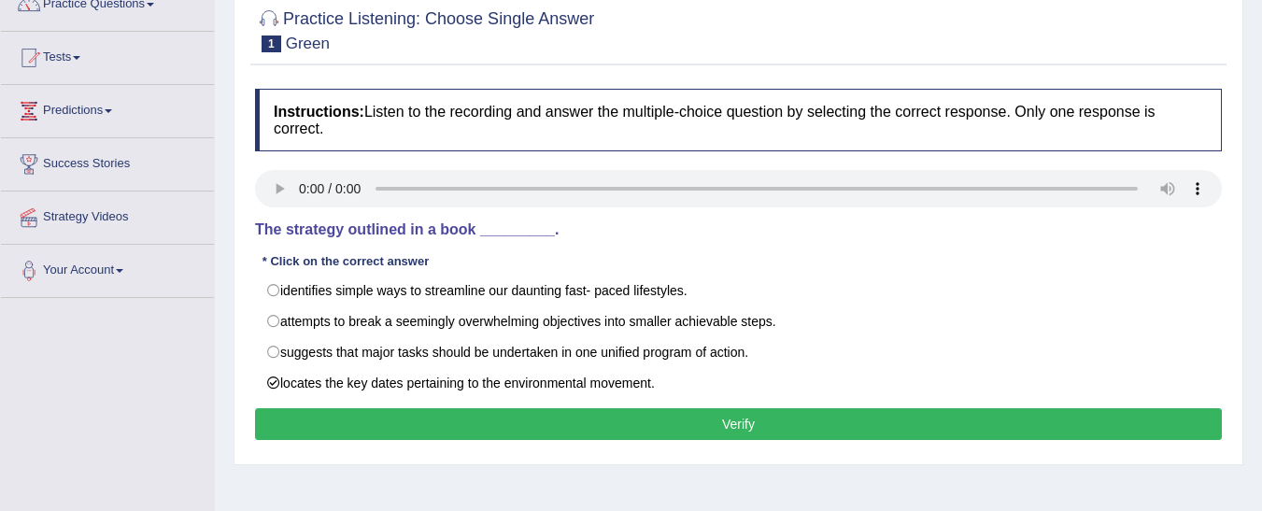
click at [309, 428] on button "Verify" at bounding box center [738, 424] width 967 height 32
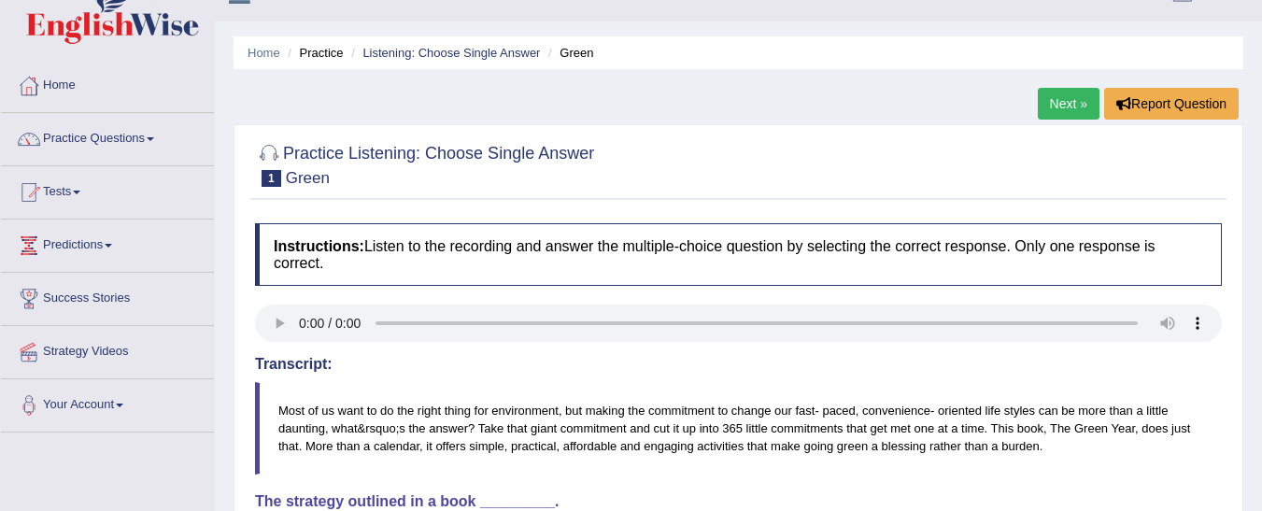
scroll to position [25, 0]
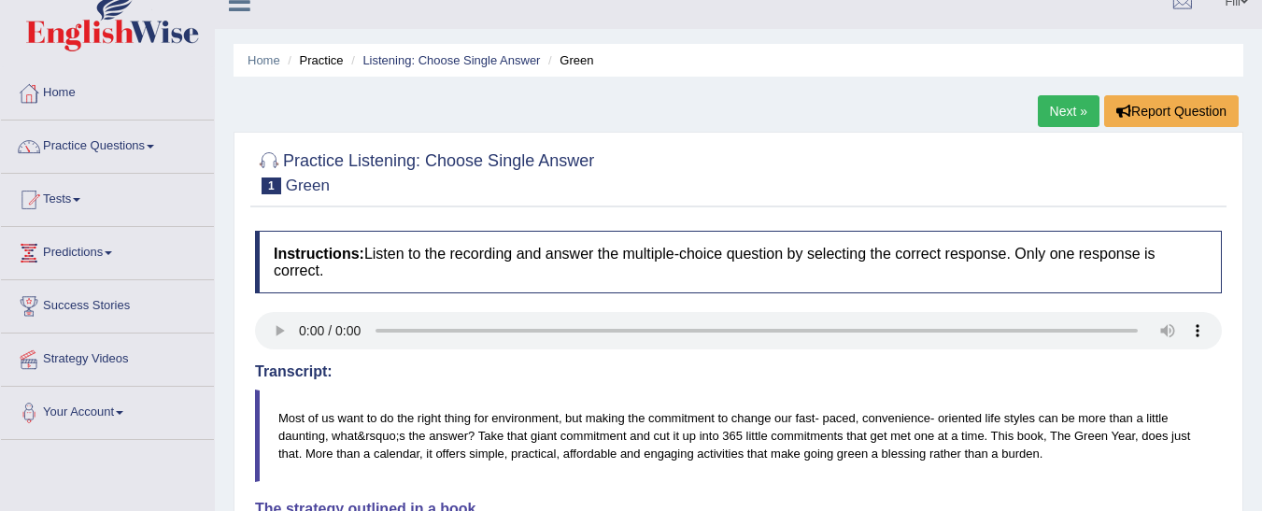
click at [1078, 115] on link "Next »" at bounding box center [1069, 111] width 62 height 32
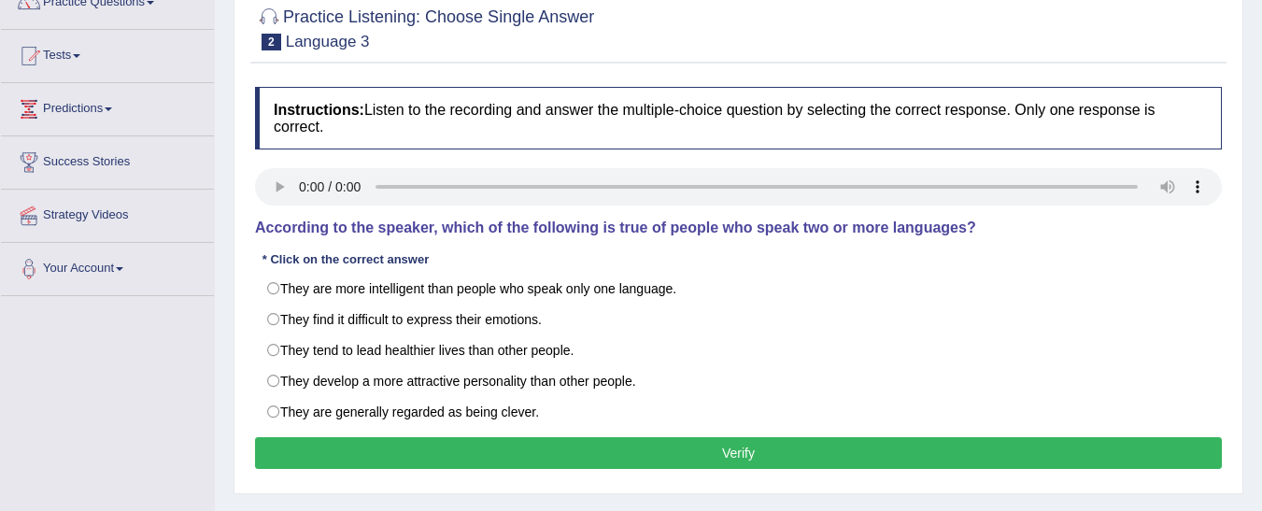
scroll to position [171, 0]
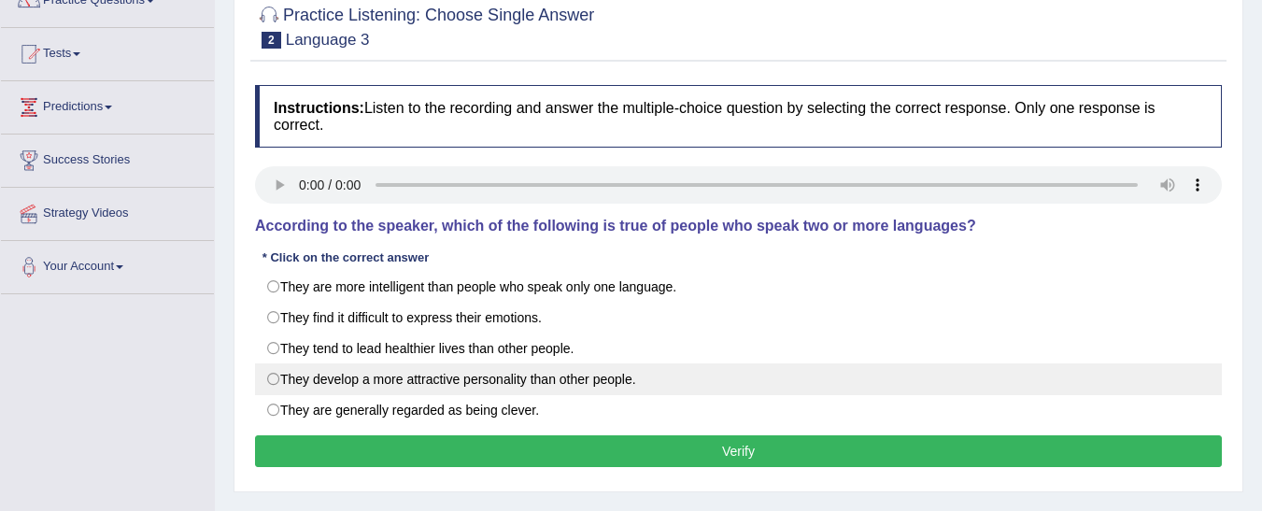
click at [575, 382] on label "They develop a more attractive personality than other people." at bounding box center [738, 380] width 967 height 32
radio input "true"
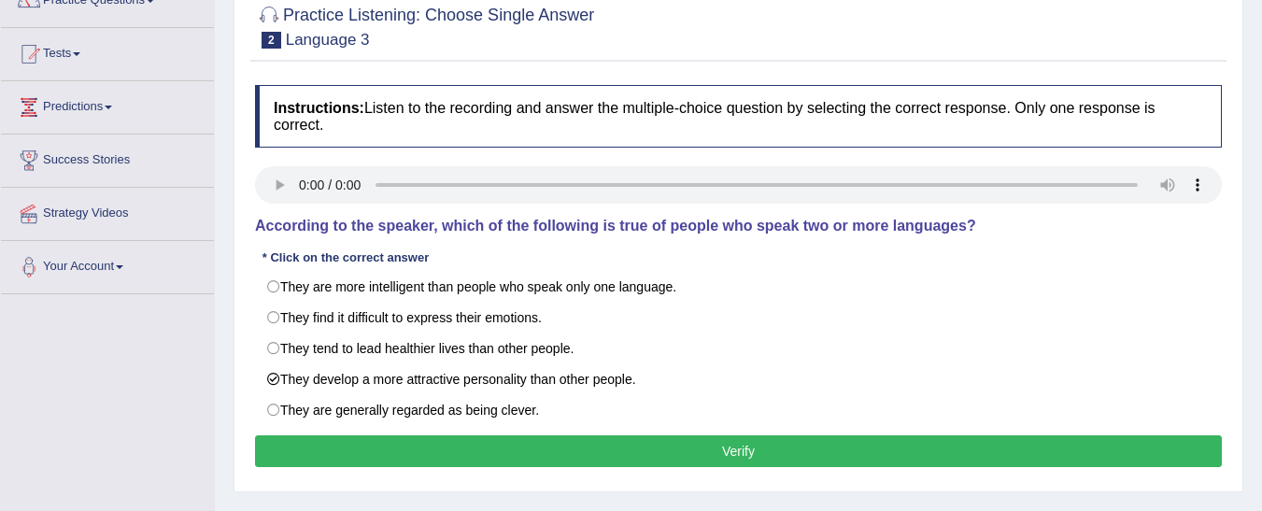
click at [600, 456] on button "Verify" at bounding box center [738, 451] width 967 height 32
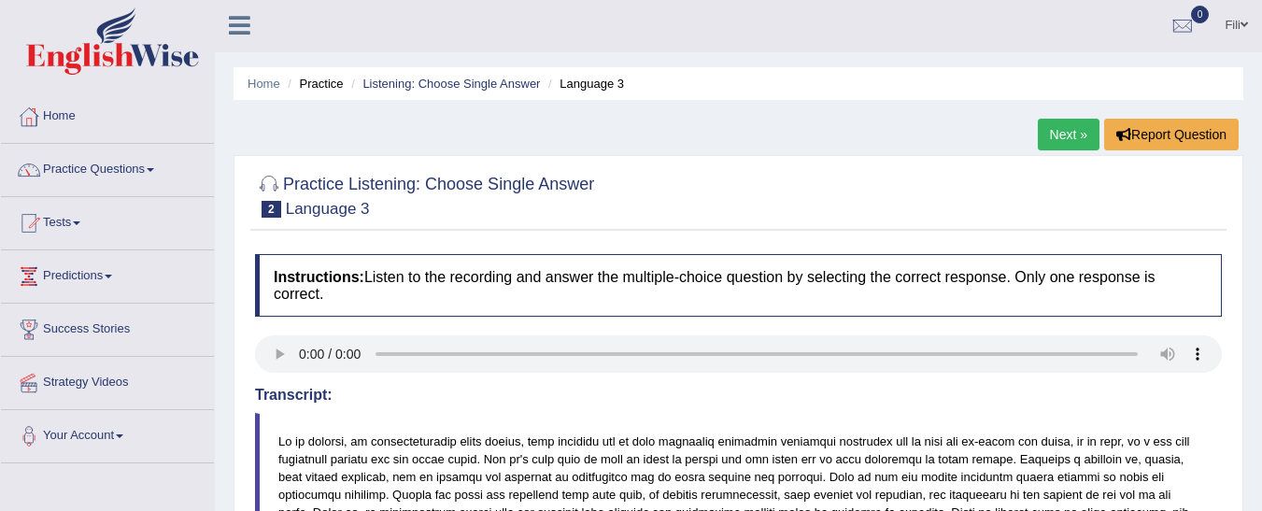
scroll to position [0, 0]
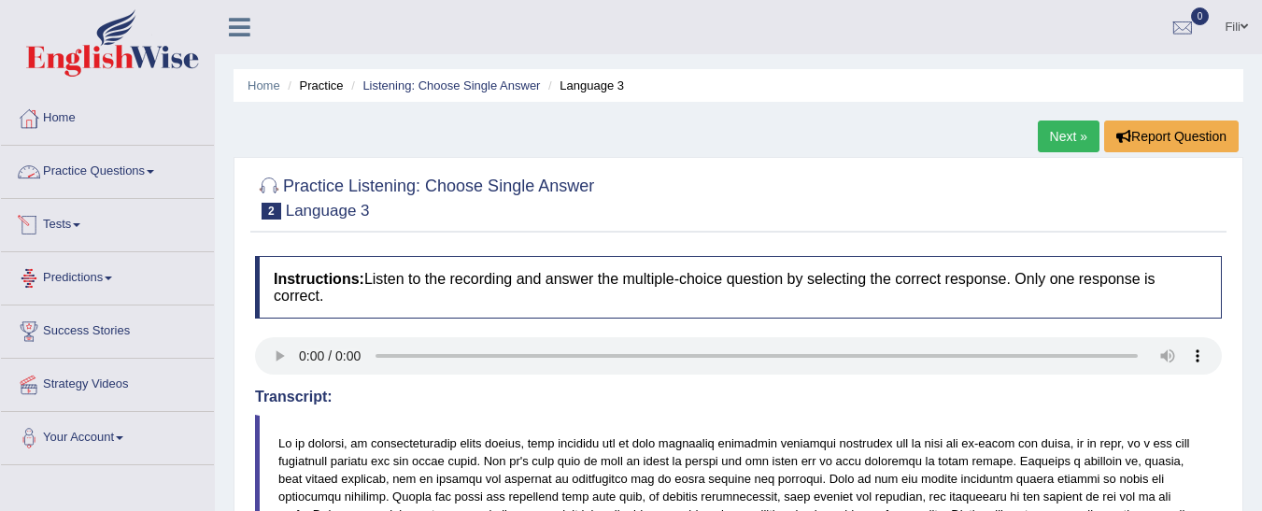
click at [125, 184] on link "Practice Questions" at bounding box center [107, 169] width 213 height 47
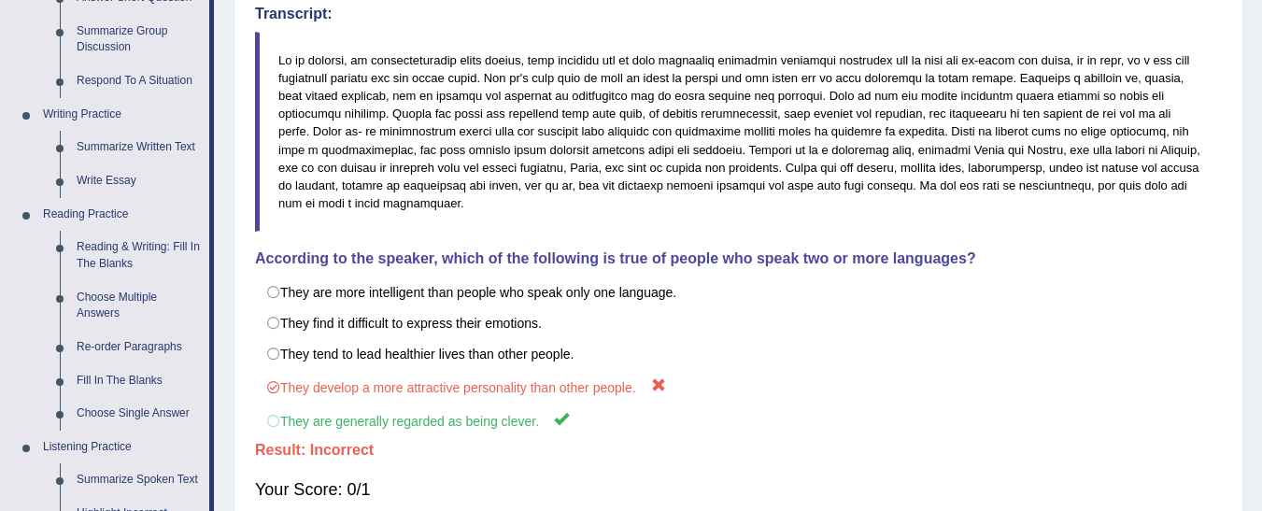
scroll to position [387, 0]
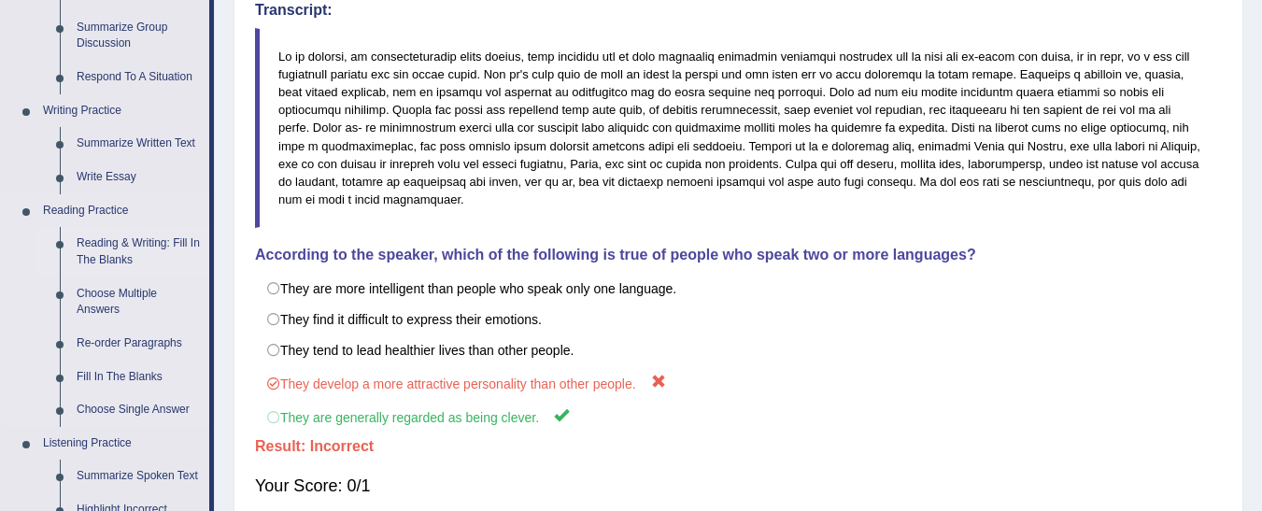
click at [121, 257] on link "Reading & Writing: Fill In The Blanks" at bounding box center [138, 252] width 141 height 50
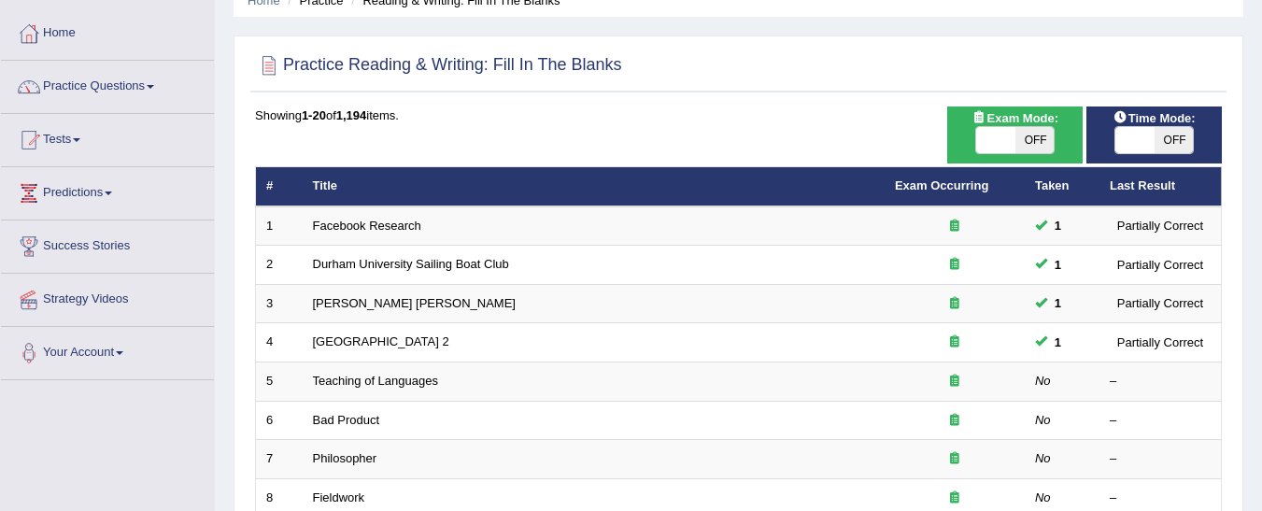
scroll to position [97, 0]
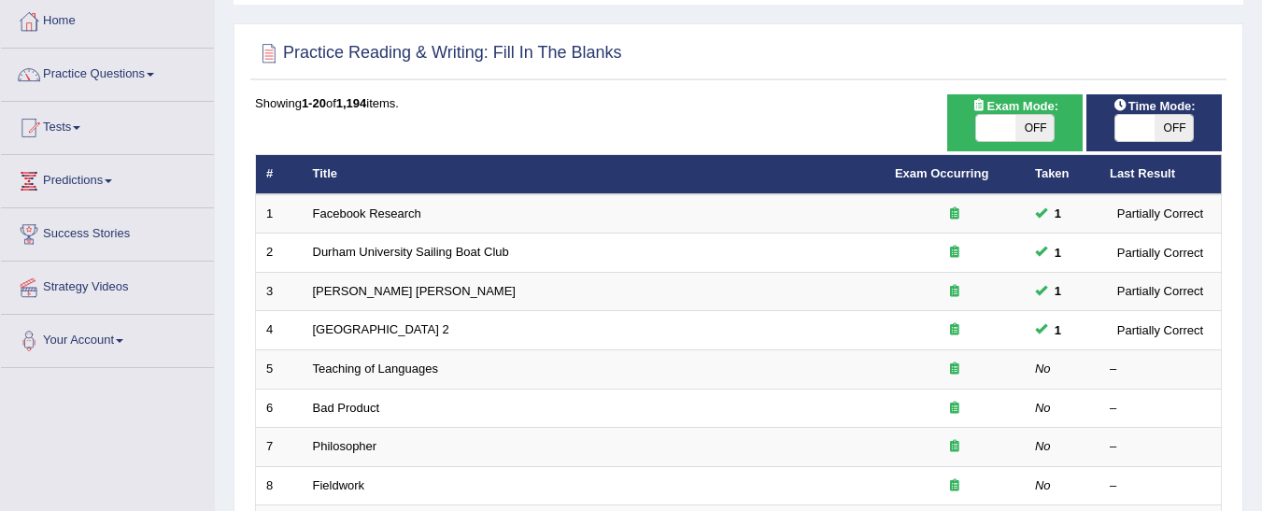
click at [1175, 121] on span "OFF" at bounding box center [1174, 128] width 39 height 26
checkbox input "true"
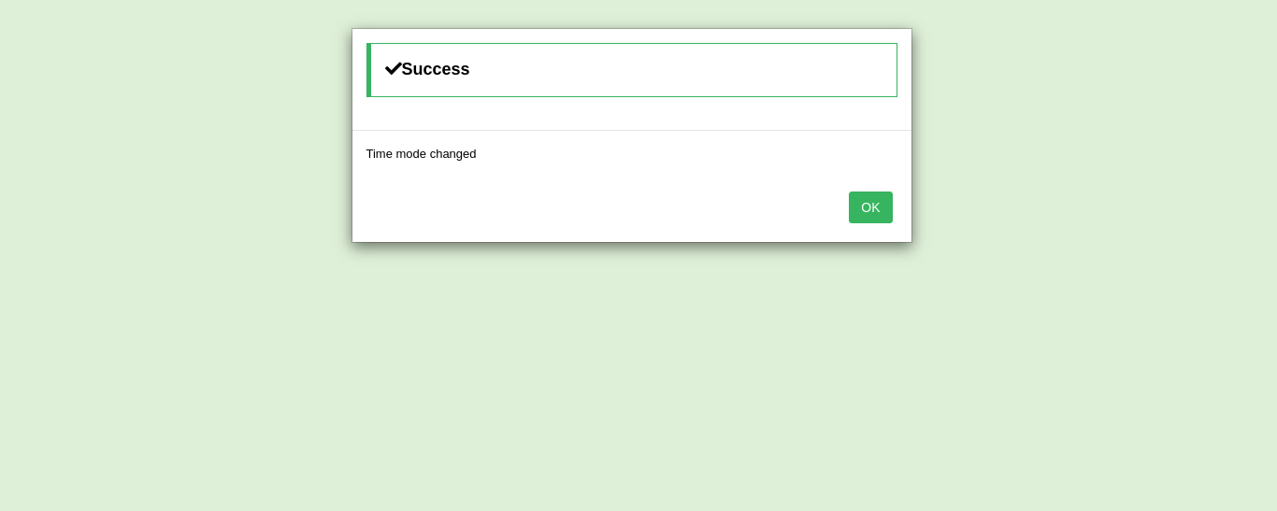
click at [854, 219] on button "OK" at bounding box center [870, 208] width 43 height 32
